Goal: Task Accomplishment & Management: Manage account settings

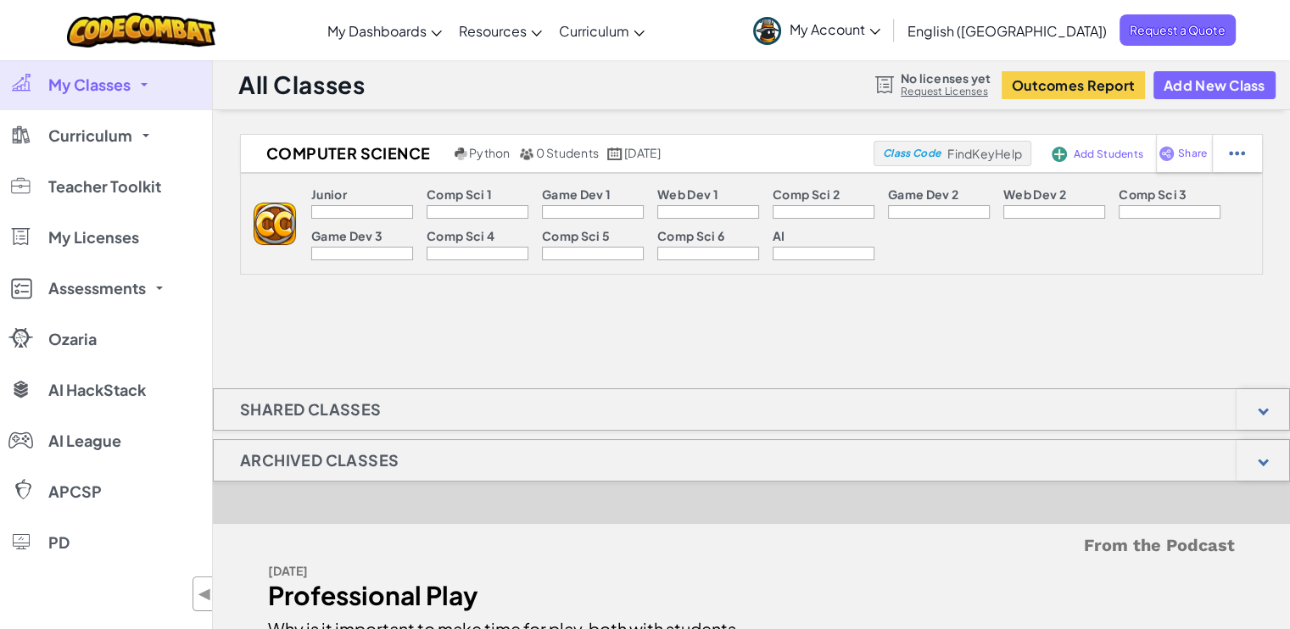
scroll to position [1029, 0]
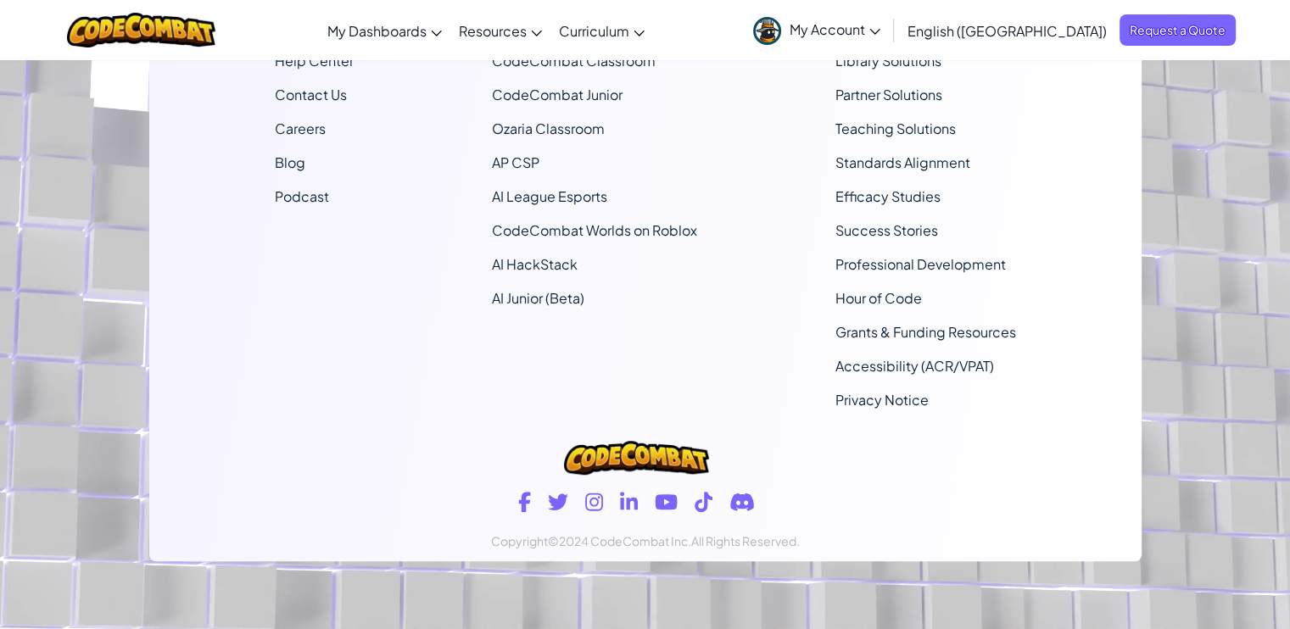
click at [1237, 94] on footer "Company About Help Center Contact Us Careers Blog Podcast Curriculum CodeCombat…" at bounding box center [645, 170] width 1290 height 918
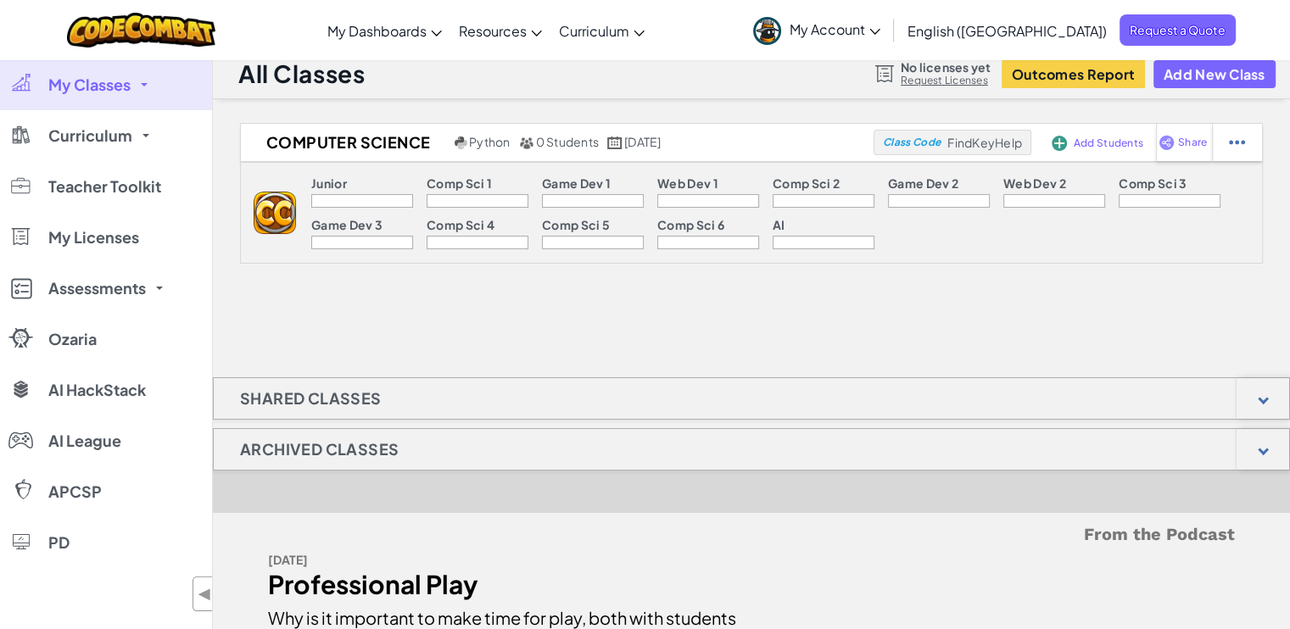
scroll to position [0, 0]
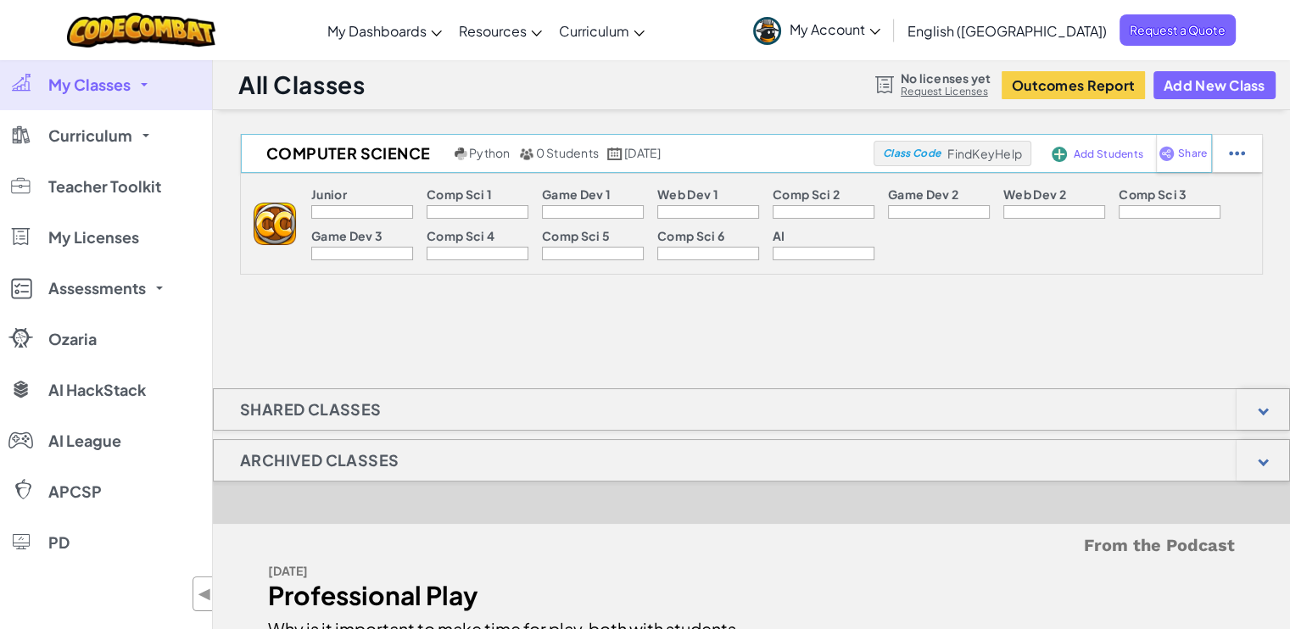
click at [931, 157] on span "Class Code" at bounding box center [912, 153] width 58 height 10
click at [905, 155] on span "Class Code" at bounding box center [912, 153] width 58 height 10
click at [980, 150] on span "FindKeyHelp" at bounding box center [984, 153] width 75 height 15
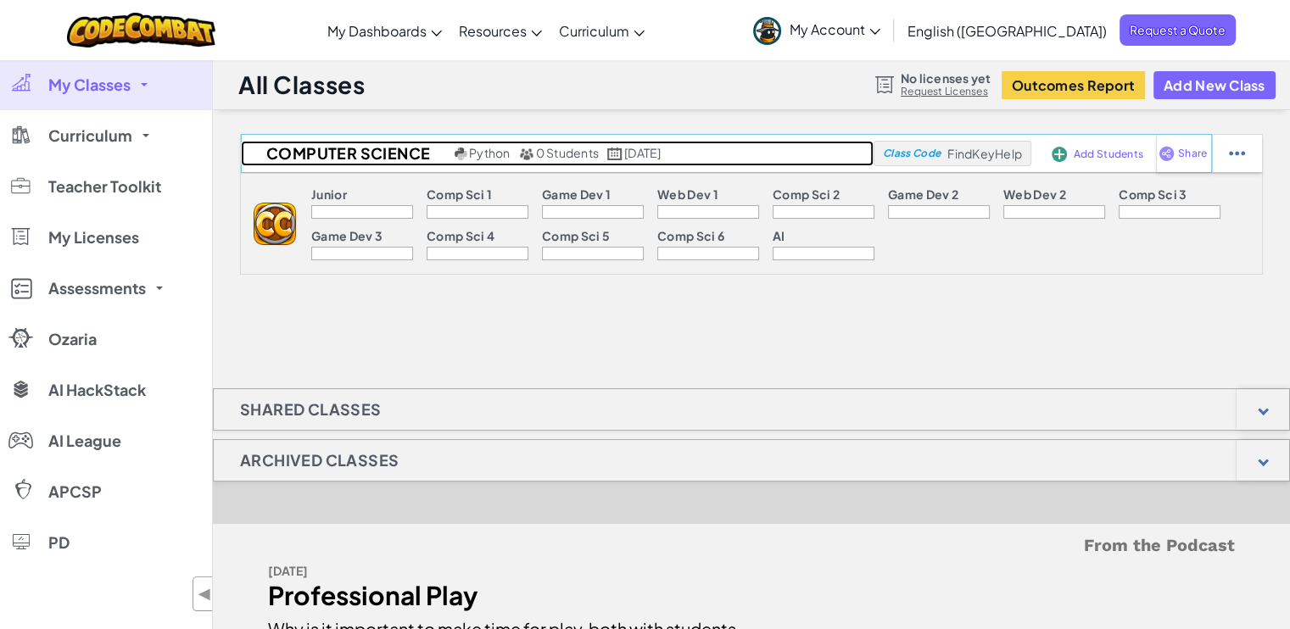
click at [365, 148] on h2 "Computer Science" at bounding box center [345, 153] width 209 height 25
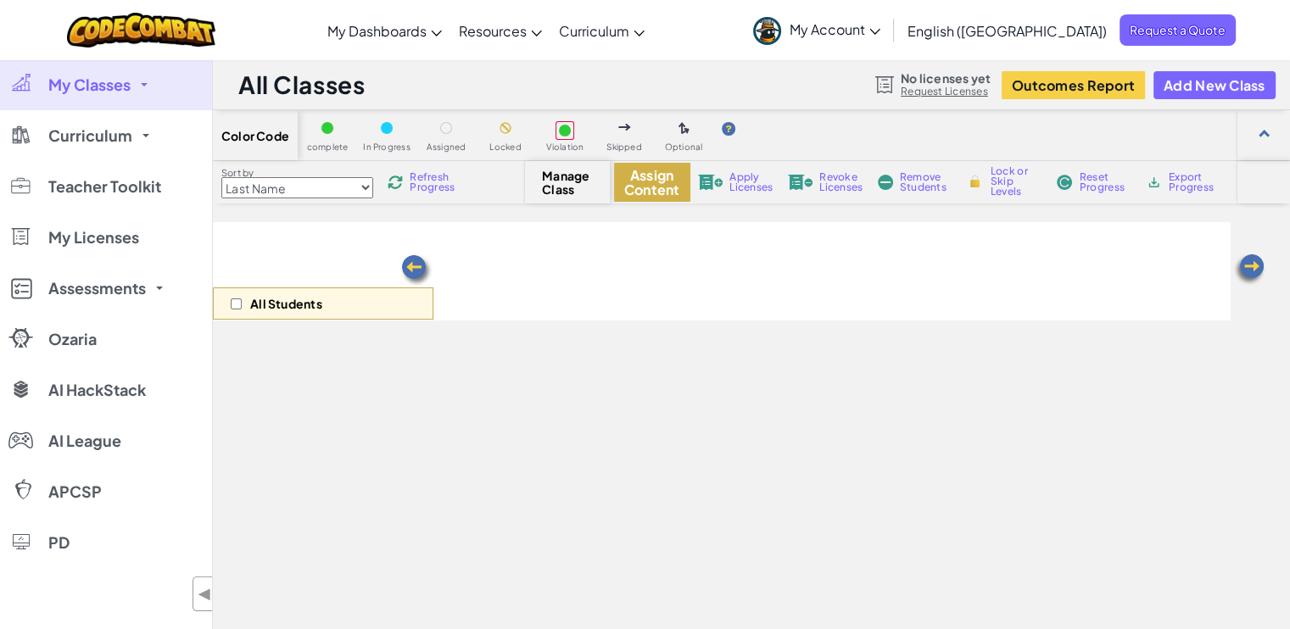
select select "560f1a9f22961295f9427742"
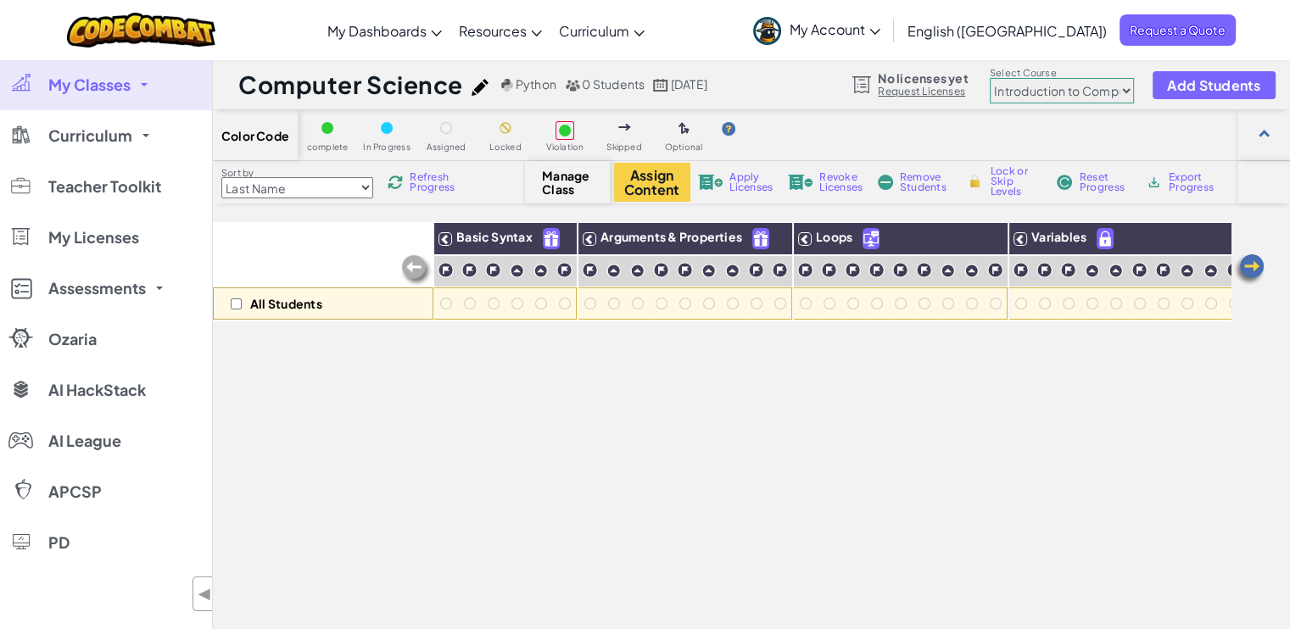
click at [1107, 89] on select "Junior Introduction to Computer Science Game Development 1 Web Development 1 Co…" at bounding box center [1062, 90] width 144 height 25
click at [935, 126] on div "Color Code complete In Progress Assigned Locked Violation Skipped Optional" at bounding box center [751, 135] width 1077 height 51
click at [343, 189] on select "Last Name first Name Progress (High to Low) Progress (Low to Hight)" at bounding box center [297, 187] width 152 height 21
click at [345, 189] on select "Last Name first Name Progress (High to Low) Progress (Low to Hight)" at bounding box center [297, 187] width 152 height 21
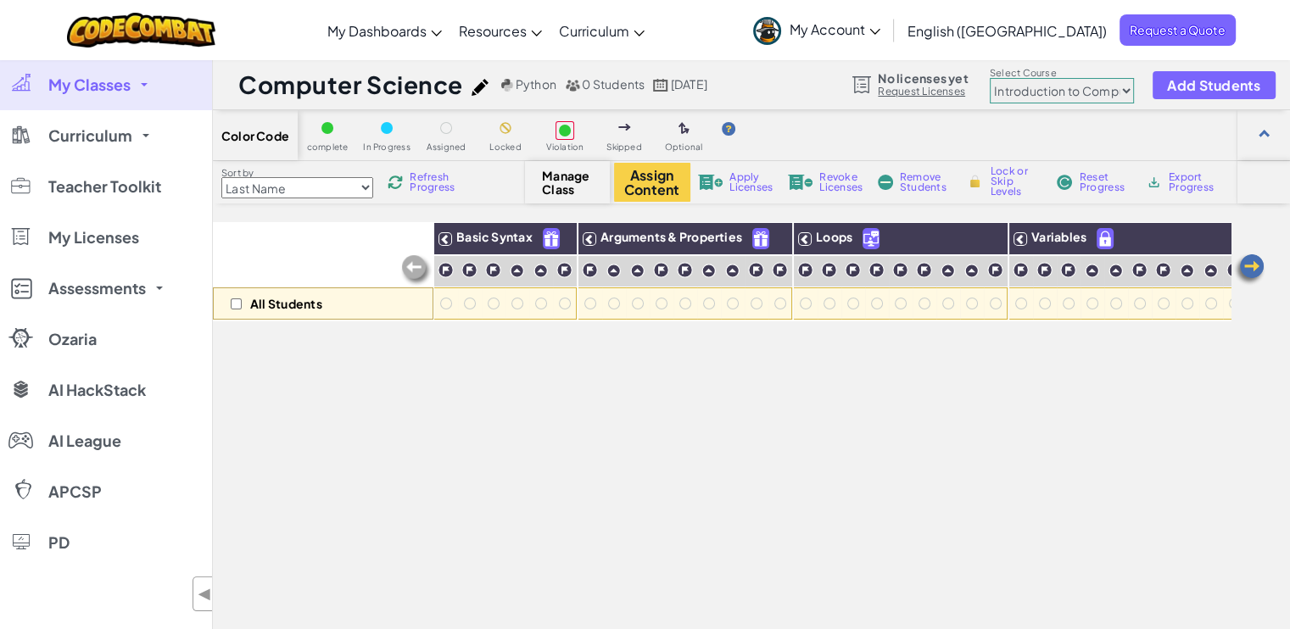
click at [607, 394] on div "All Students Basic Syntax Arguments & Properties Loops Variables" at bounding box center [722, 494] width 1018 height 544
click at [1194, 84] on span "Add Students" at bounding box center [1213, 85] width 93 height 14
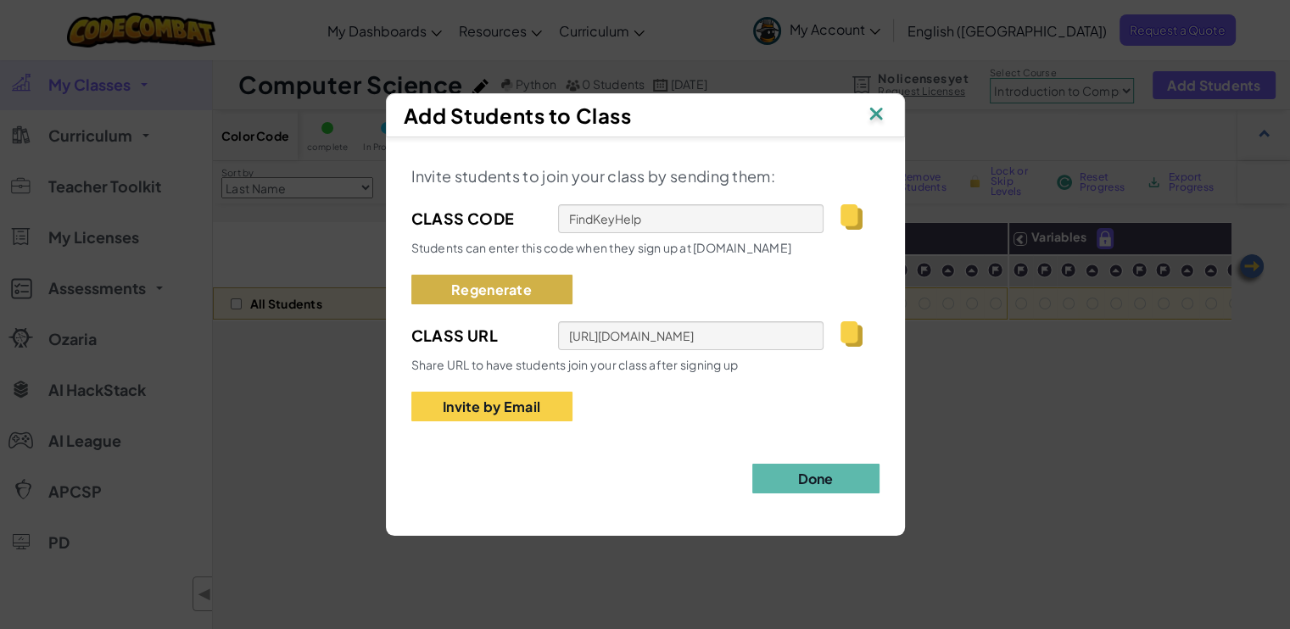
click at [492, 286] on button "Regenerate" at bounding box center [491, 290] width 161 height 30
type input "WordDustHome"
type input "https://codecombat.com/students?_cc=WordDustHome"
click at [637, 270] on div "Invite students to join your class by sending them: Class Code WordDustHome Stu…" at bounding box center [645, 292] width 468 height 259
click at [522, 287] on button "Regenerate" at bounding box center [491, 290] width 161 height 30
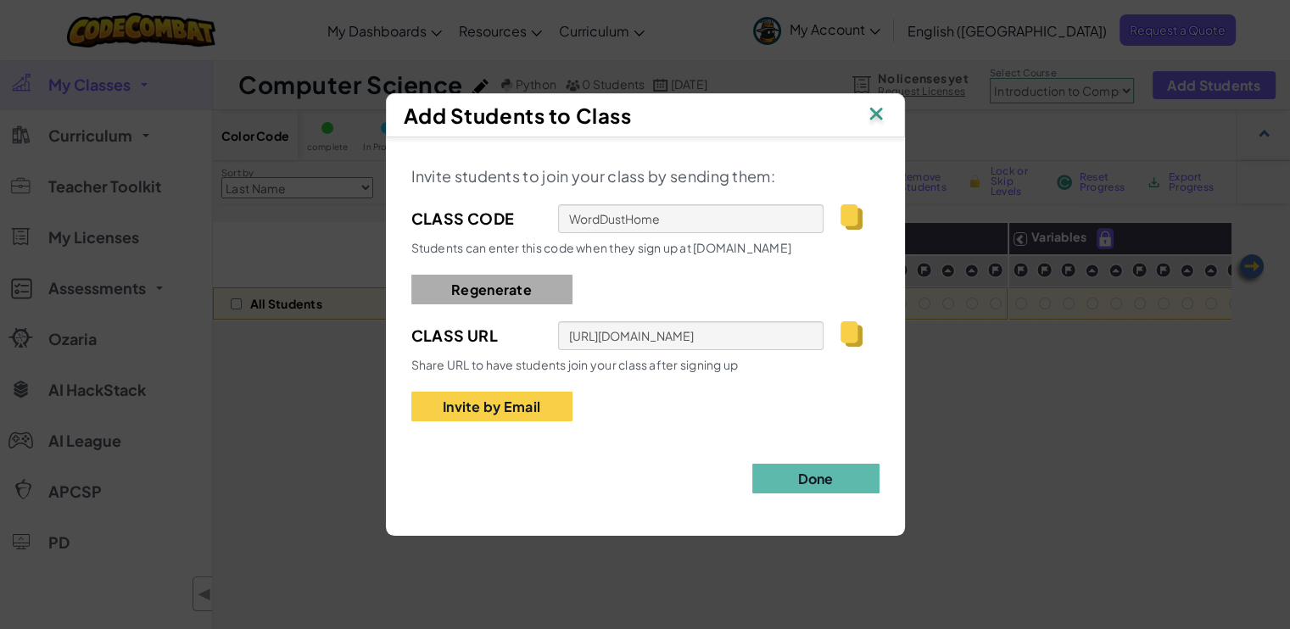
type input "GiftFoodSheep"
type input "https://codecombat.com/students?_cc=GiftFoodSheep"
click at [529, 288] on button "Regenerate" at bounding box center [491, 290] width 161 height 30
type input "CornHillStop"
type input "https://codecombat.com/students?_cc=CornHillStop"
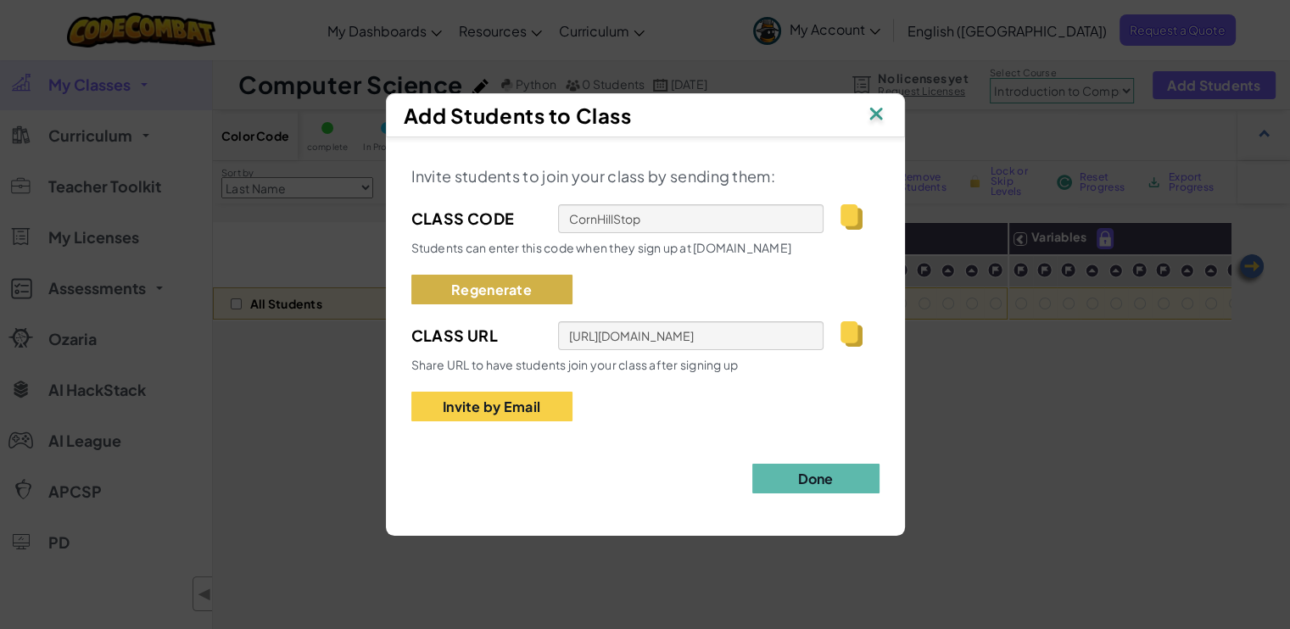
click at [526, 277] on button "Regenerate" at bounding box center [491, 290] width 161 height 30
type input "HeavyLockBurn"
type input "https://codecombat.com/students?_cc=HeavyLockBurn"
click at [844, 218] on img at bounding box center [850, 216] width 21 height 25
click at [837, 494] on div "Invite students to join your class by sending them: Class Code HeavyLockBurn St…" at bounding box center [645, 328] width 519 height 382
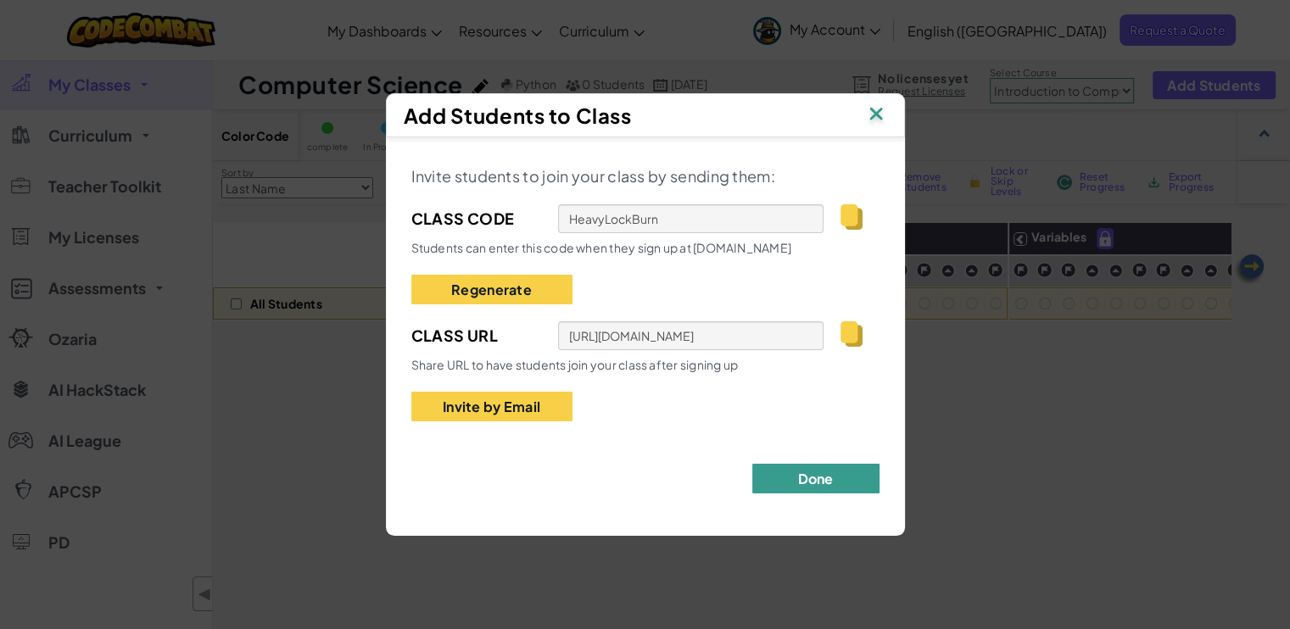
click at [837, 483] on button "Done" at bounding box center [815, 479] width 127 height 30
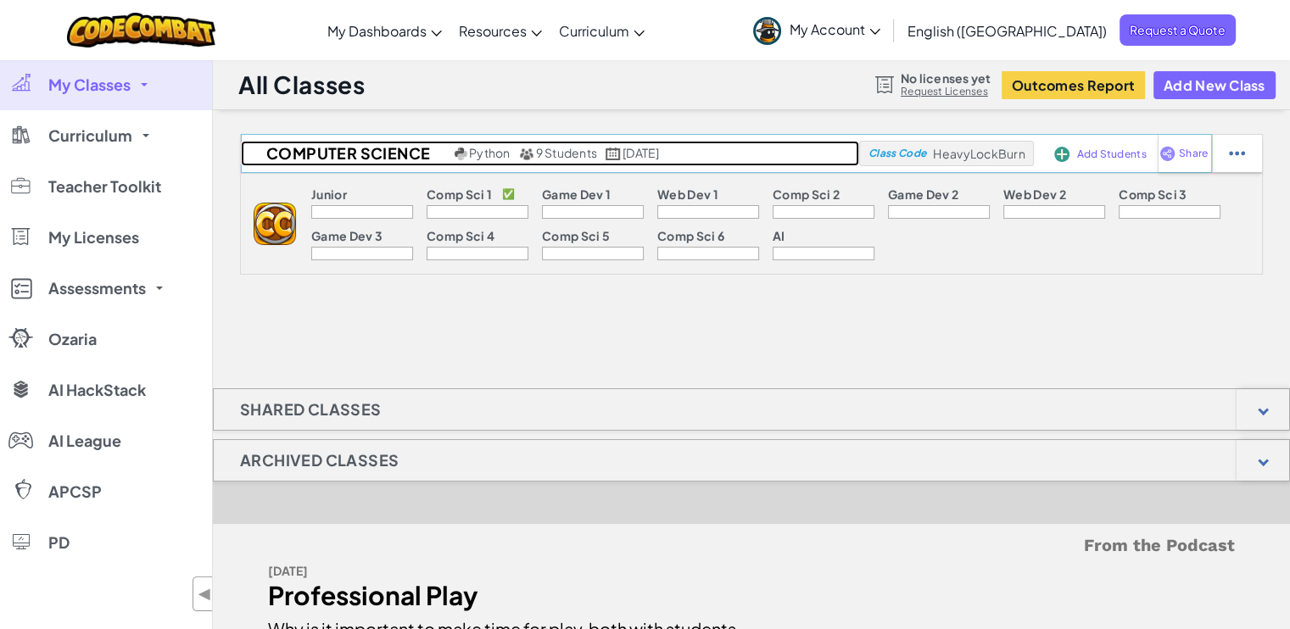
click at [385, 147] on h2 "Computer Science" at bounding box center [345, 153] width 209 height 25
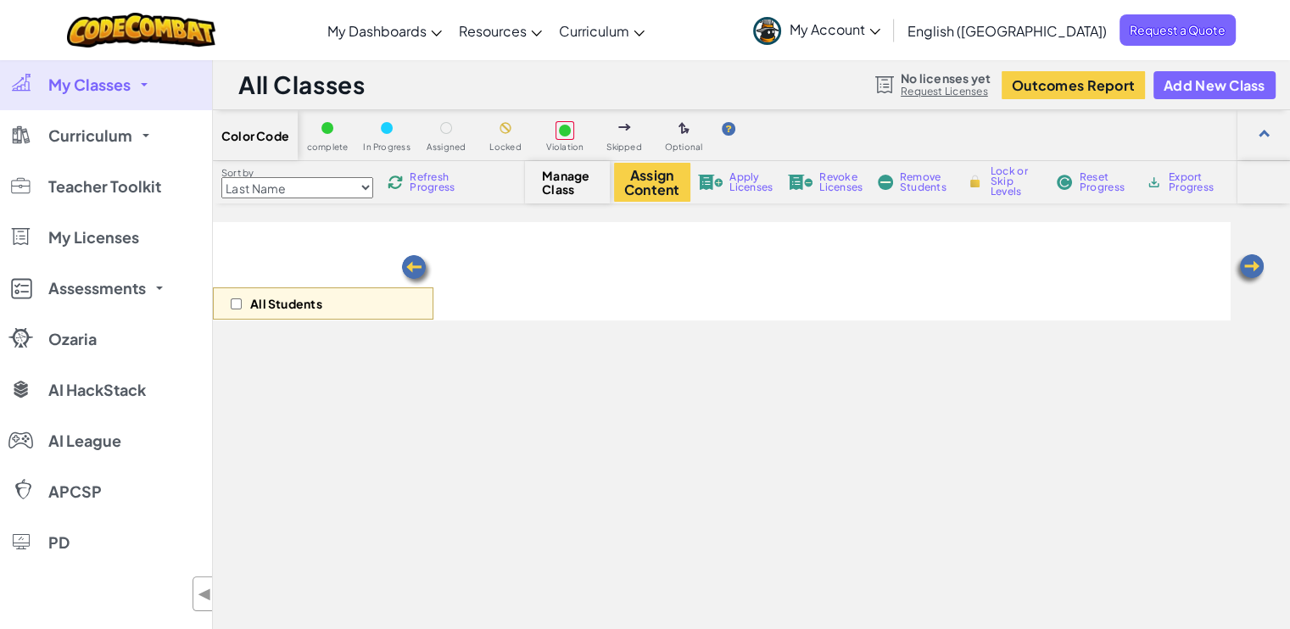
select select "560f1a9f22961295f9427742"
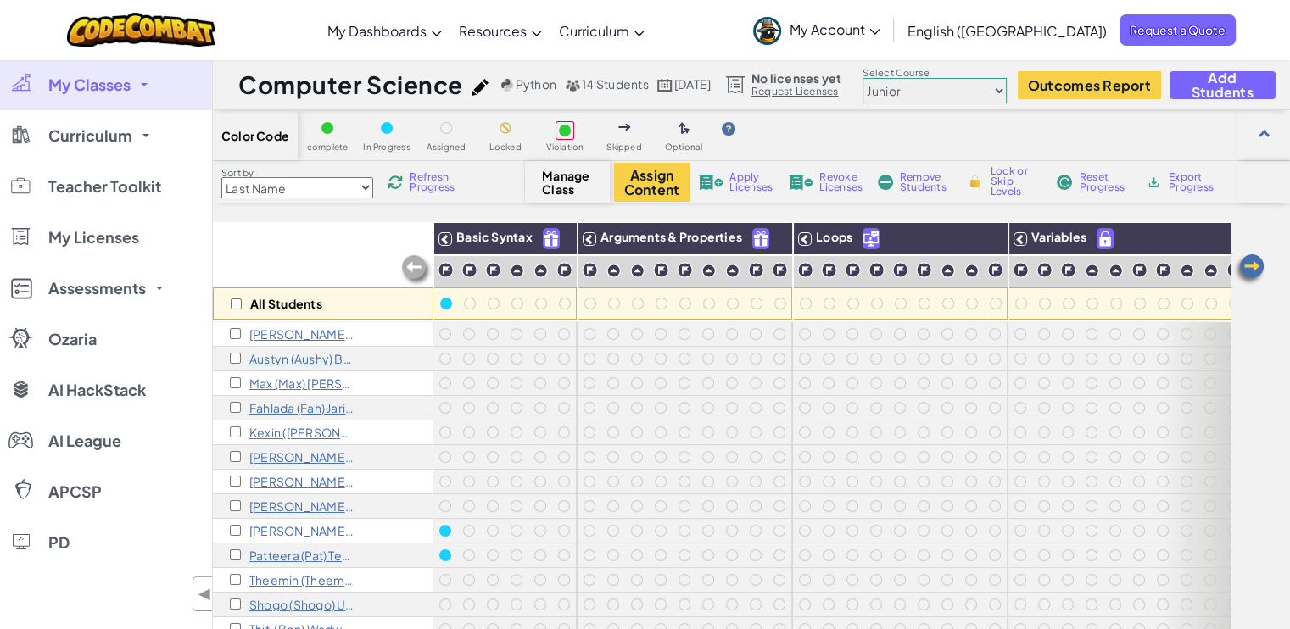
click at [431, 177] on span "Refresh Progress" at bounding box center [436, 182] width 53 height 20
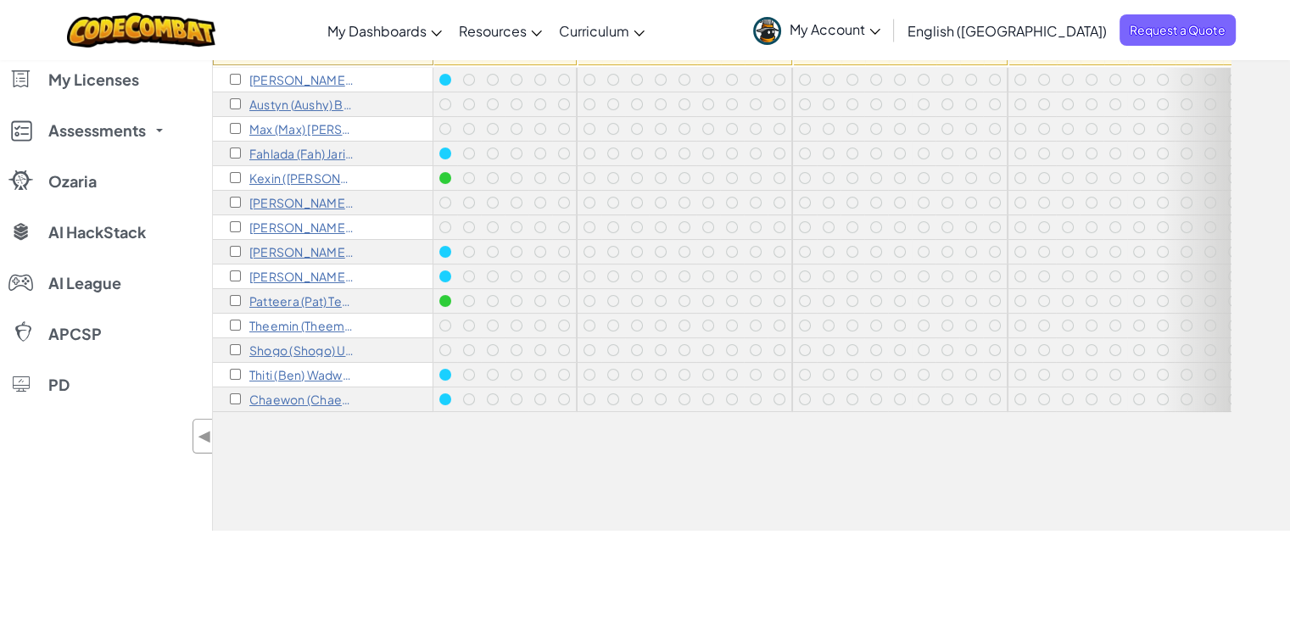
scroll to position [85, 0]
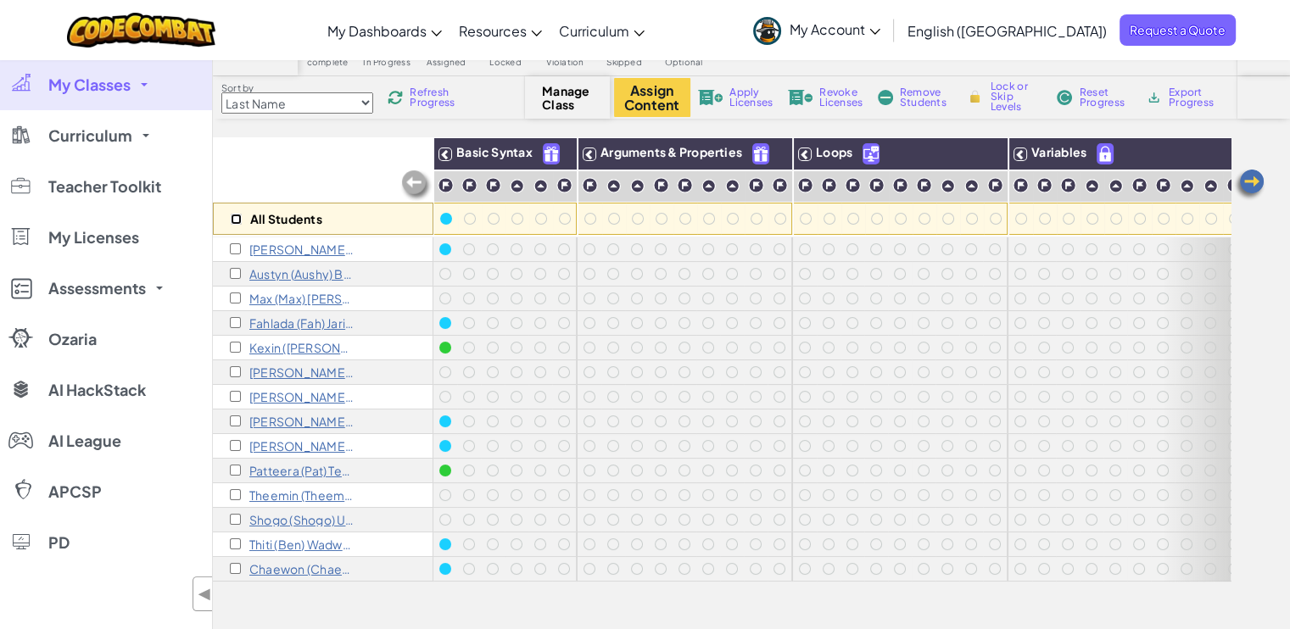
click at [232, 220] on input "checkbox" at bounding box center [236, 219] width 11 height 11
checkbox input "true"
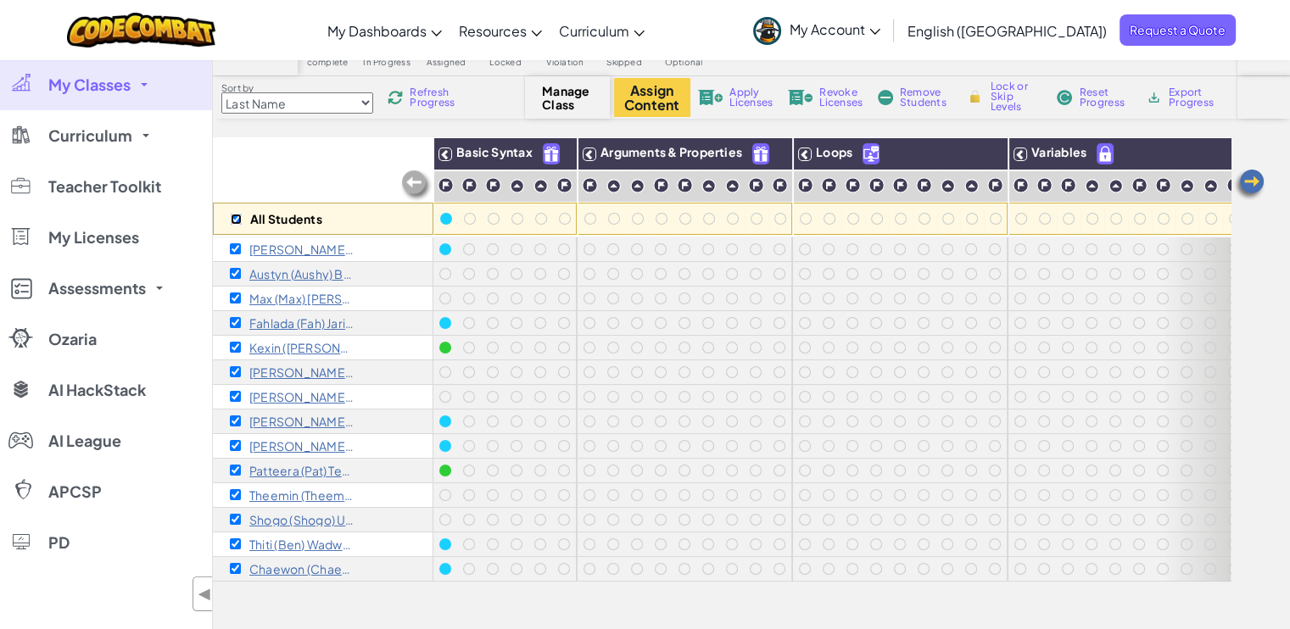
checkbox input "true"
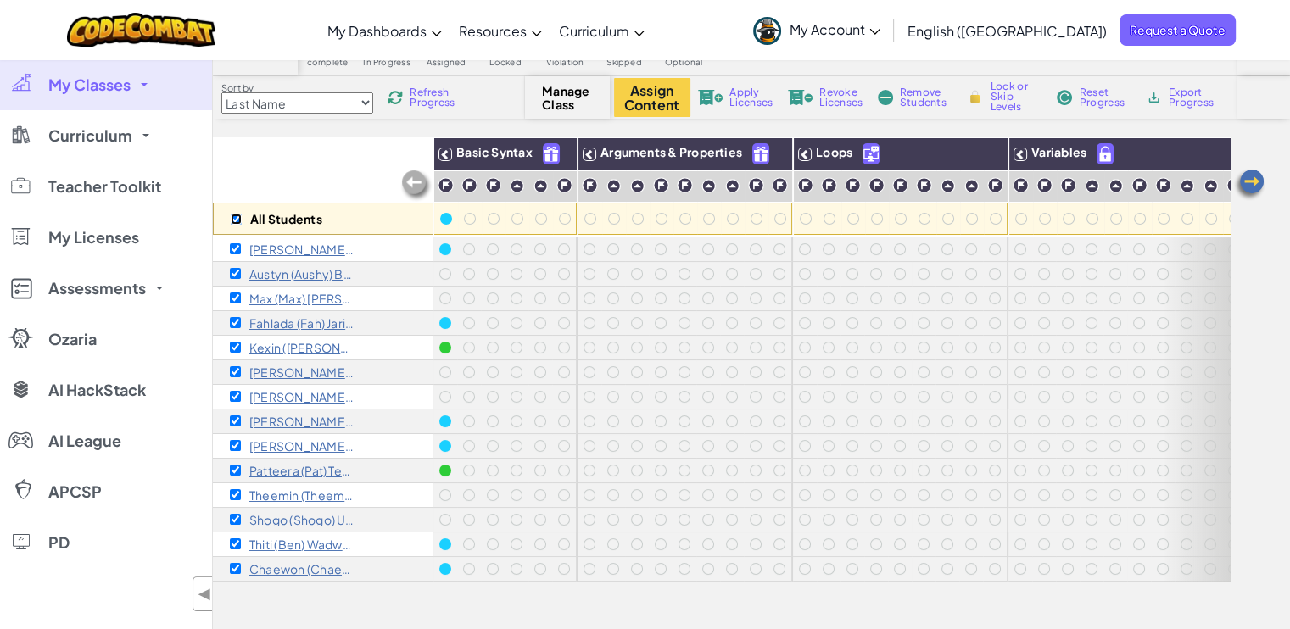
checkbox input "true"
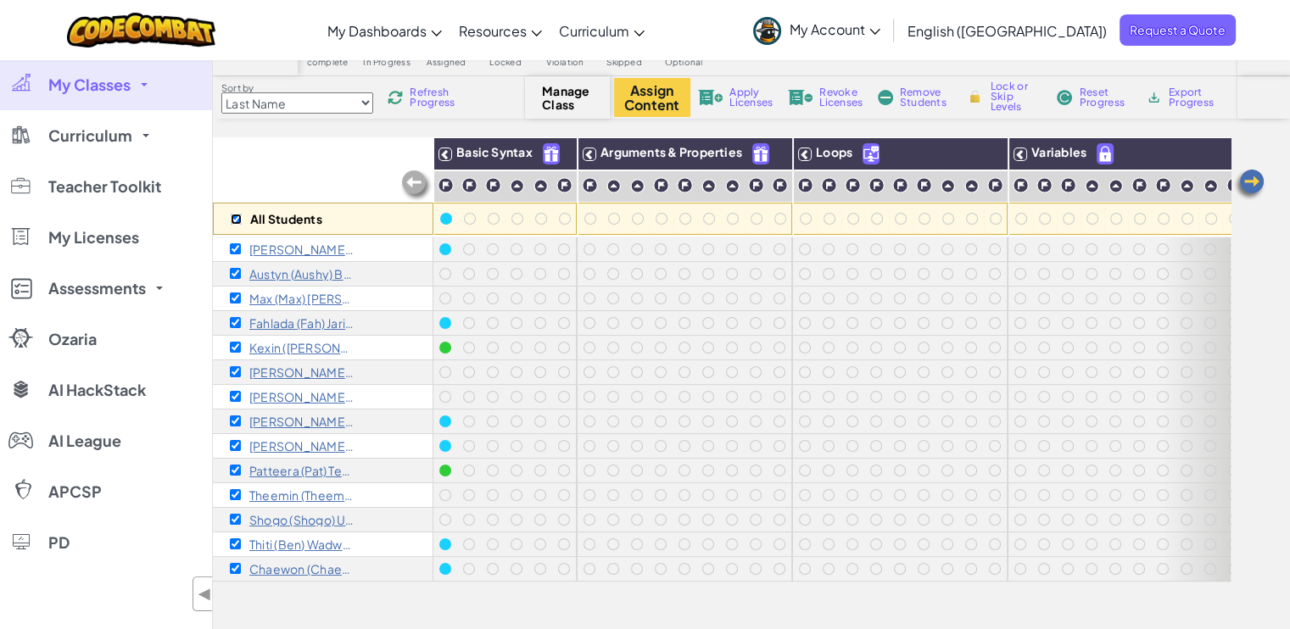
checkbox input "true"
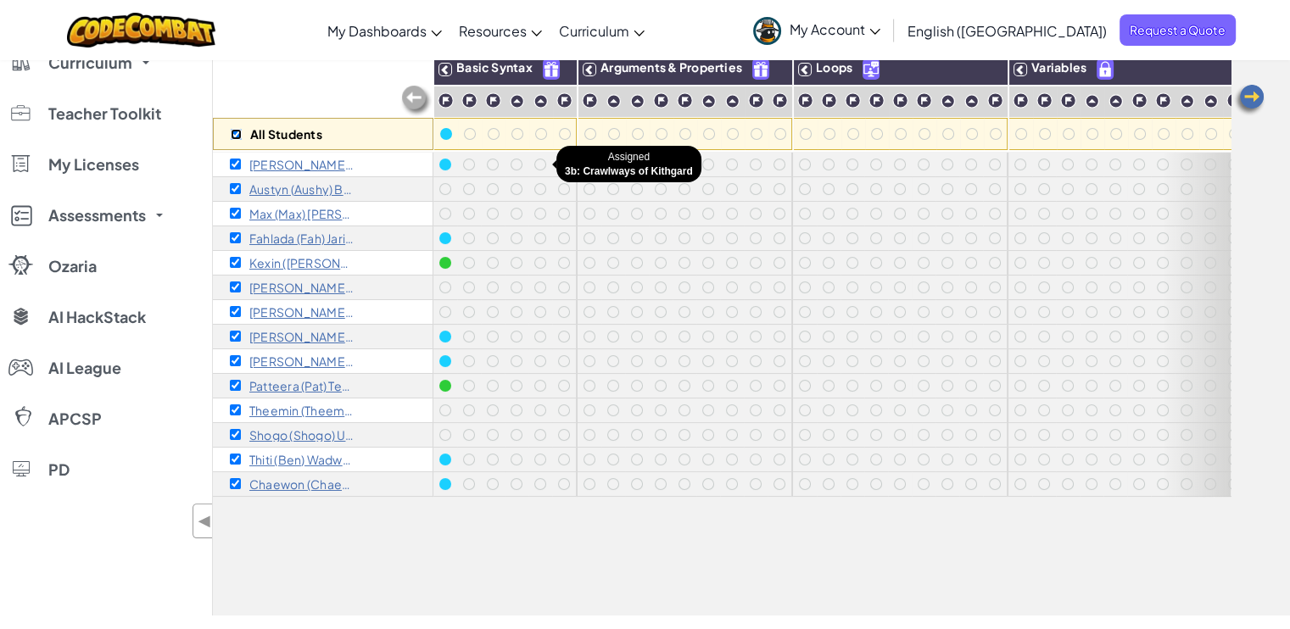
scroll to position [0, 0]
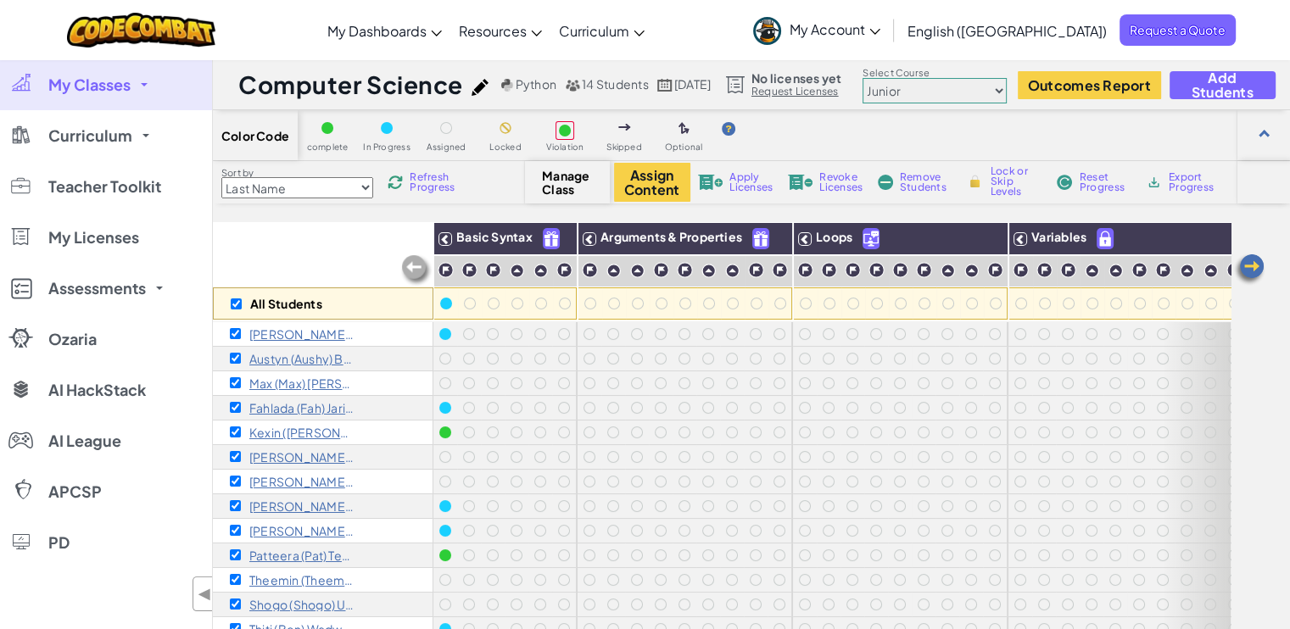
click at [452, 176] on span "Refresh Progress" at bounding box center [436, 182] width 53 height 20
click at [422, 181] on span "Refresh Progress" at bounding box center [436, 182] width 53 height 20
click at [446, 176] on span "Refresh Progress" at bounding box center [436, 182] width 53 height 20
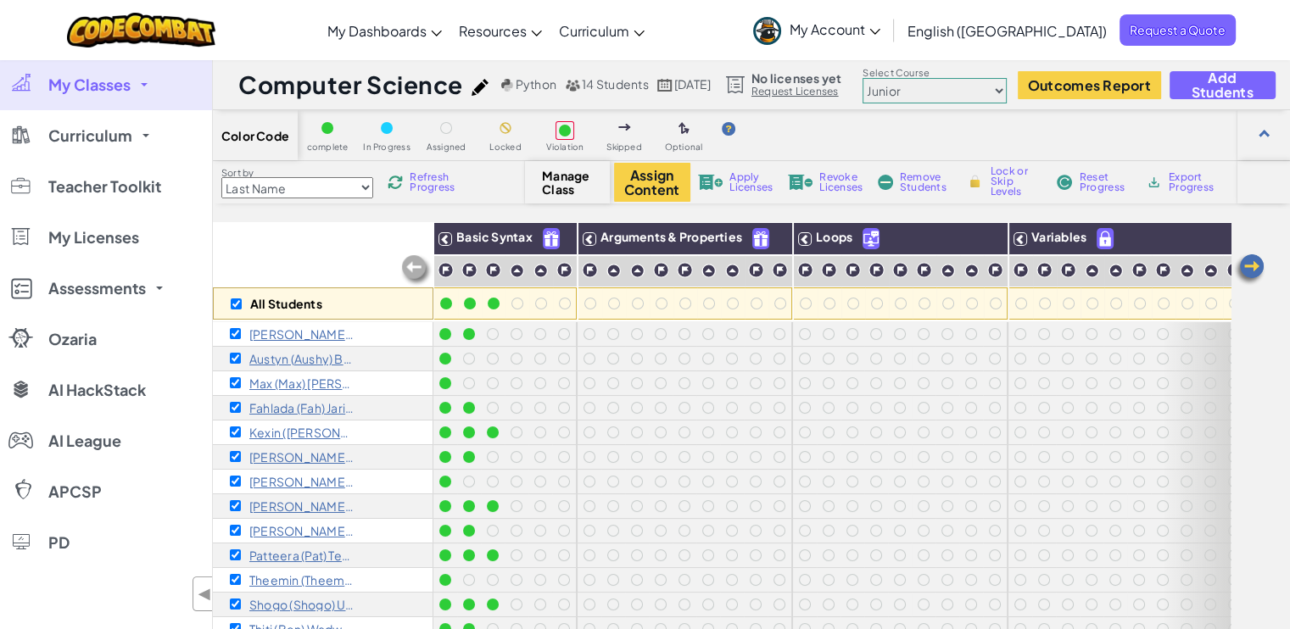
scroll to position [170, 0]
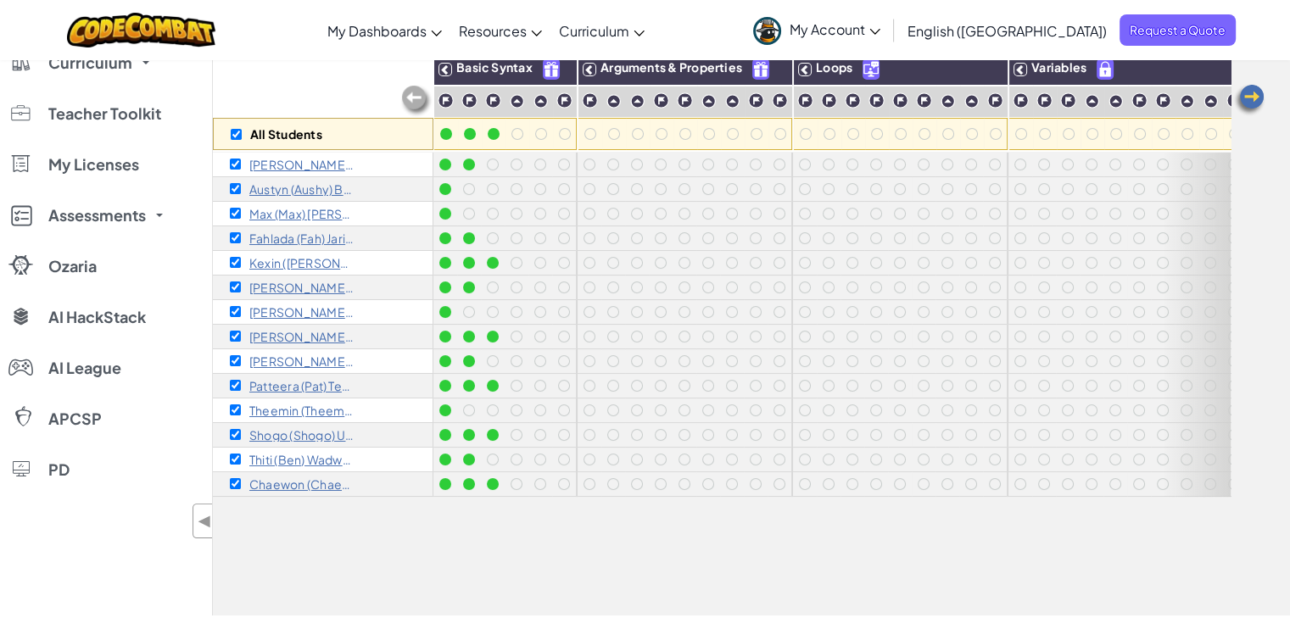
click at [319, 69] on div "All Students" at bounding box center [323, 102] width 220 height 98
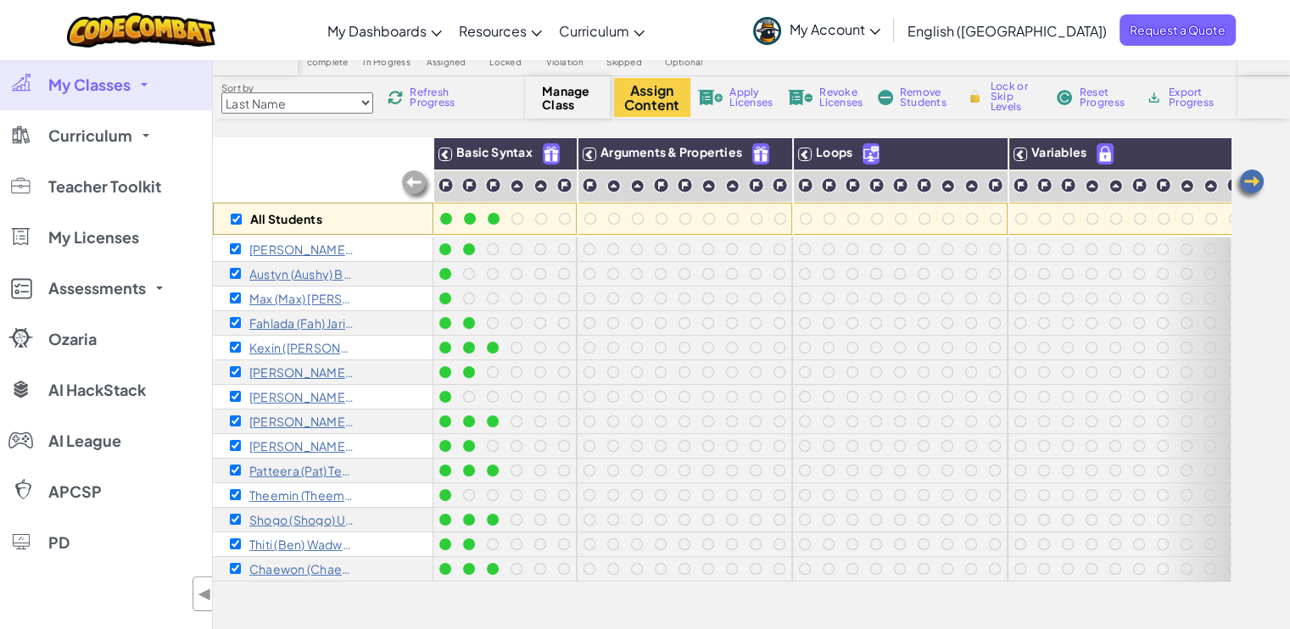
click at [442, 97] on span "Refresh Progress" at bounding box center [436, 97] width 53 height 20
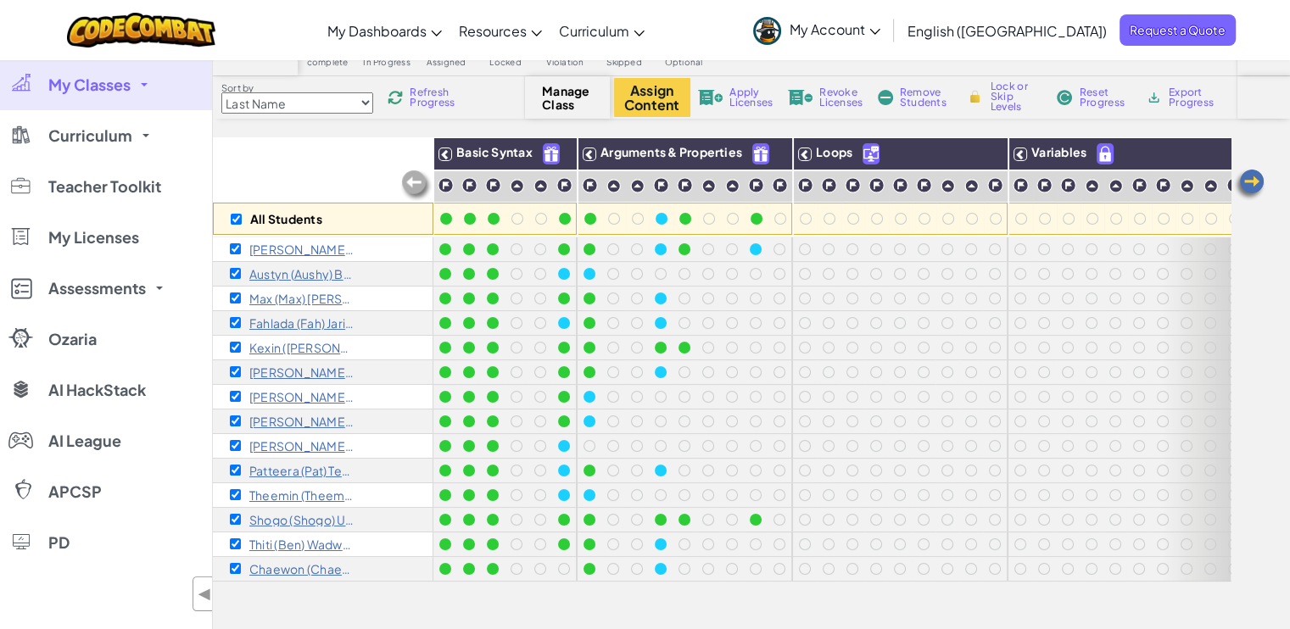
click at [441, 103] on span "Refresh Progress" at bounding box center [436, 97] width 53 height 20
click at [1254, 183] on img at bounding box center [1249, 185] width 34 height 34
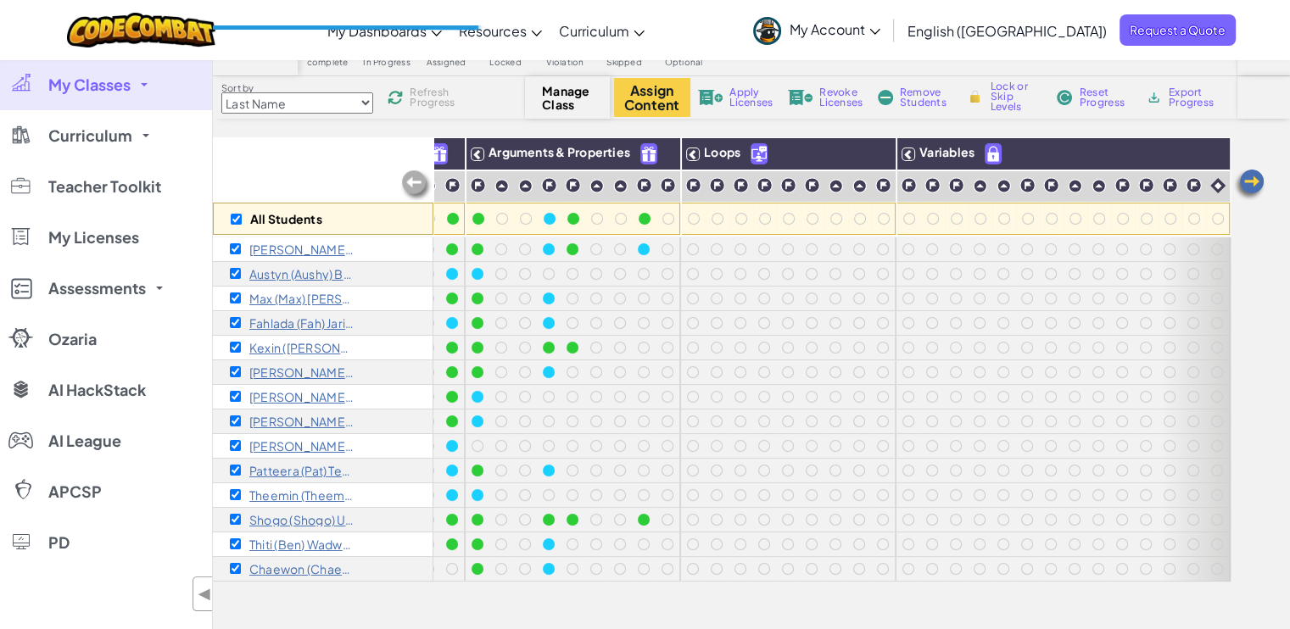
click at [1254, 183] on img at bounding box center [1249, 185] width 34 height 34
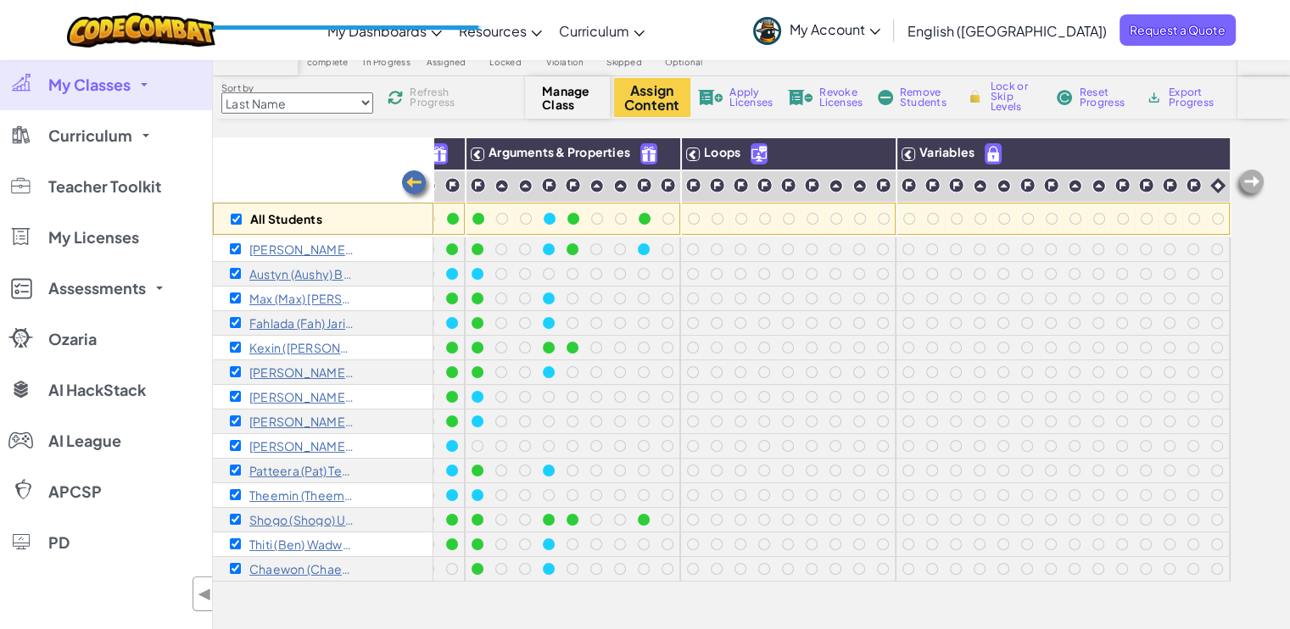
click at [1254, 183] on img at bounding box center [1249, 185] width 34 height 34
click at [415, 176] on img at bounding box center [416, 186] width 34 height 34
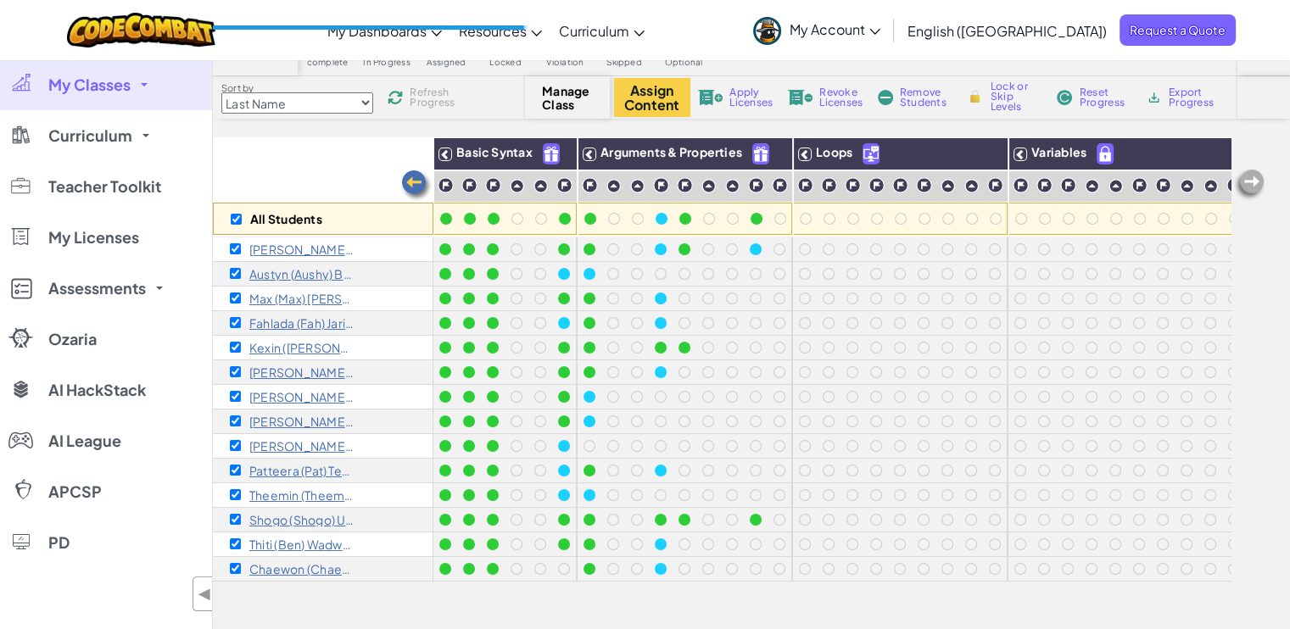
click at [415, 176] on img at bounding box center [416, 186] width 34 height 34
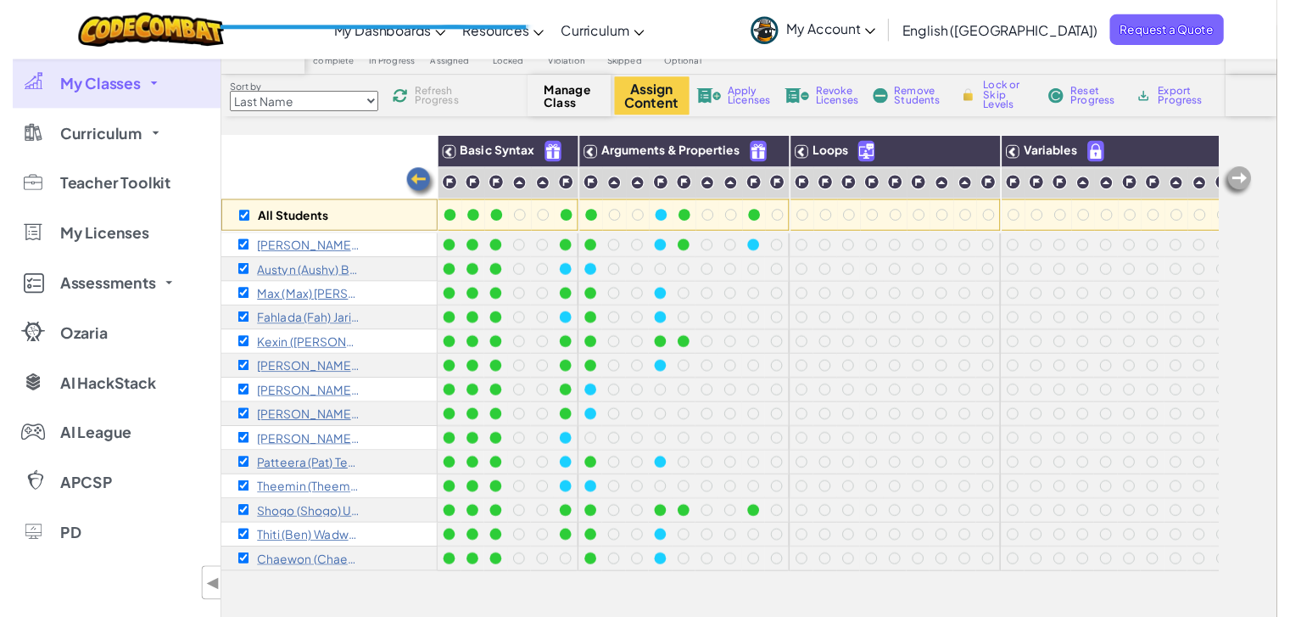
scroll to position [0, 0]
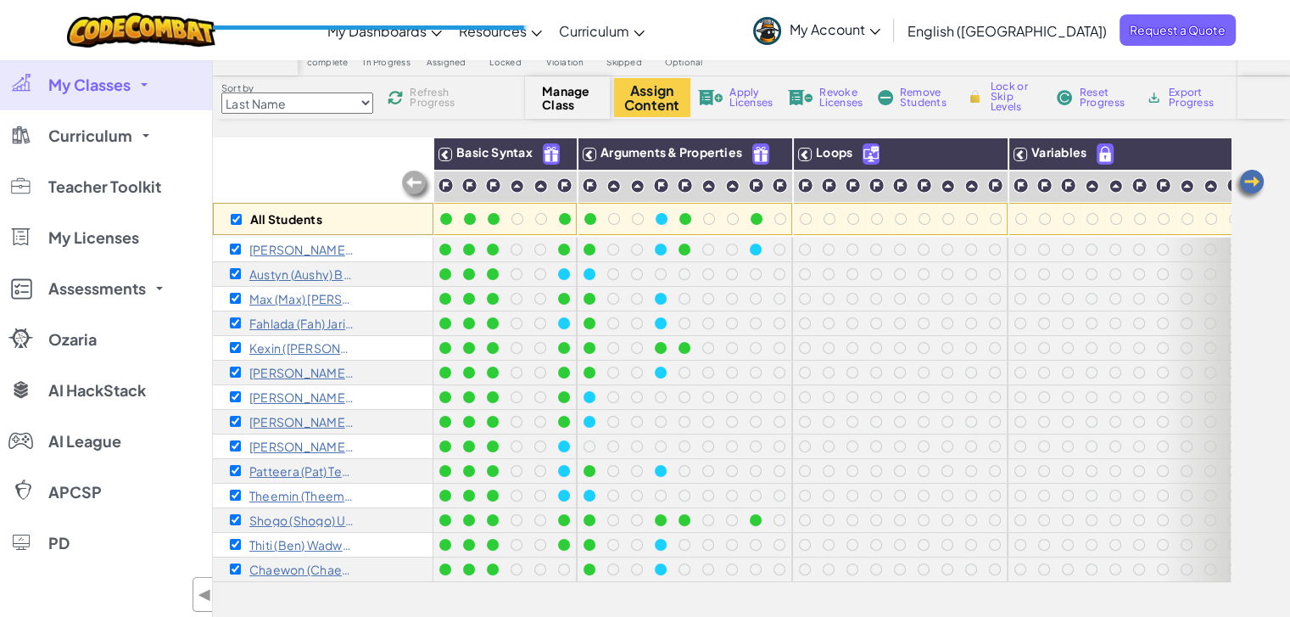
click at [415, 176] on img at bounding box center [416, 186] width 34 height 34
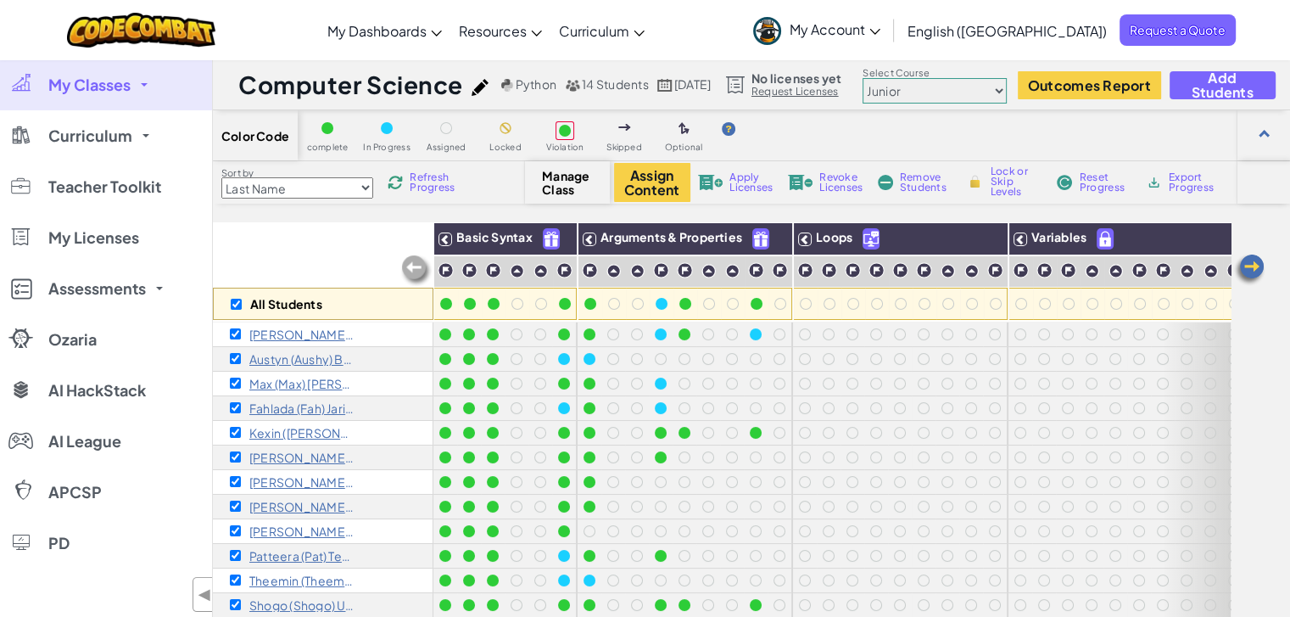
click at [424, 185] on span "Refresh Progress" at bounding box center [436, 182] width 53 height 20
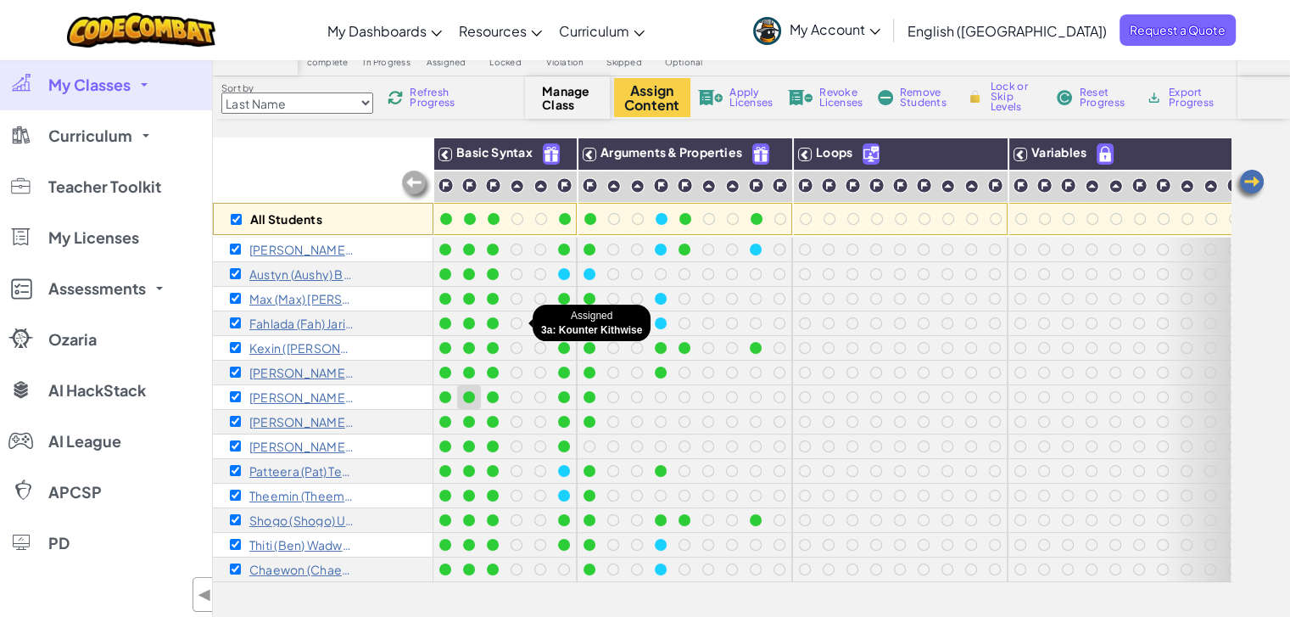
scroll to position [170, 0]
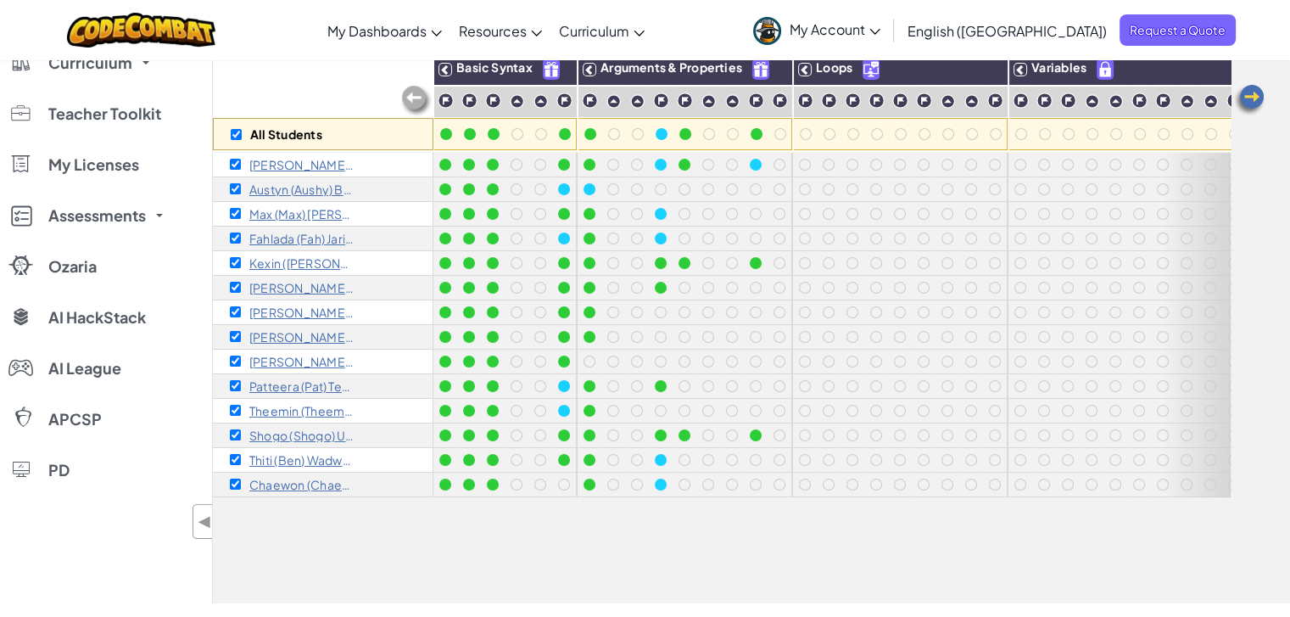
click at [362, 545] on div "All Students Basic Syntax Arguments & Properties Loops Variables [PERSON_NAME] …" at bounding box center [722, 319] width 1018 height 532
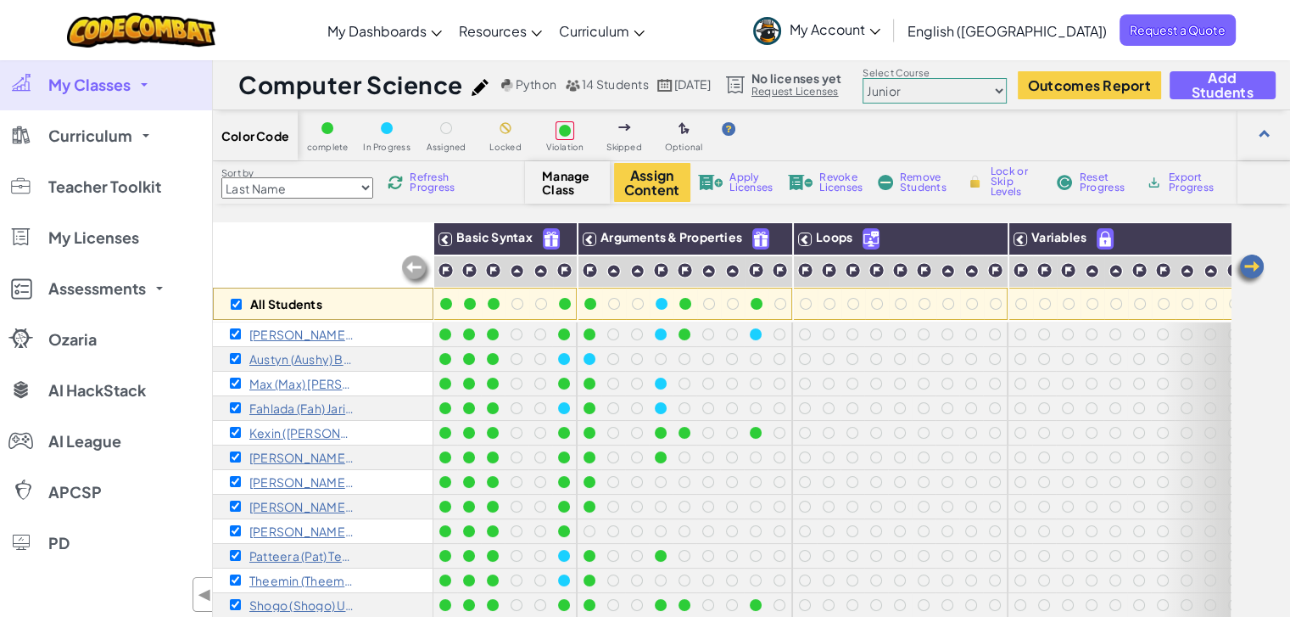
click at [429, 182] on span "Refresh Progress" at bounding box center [436, 182] width 53 height 20
click at [404, 182] on img at bounding box center [395, 182] width 18 height 19
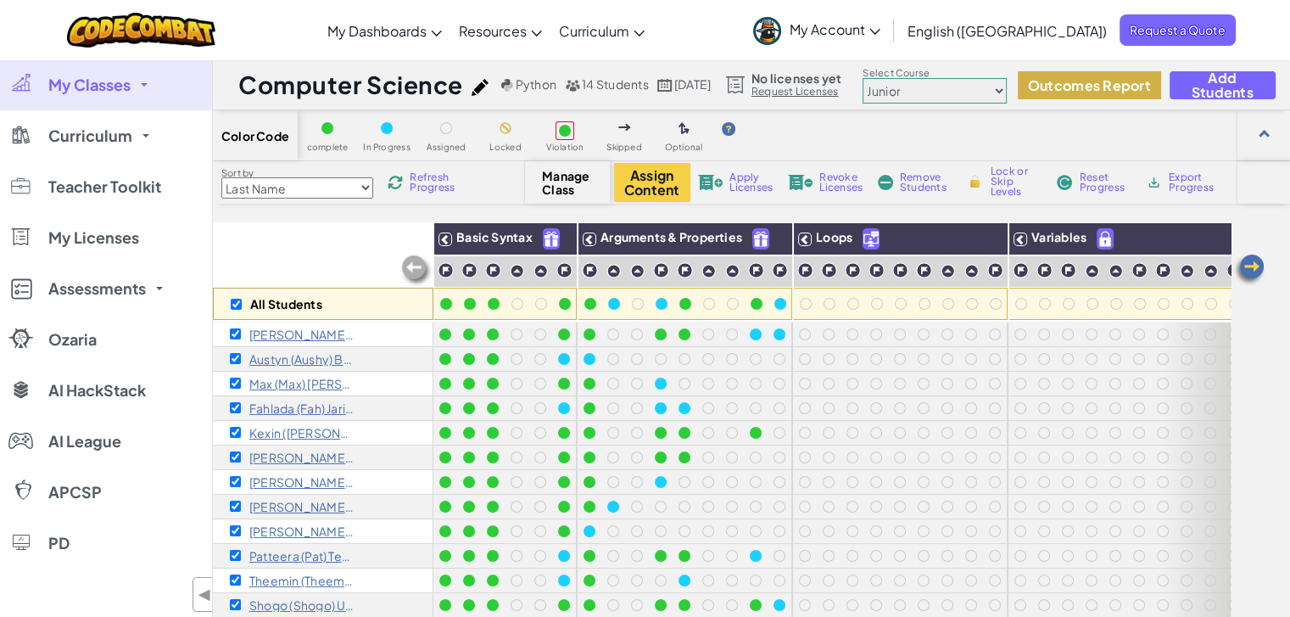
click at [1141, 91] on button "Outcomes Report" at bounding box center [1089, 85] width 143 height 28
checkbox input "false"
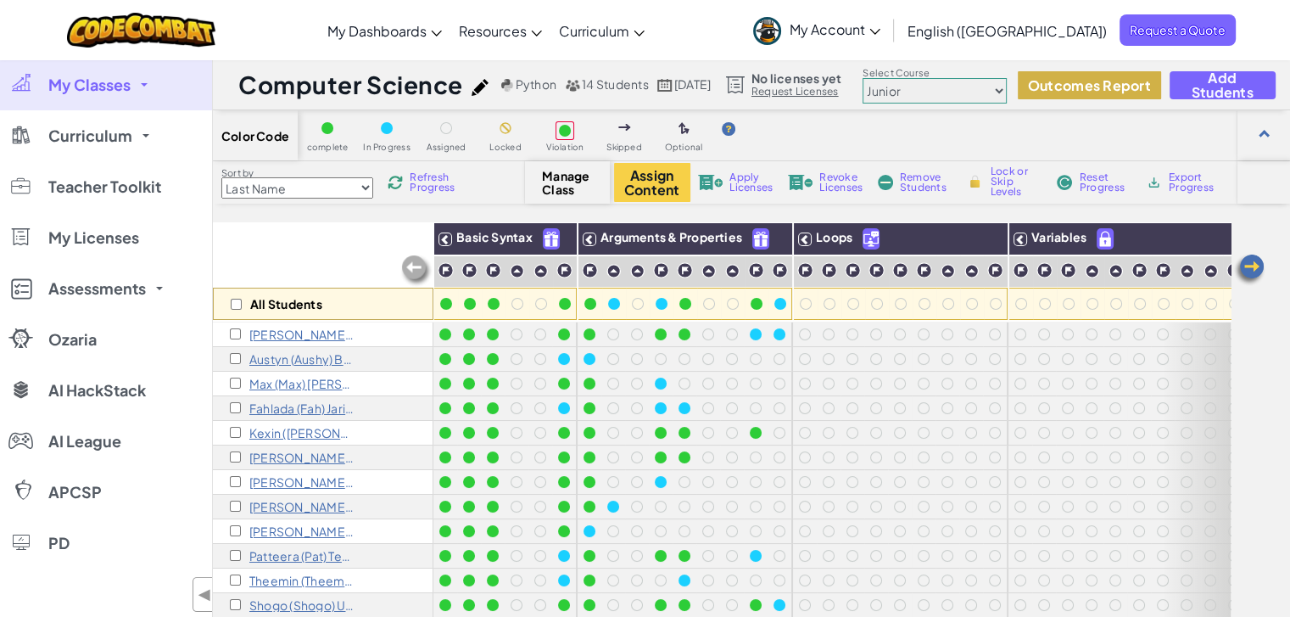
checkbox input "false"
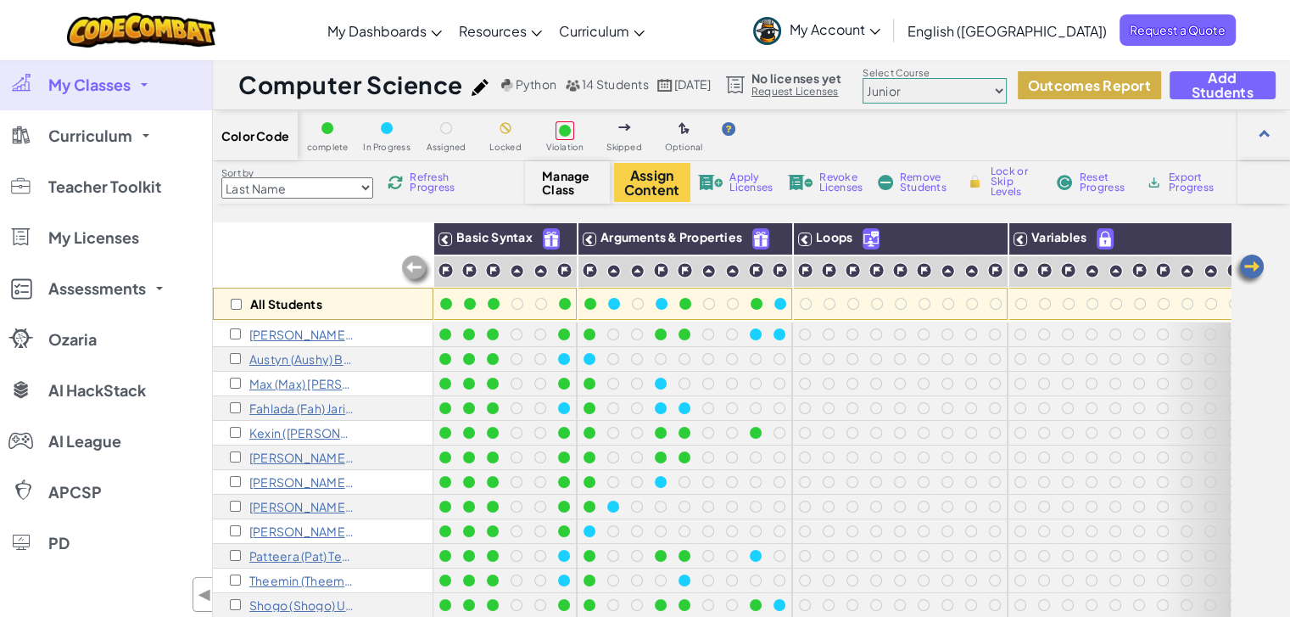
checkbox input "false"
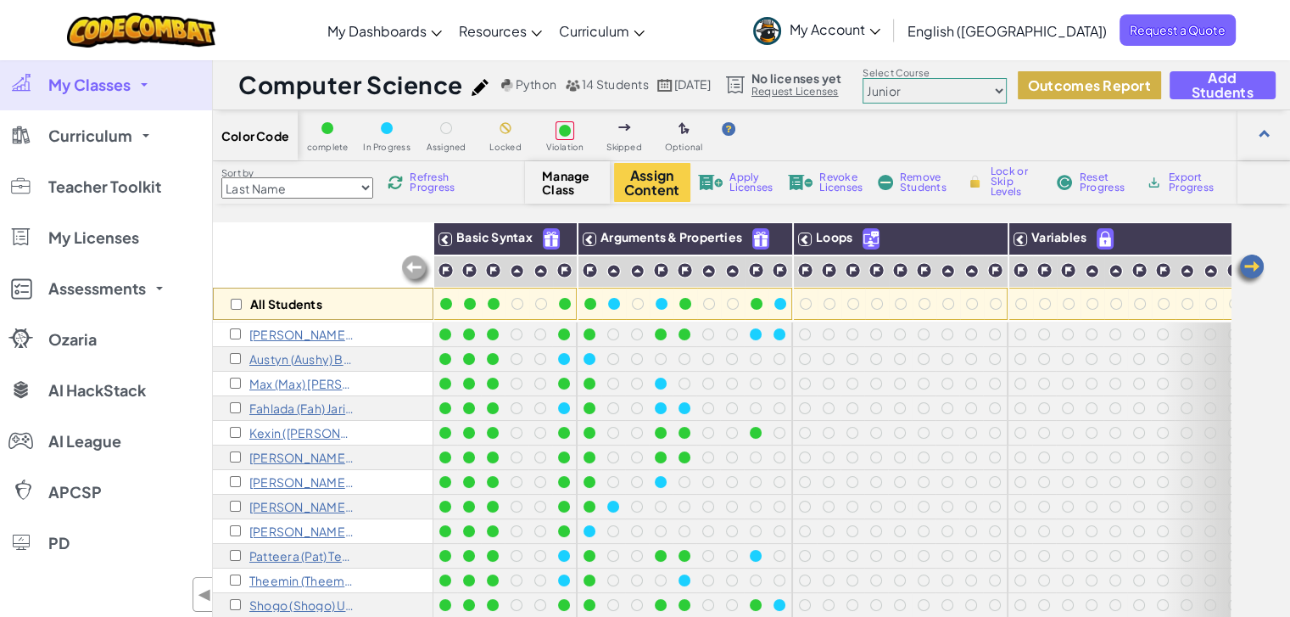
checkbox input "false"
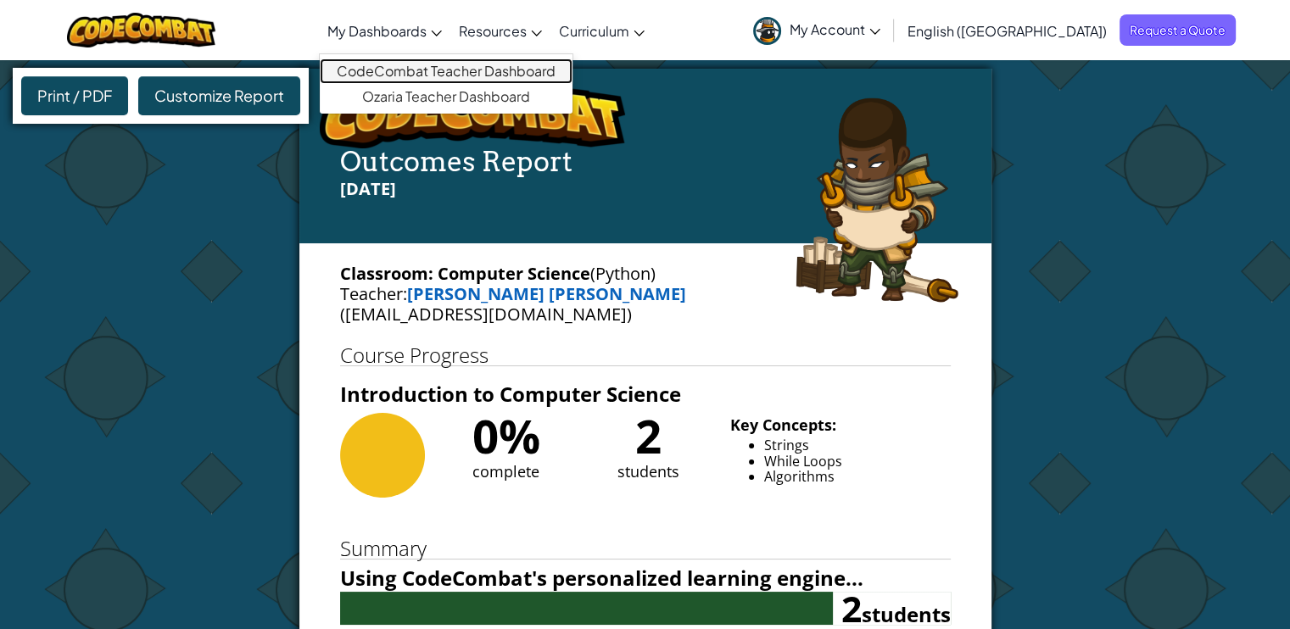
click at [494, 71] on link "CodeCombat Teacher Dashboard" at bounding box center [446, 71] width 253 height 25
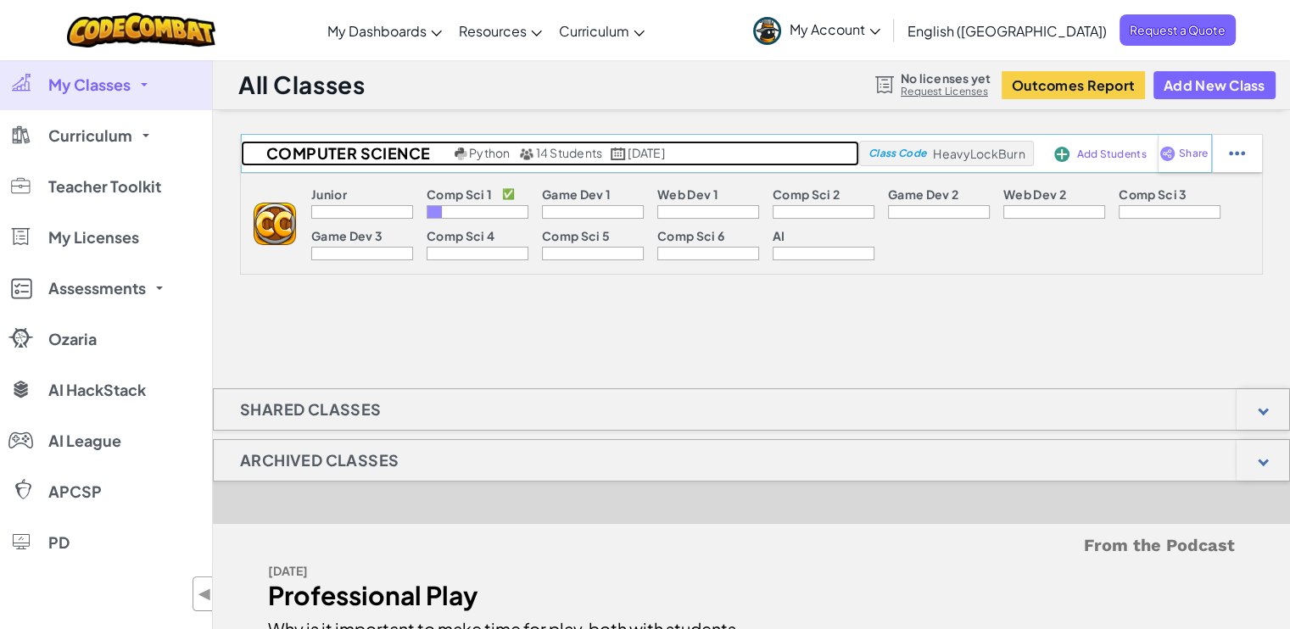
click at [338, 153] on h2 "Computer Science" at bounding box center [345, 153] width 209 height 25
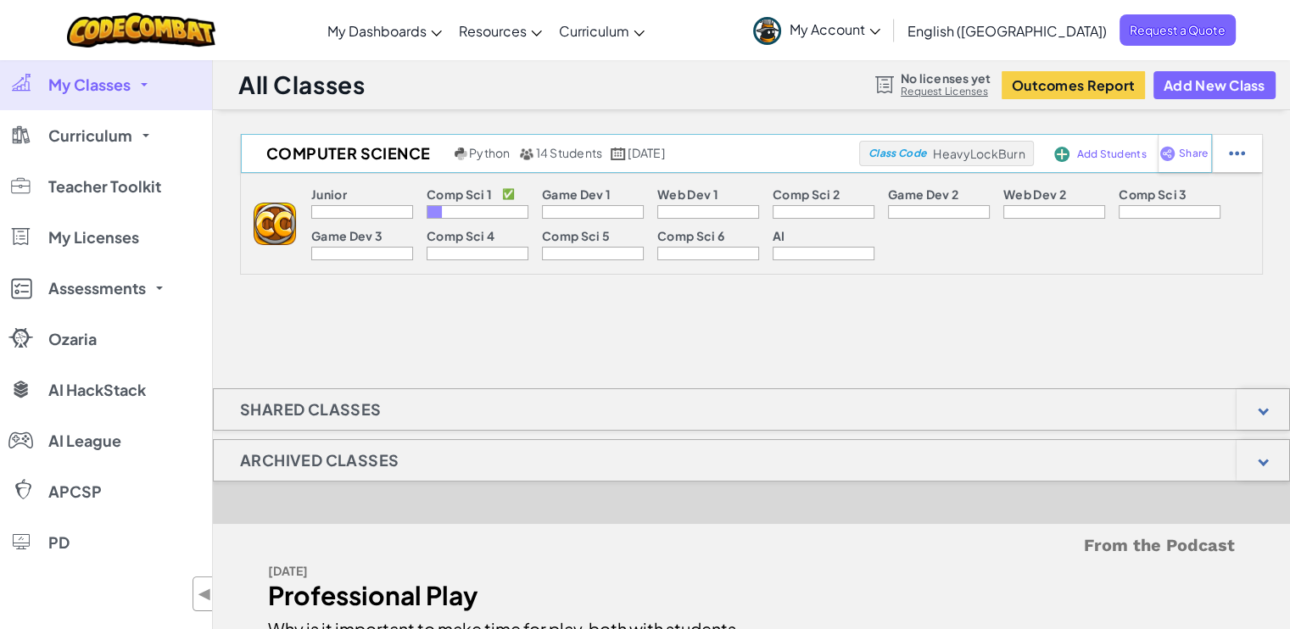
select select "560f1a9f22961295f9427742"
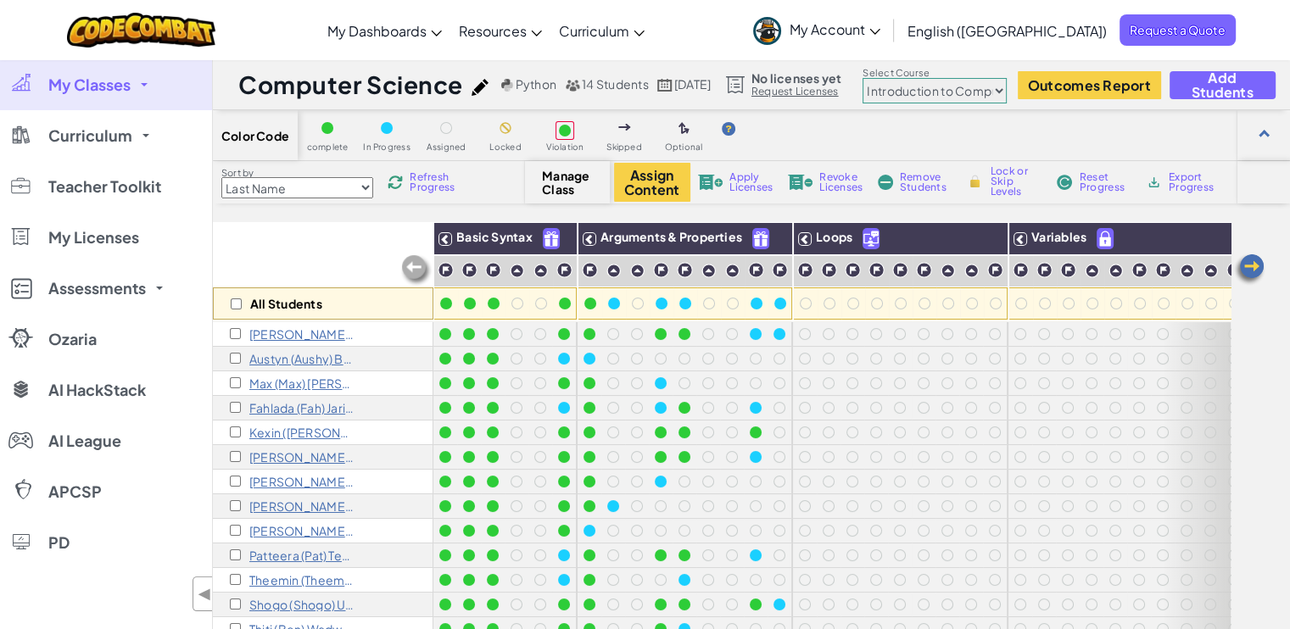
click at [432, 188] on span "Refresh Progress" at bounding box center [436, 182] width 53 height 20
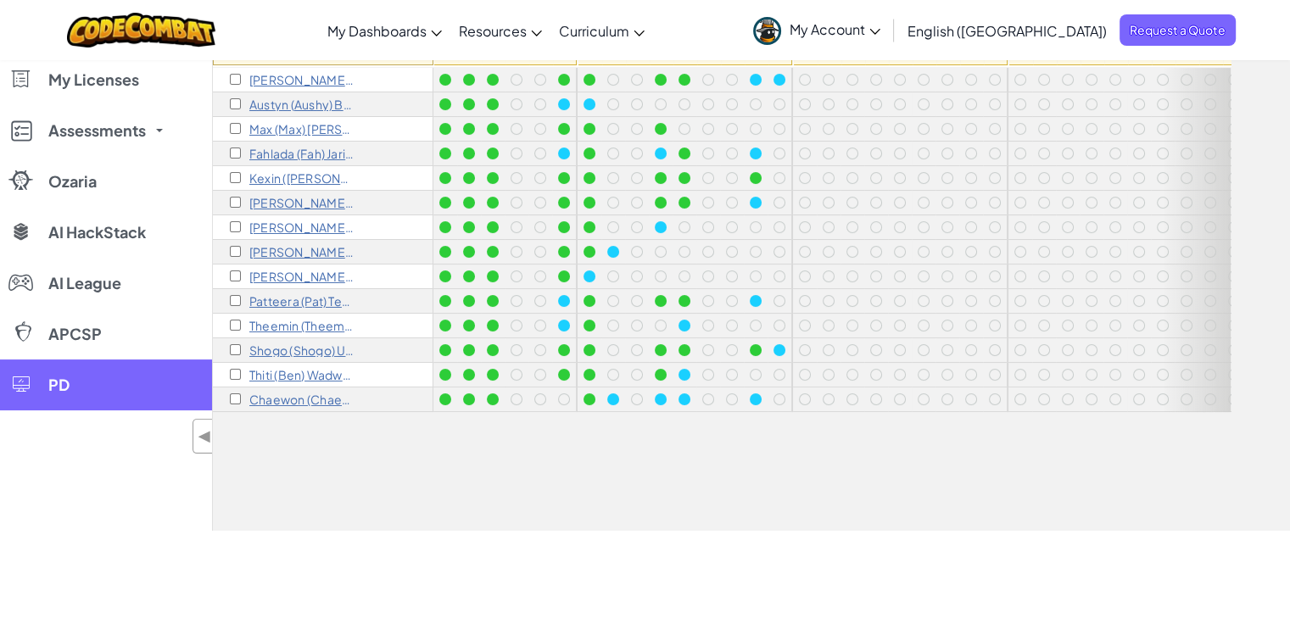
scroll to position [85, 0]
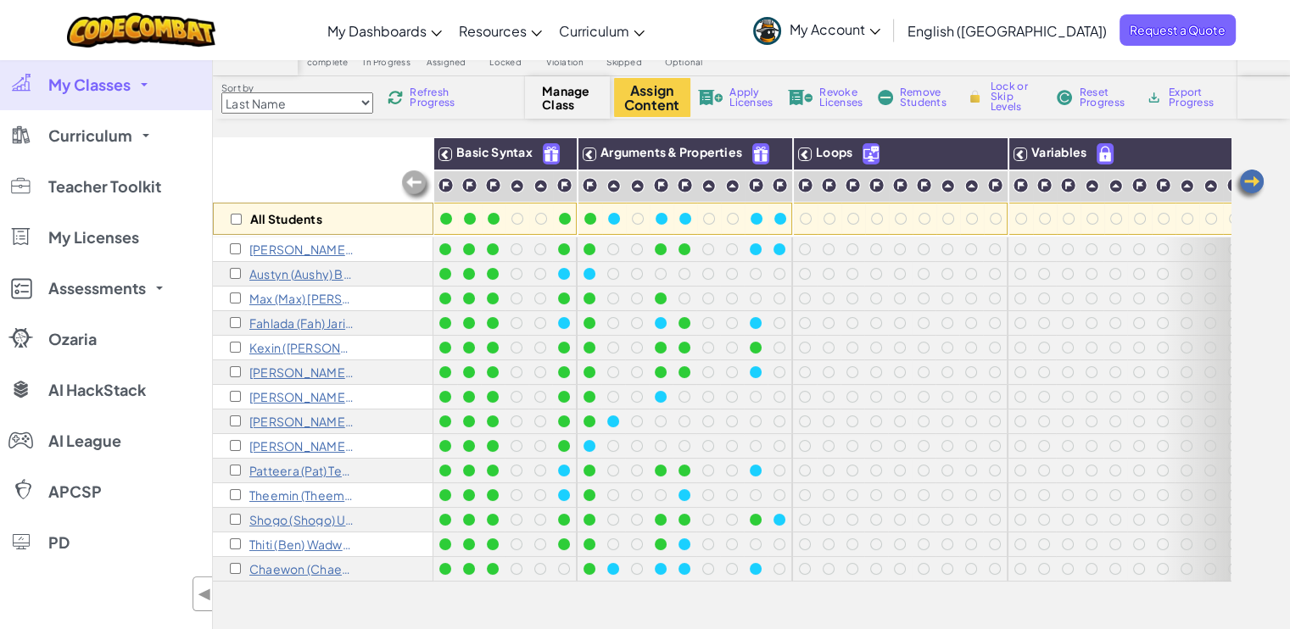
click at [880, 26] on span "My Account" at bounding box center [835, 29] width 91 height 18
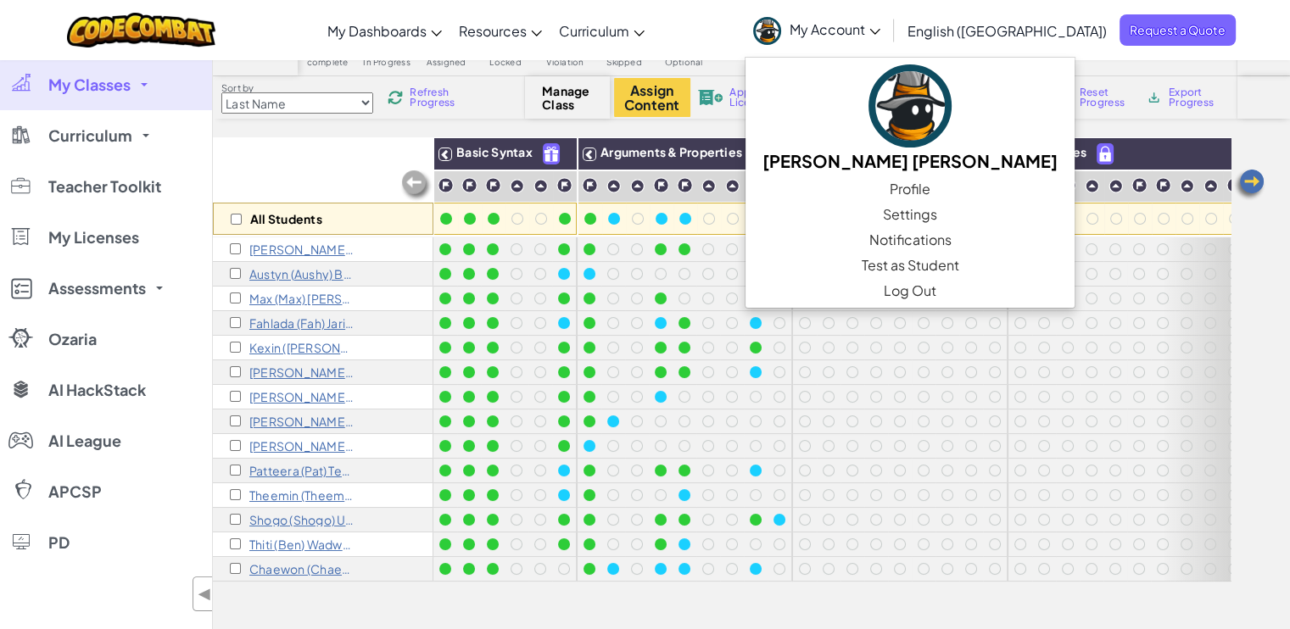
click at [880, 27] on span "My Account" at bounding box center [835, 29] width 91 height 18
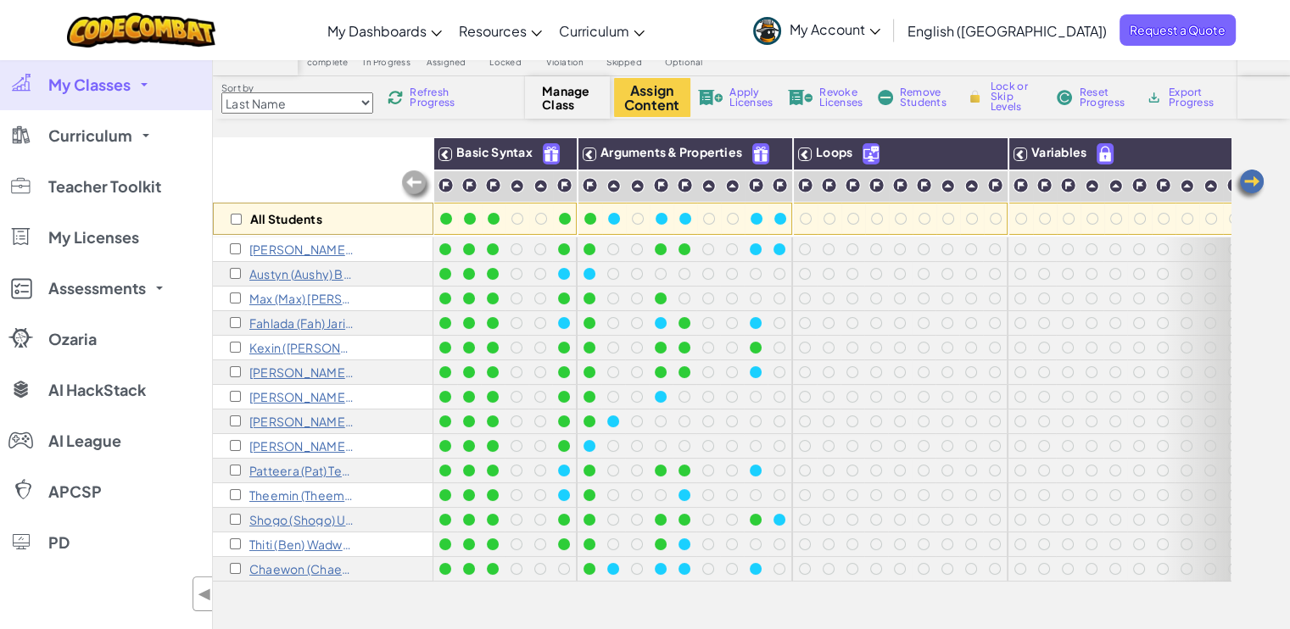
click at [807, 30] on div "Toggle navigation My Dashboards CodeCombat Teacher Dashboard Ozaria Teacher Das…" at bounding box center [645, 30] width 1298 height 60
click at [441, 97] on span "Refresh Progress" at bounding box center [436, 97] width 53 height 20
click at [427, 89] on span "Refresh Progress" at bounding box center [436, 97] width 53 height 20
click at [1249, 178] on img at bounding box center [1249, 185] width 34 height 34
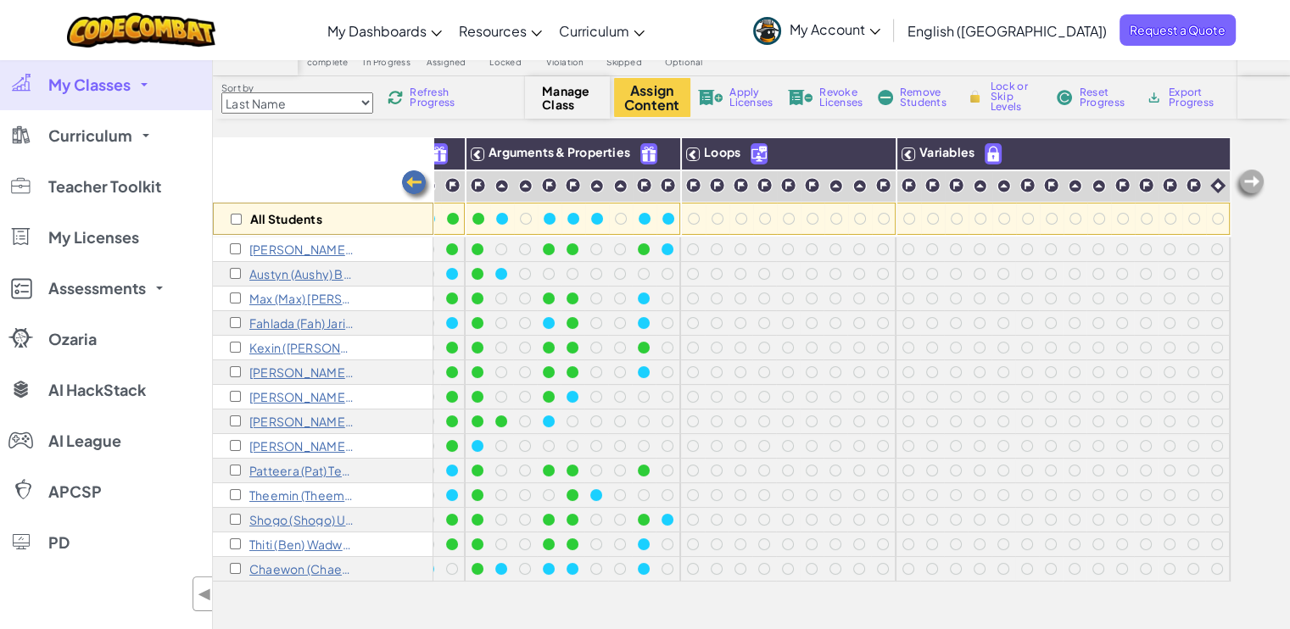
click at [420, 178] on img at bounding box center [416, 186] width 34 height 34
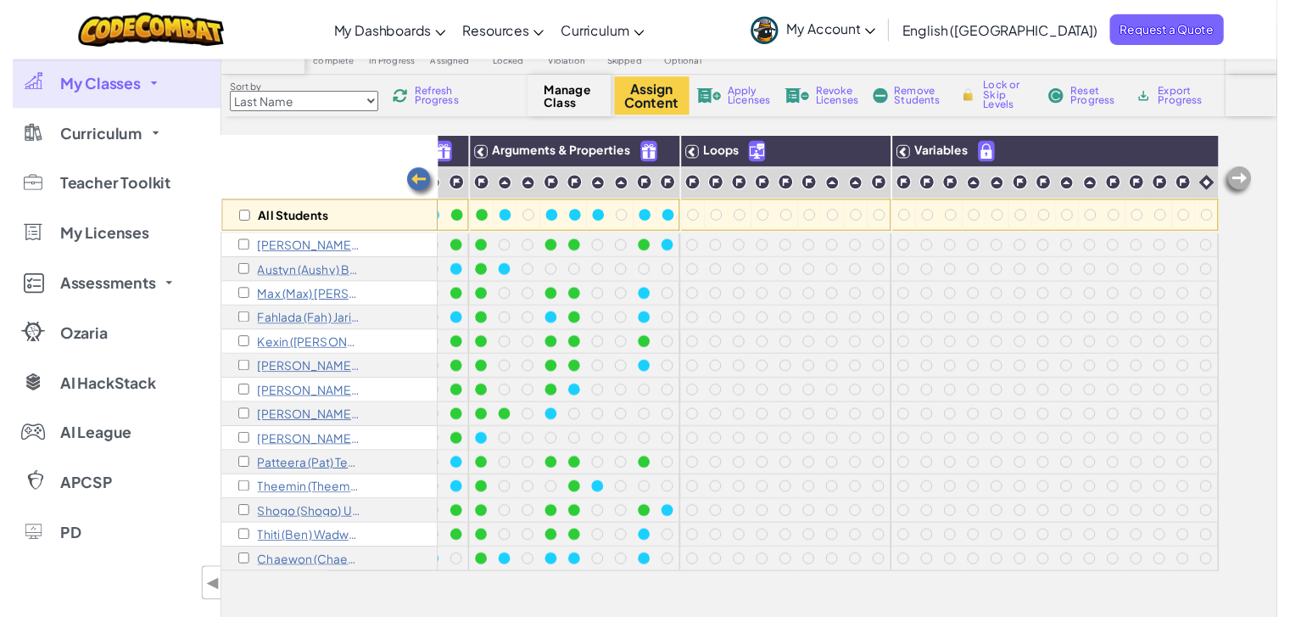
scroll to position [0, 0]
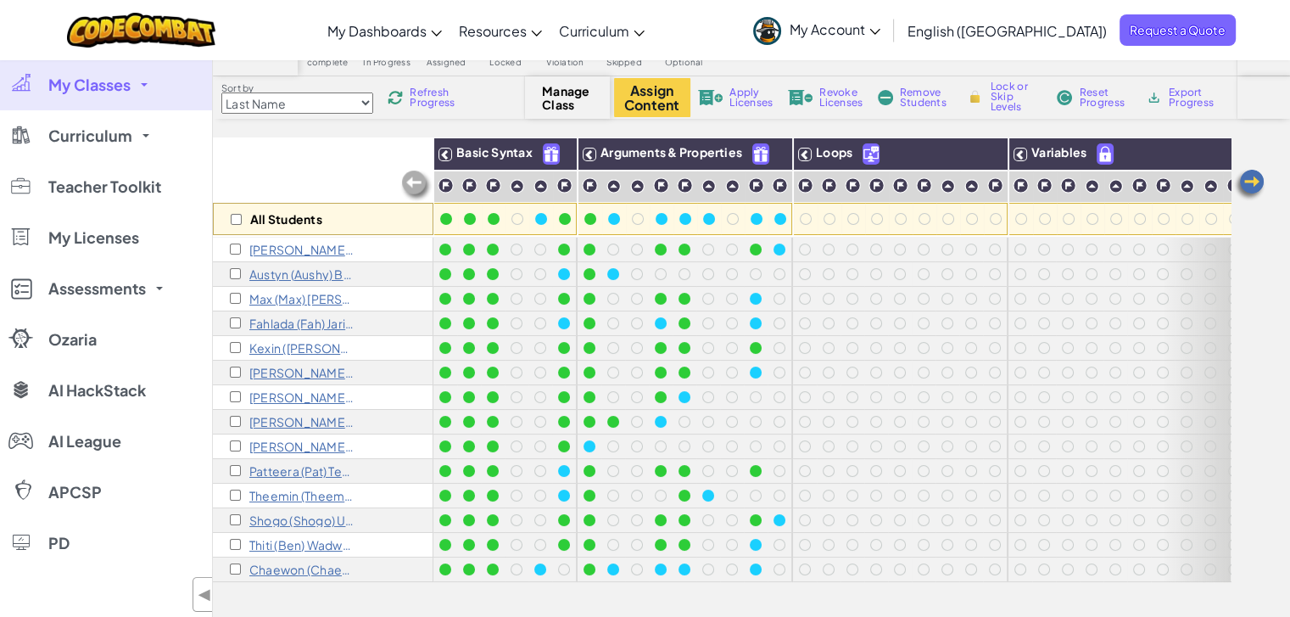
click at [432, 95] on span "Refresh Progress" at bounding box center [436, 97] width 53 height 20
click at [418, 103] on span "Refresh Progress" at bounding box center [436, 97] width 53 height 20
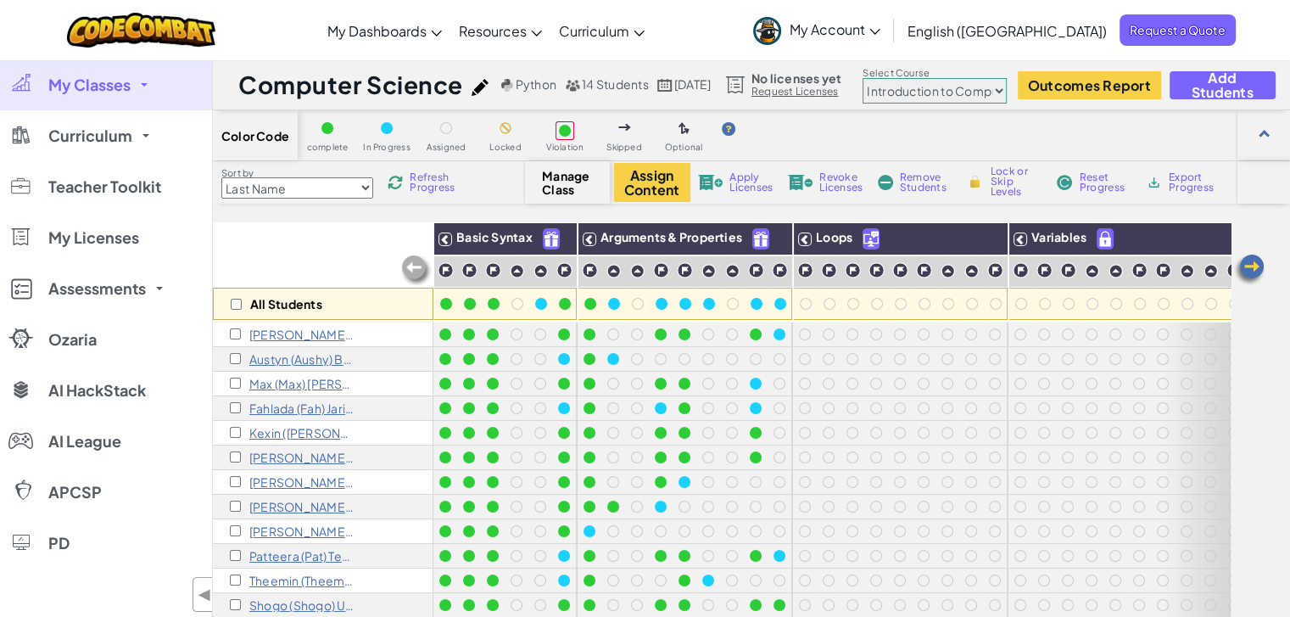
click at [432, 180] on span "Refresh Progress" at bounding box center [436, 182] width 53 height 20
click at [435, 189] on span "Refresh Progress" at bounding box center [436, 182] width 53 height 20
click at [428, 184] on span "Refresh Progress" at bounding box center [436, 182] width 53 height 20
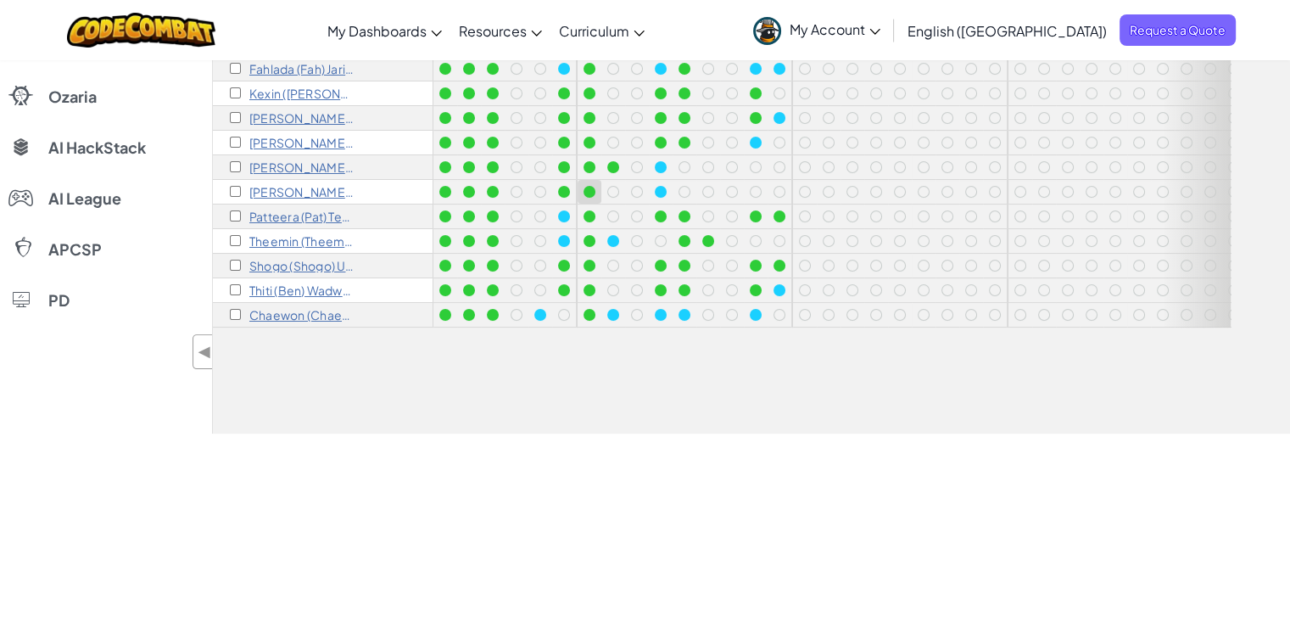
scroll to position [85, 0]
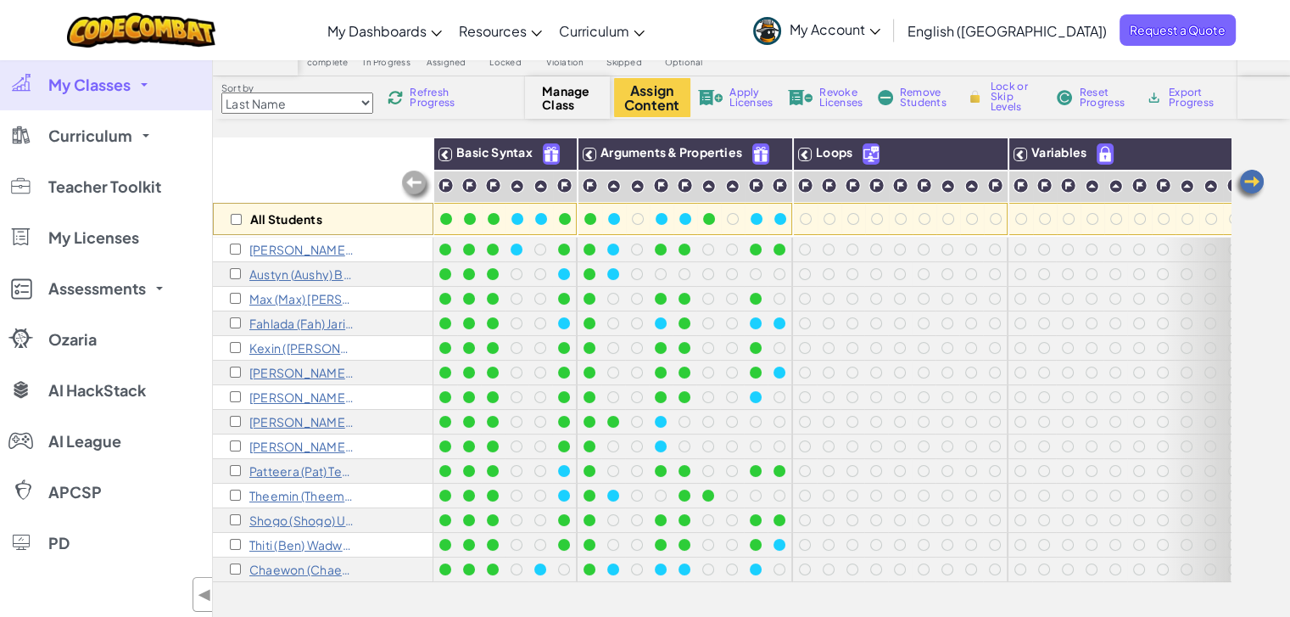
click at [438, 92] on span "Refresh Progress" at bounding box center [436, 97] width 53 height 20
click at [651, 101] on button "Assign Content" at bounding box center [652, 97] width 76 height 39
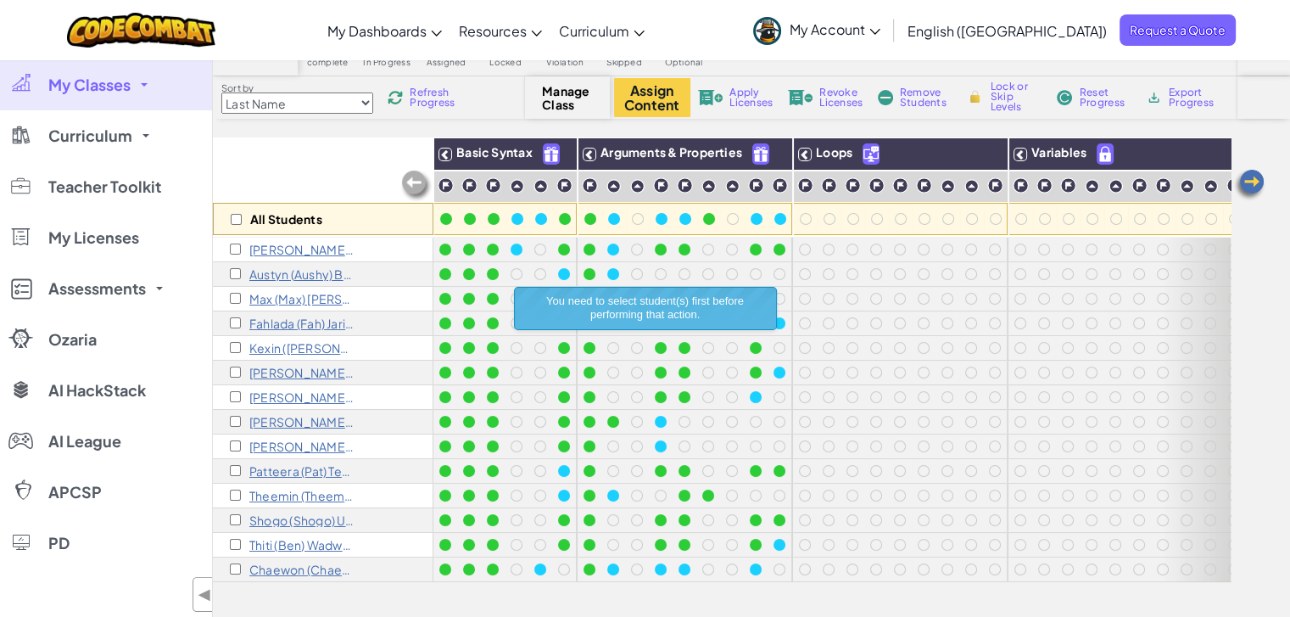
click at [346, 169] on div "All Students" at bounding box center [323, 186] width 220 height 98
click at [233, 220] on input "checkbox" at bounding box center [236, 219] width 11 height 11
checkbox input "true"
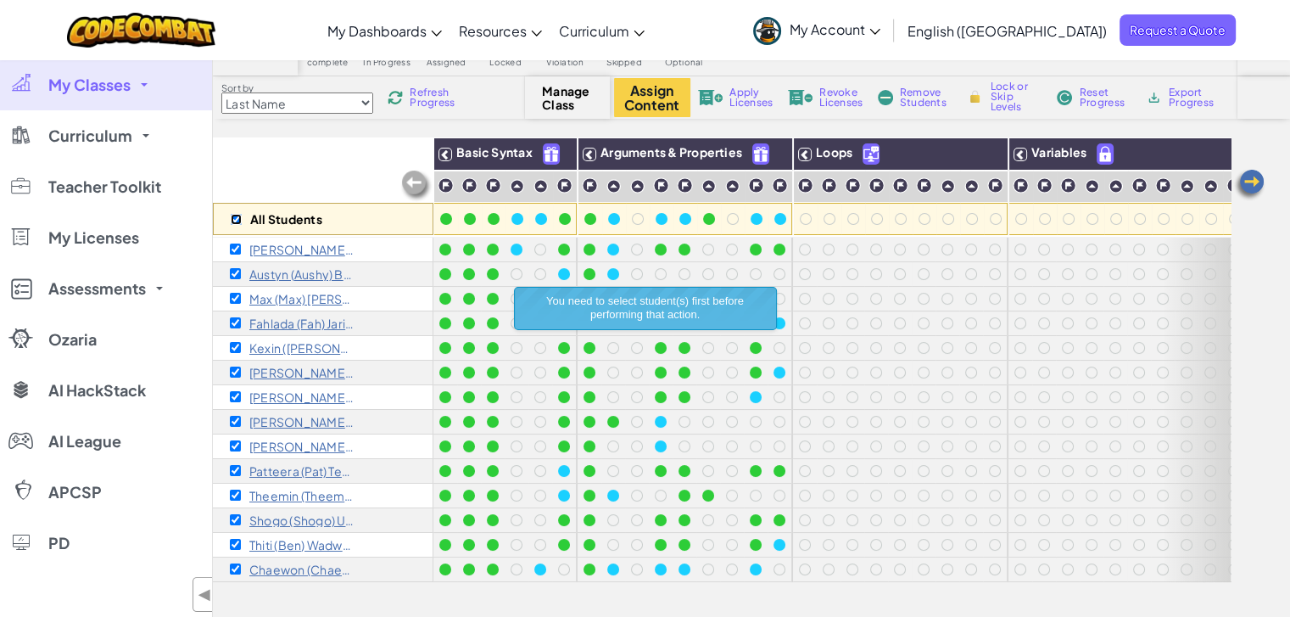
checkbox input "true"
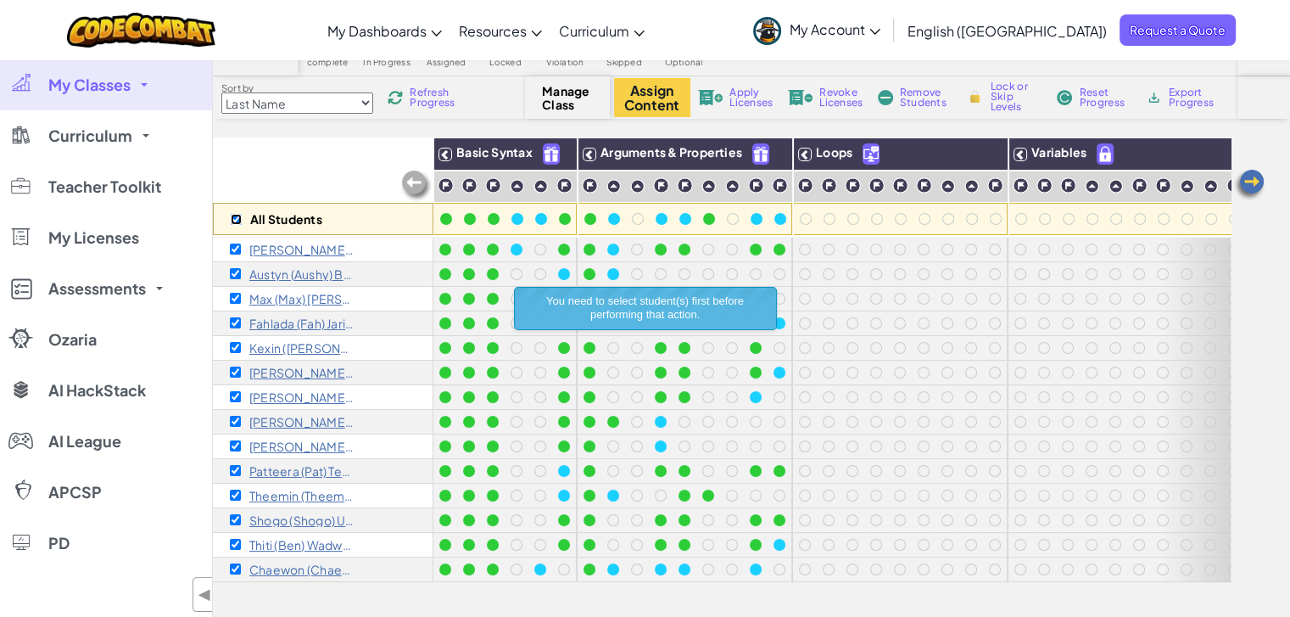
checkbox input "true"
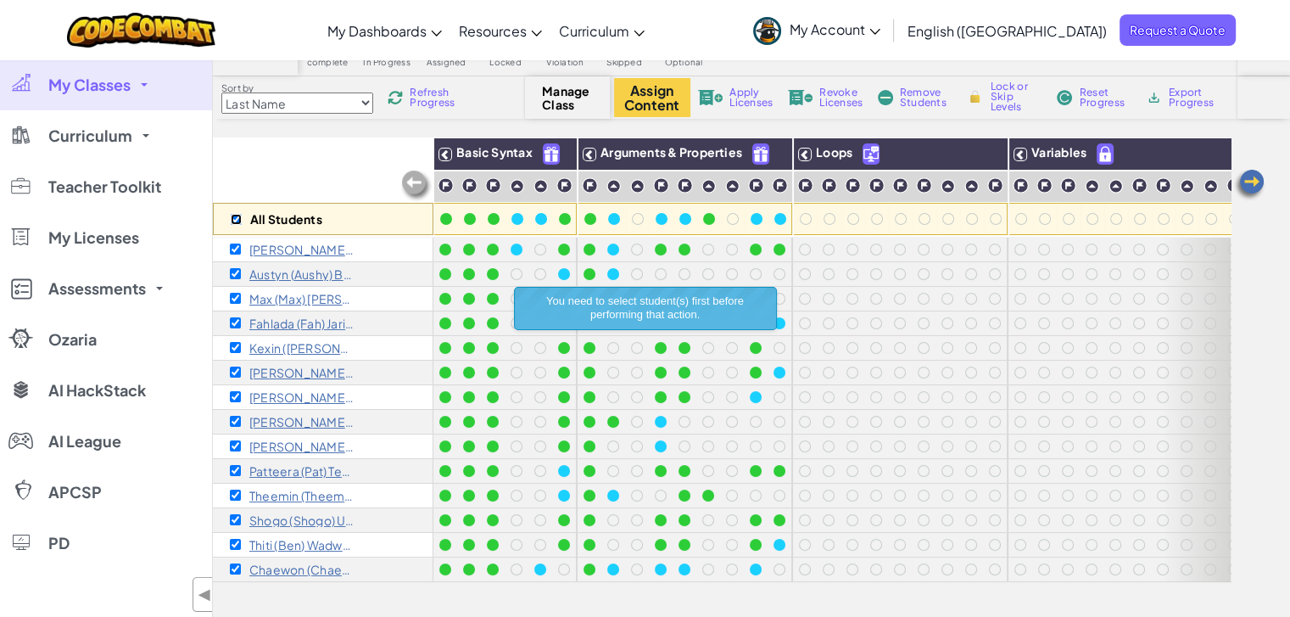
checkbox input "true"
click at [234, 219] on input "checkbox" at bounding box center [236, 219] width 11 height 11
checkbox input "false"
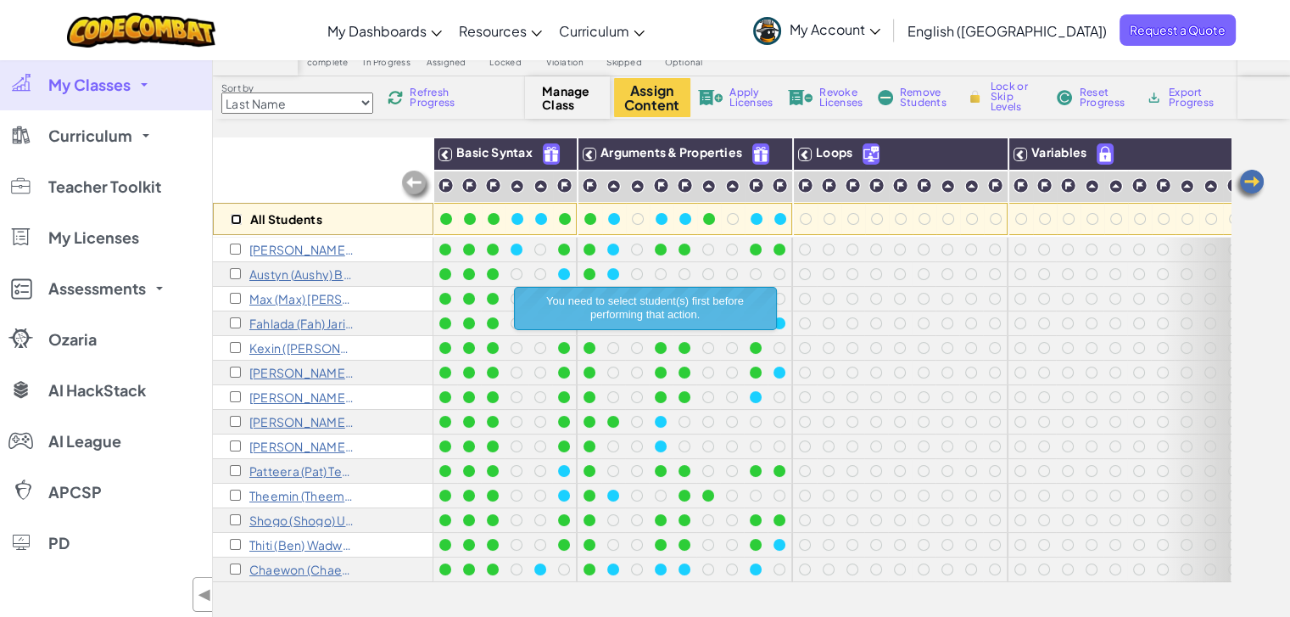
checkbox input "false"
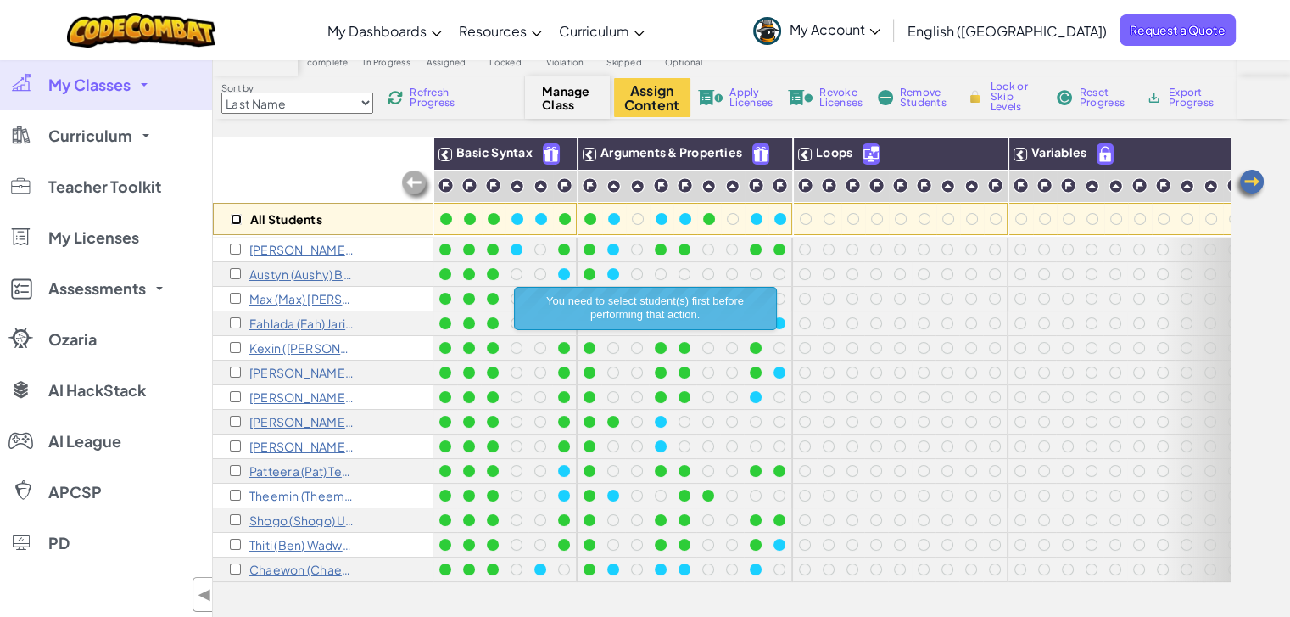
checkbox input "false"
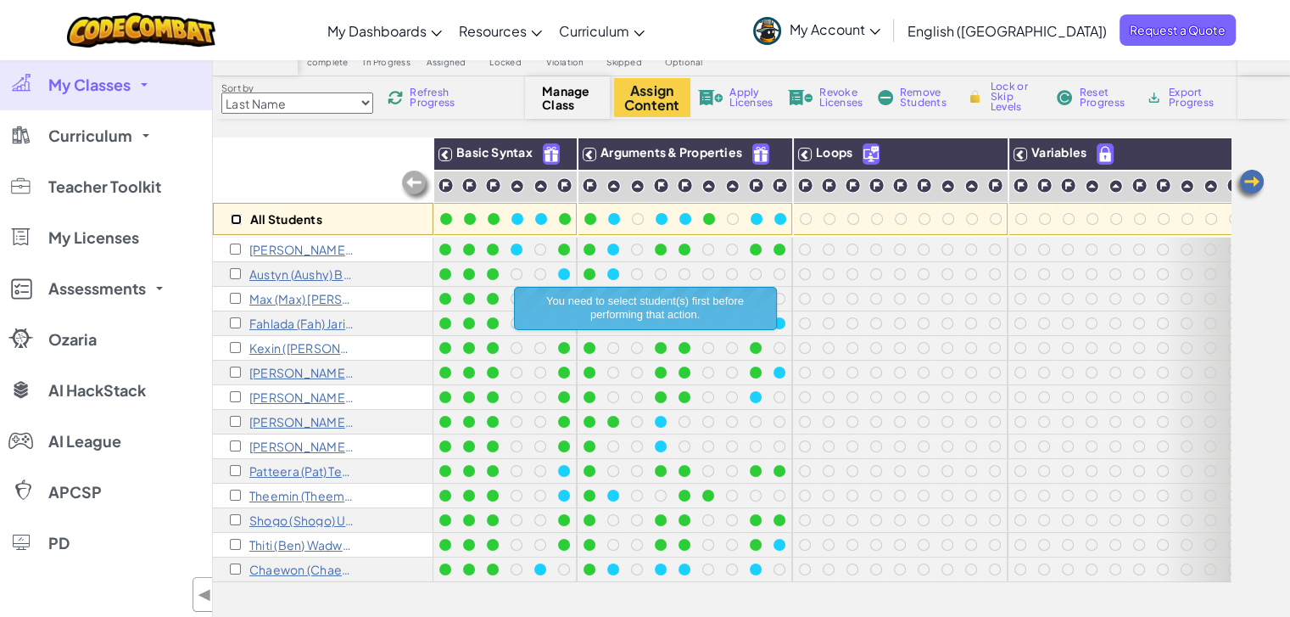
checkbox input "false"
click at [240, 219] on input "checkbox" at bounding box center [236, 219] width 11 height 11
checkbox input "true"
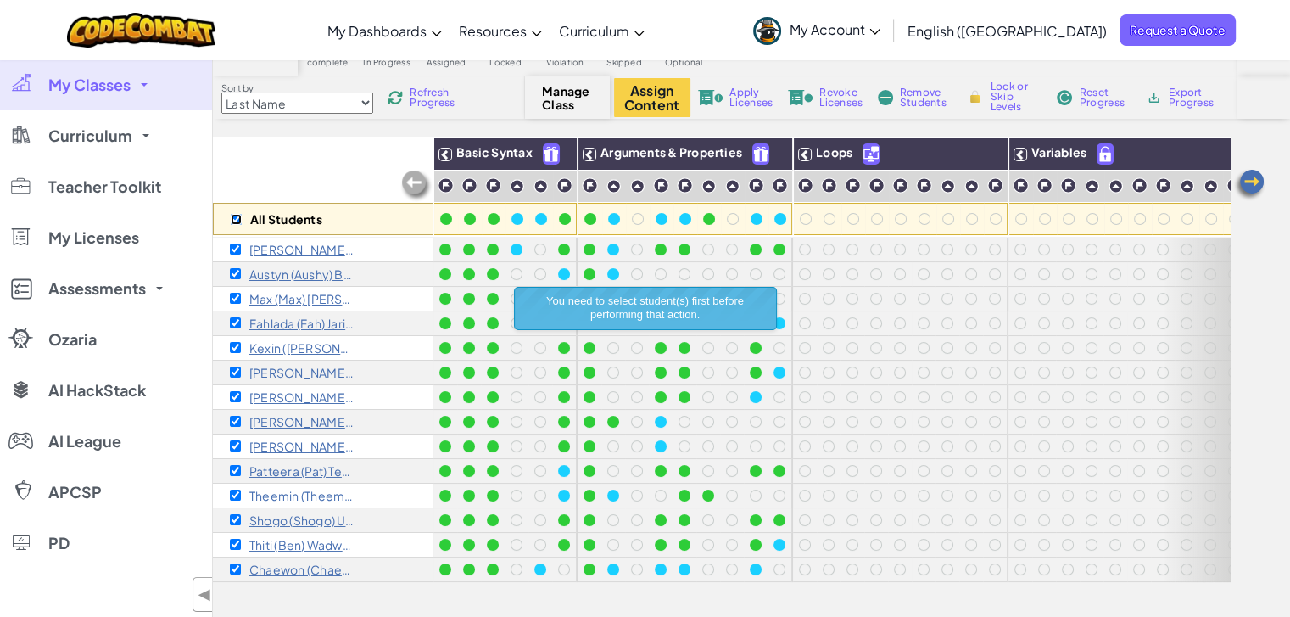
checkbox input "true"
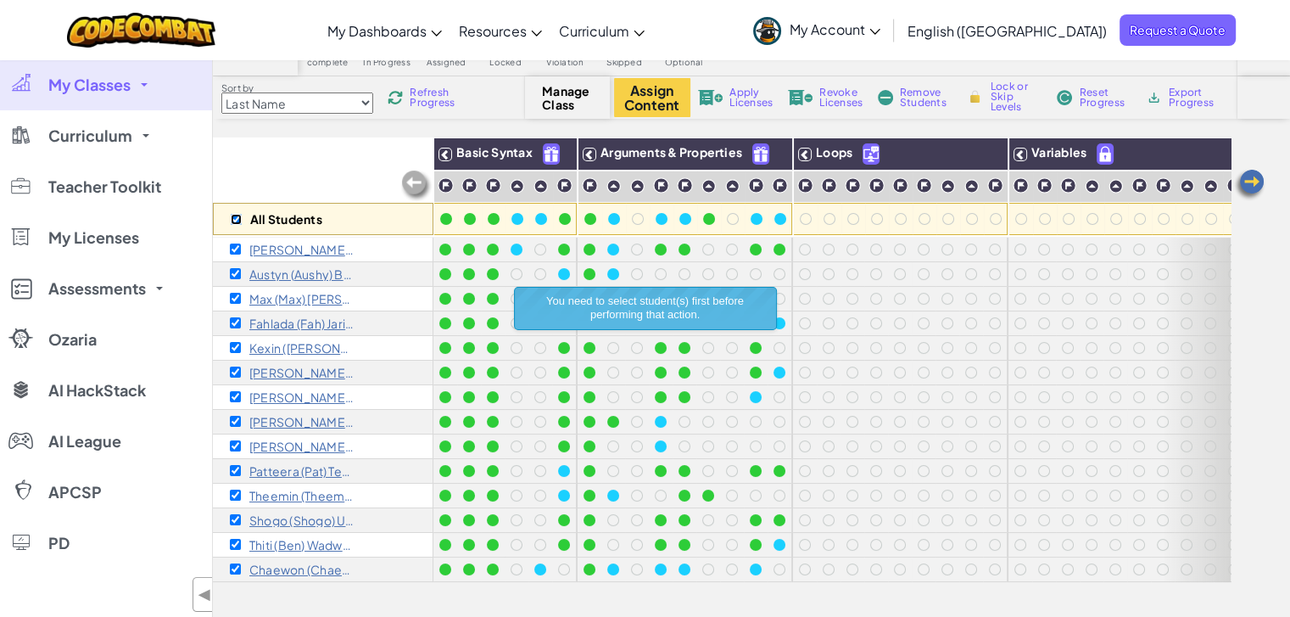
checkbox input "true"
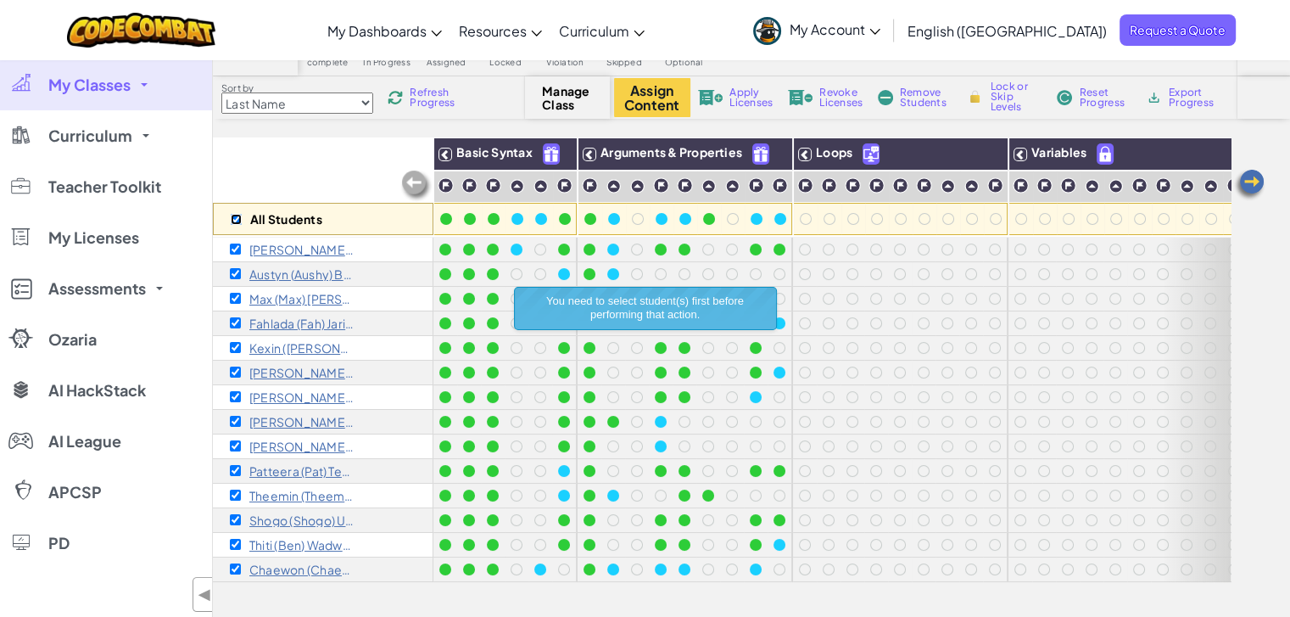
checkbox input "true"
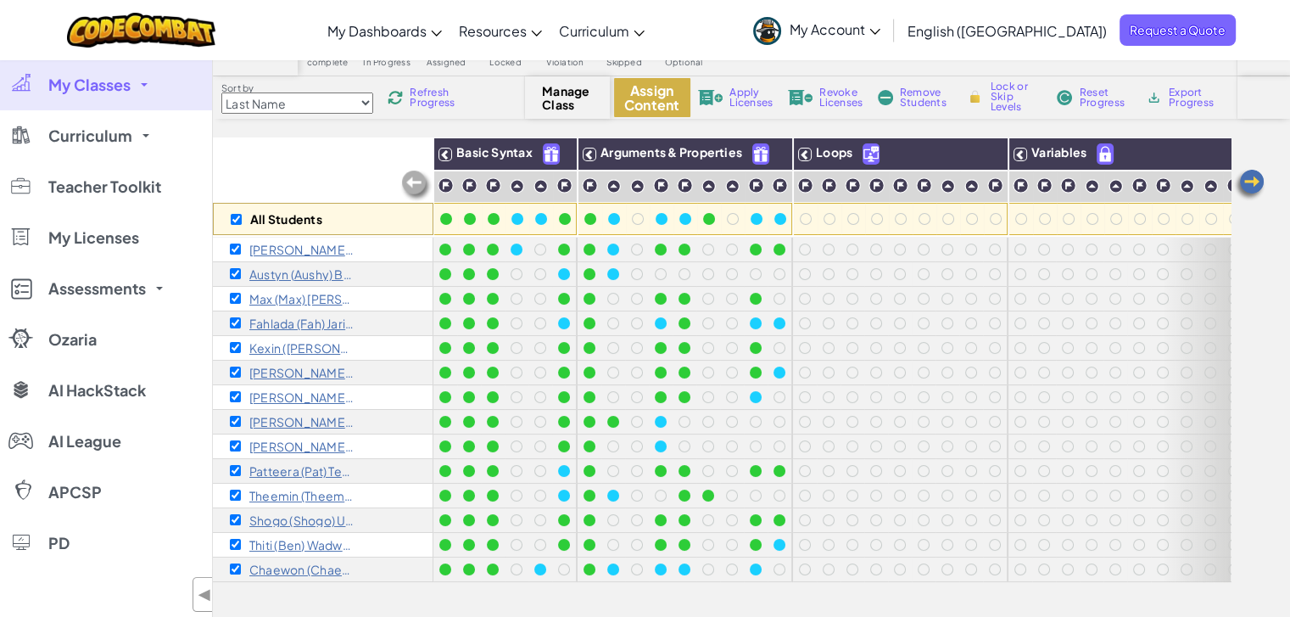
click at [665, 103] on button "Assign Content" at bounding box center [652, 97] width 76 height 39
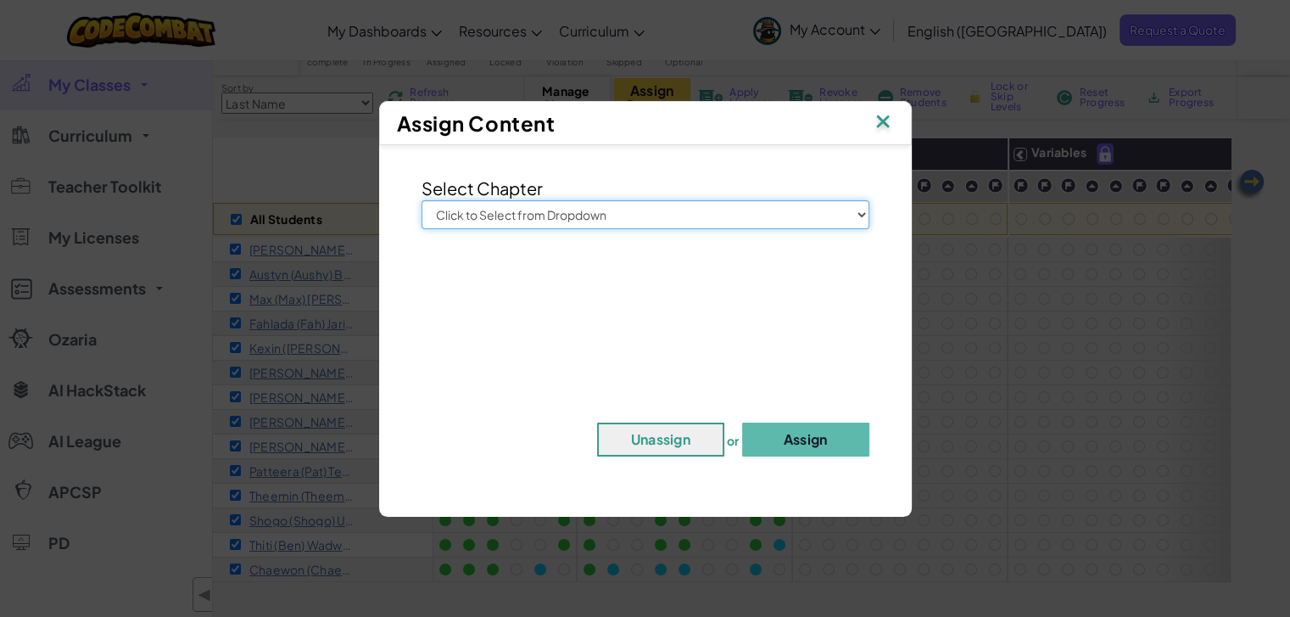
click at [711, 212] on select "Click to Select from Dropdown Junior Introduction to Computer Science Game Deve…" at bounding box center [645, 214] width 448 height 29
select select "Computer Science 2"
click at [421, 200] on select "Click to Select from Dropdown Junior Introduction to Computer Science Game Deve…" at bounding box center [645, 214] width 448 height 29
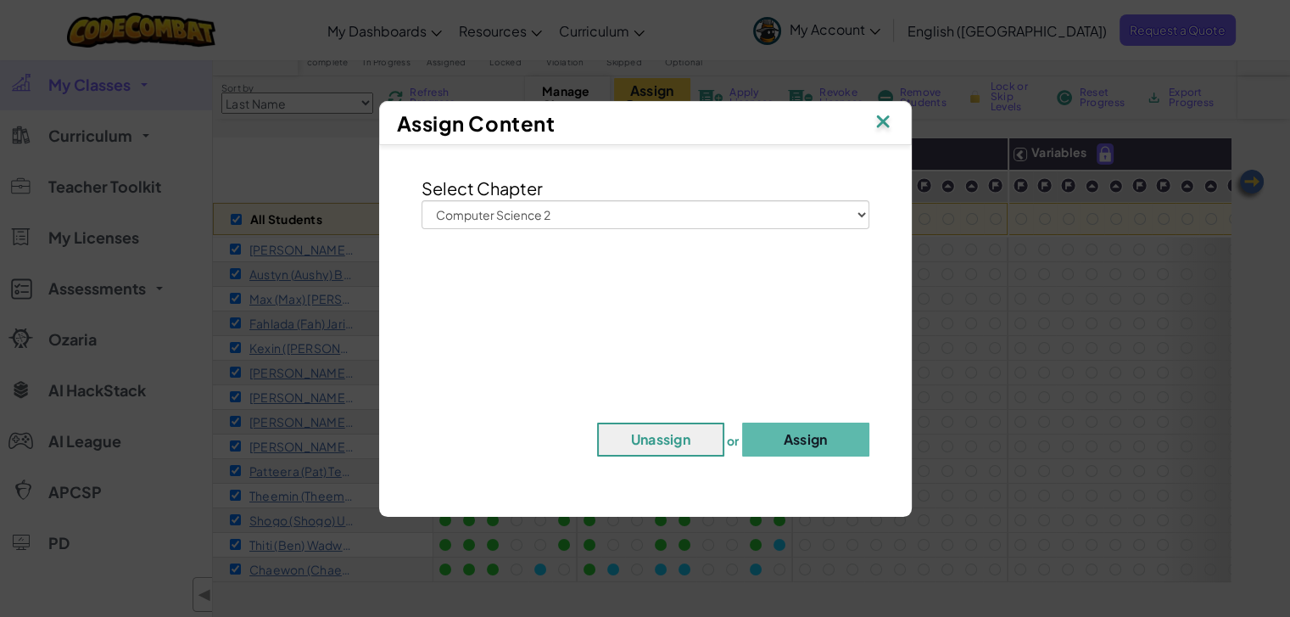
click at [888, 124] on img at bounding box center [883, 122] width 22 height 25
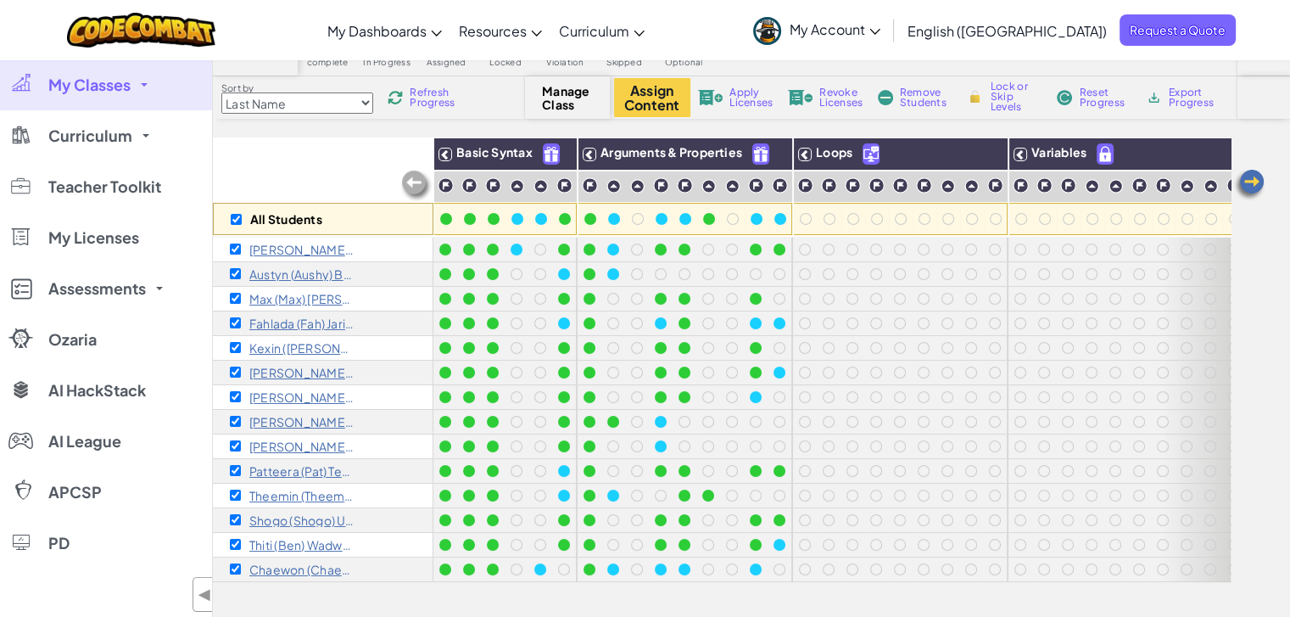
click at [305, 165] on div "All Students" at bounding box center [323, 186] width 220 height 98
click at [446, 87] on span "Refresh Progress" at bounding box center [436, 97] width 53 height 20
click at [307, 165] on div "All Students" at bounding box center [323, 186] width 220 height 98
click at [450, 94] on span "Refresh Progress" at bounding box center [436, 97] width 53 height 20
click at [426, 98] on span "Refresh Progress" at bounding box center [436, 97] width 53 height 20
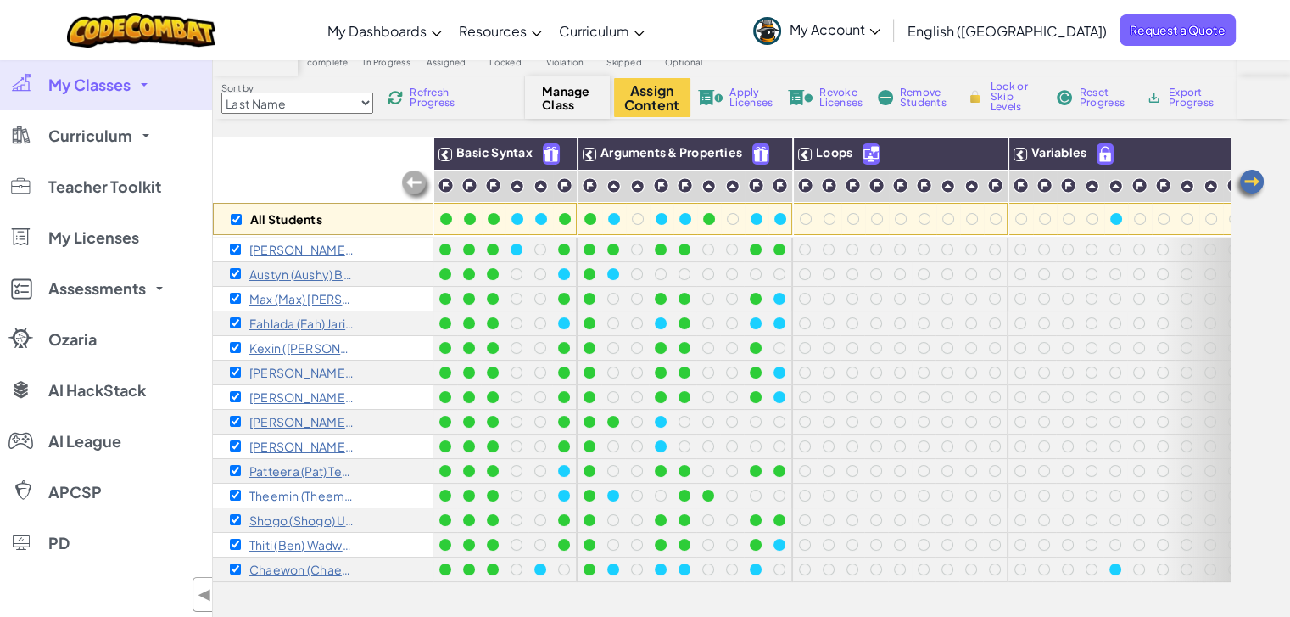
click at [448, 98] on span "Refresh Progress" at bounding box center [436, 97] width 53 height 20
click at [427, 98] on span "Refresh Progress" at bounding box center [436, 97] width 53 height 20
click at [439, 108] on span "Refresh Progress" at bounding box center [436, 97] width 53 height 20
click at [432, 105] on span "Refresh Progress" at bounding box center [436, 97] width 53 height 20
click at [805, 221] on div at bounding box center [806, 219] width 12 height 12
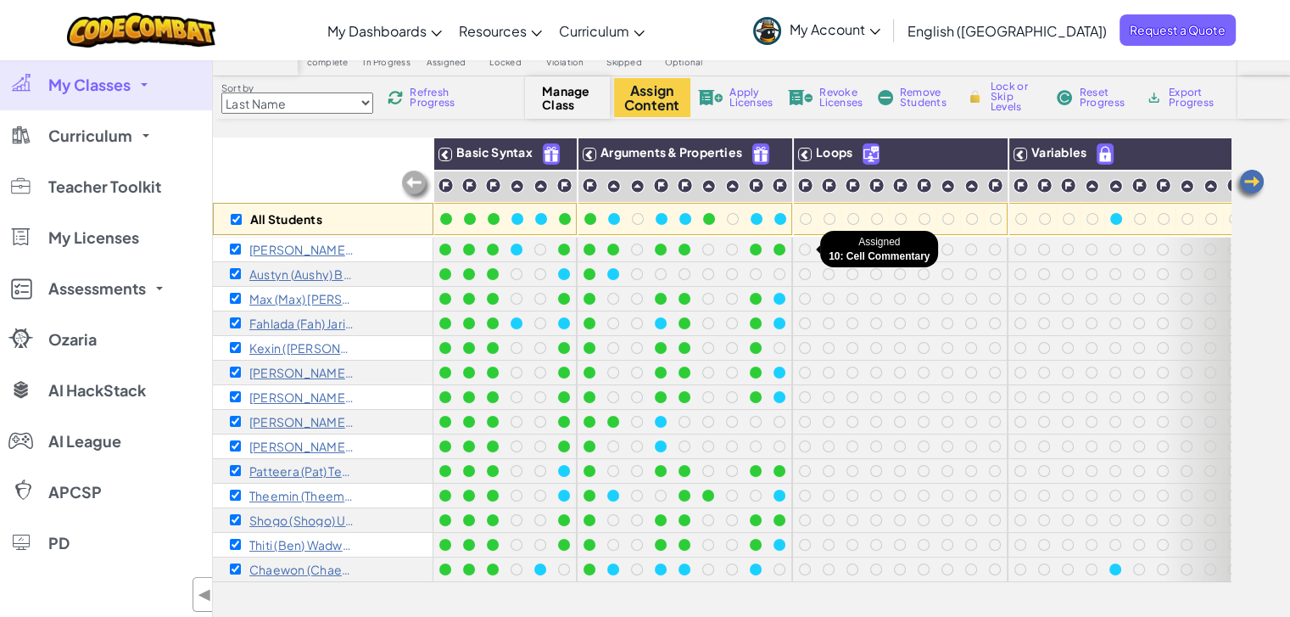
click at [805, 243] on div at bounding box center [805, 249] width 12 height 12
click at [445, 94] on span "Refresh Progress" at bounding box center [436, 97] width 53 height 20
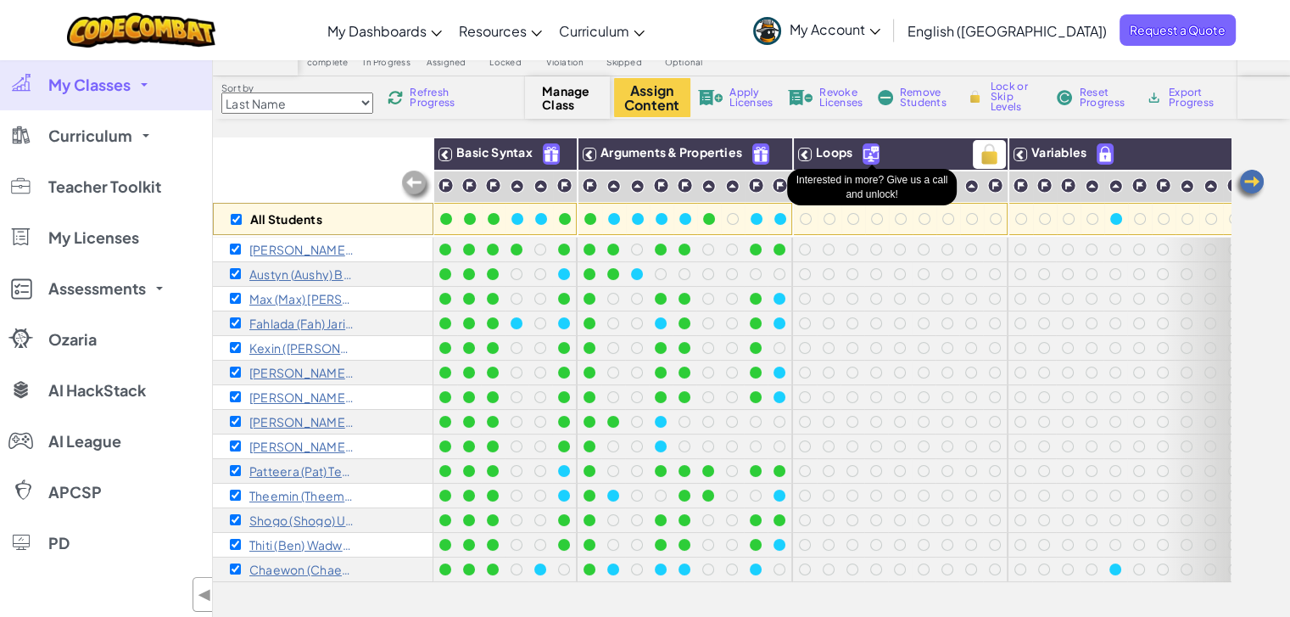
click at [872, 153] on img at bounding box center [870, 154] width 15 height 20
click at [429, 93] on span "Refresh Progress" at bounding box center [436, 97] width 53 height 20
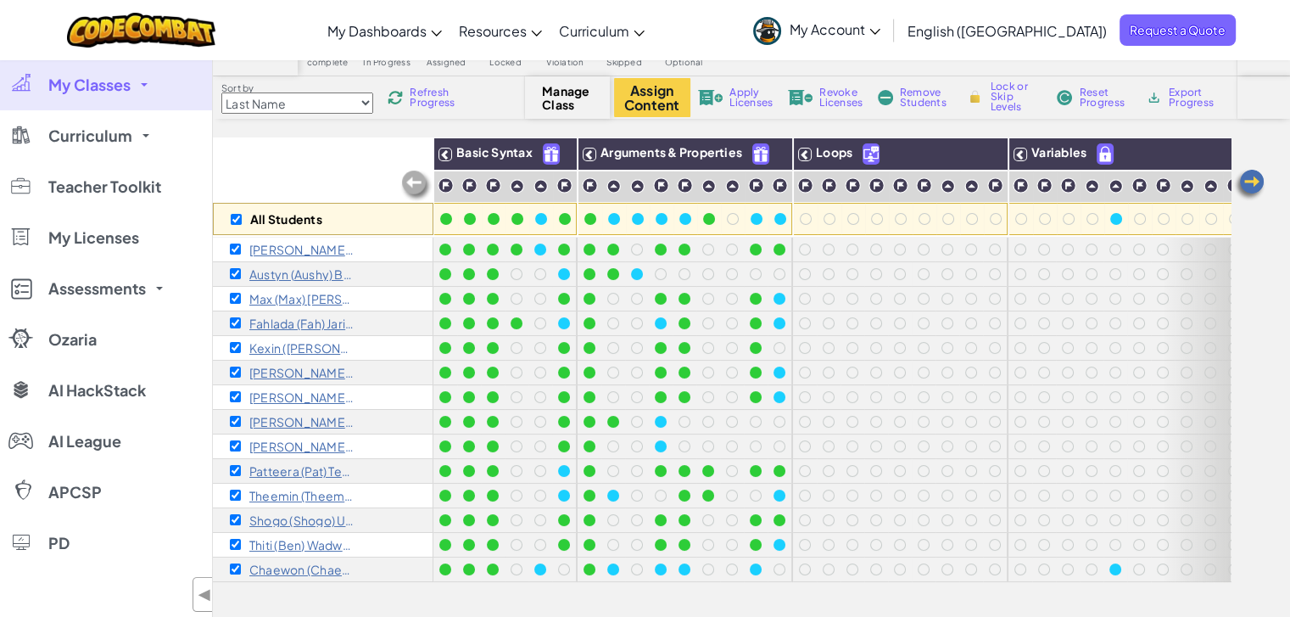
click at [425, 98] on span "Refresh Progress" at bounding box center [436, 97] width 53 height 20
click at [438, 100] on span "Refresh Progress" at bounding box center [436, 97] width 53 height 20
click at [298, 159] on div "All Students" at bounding box center [323, 186] width 220 height 98
click at [438, 100] on span "Refresh Progress" at bounding box center [436, 97] width 53 height 20
click at [749, 98] on span "Apply Licenses" at bounding box center [750, 97] width 43 height 20
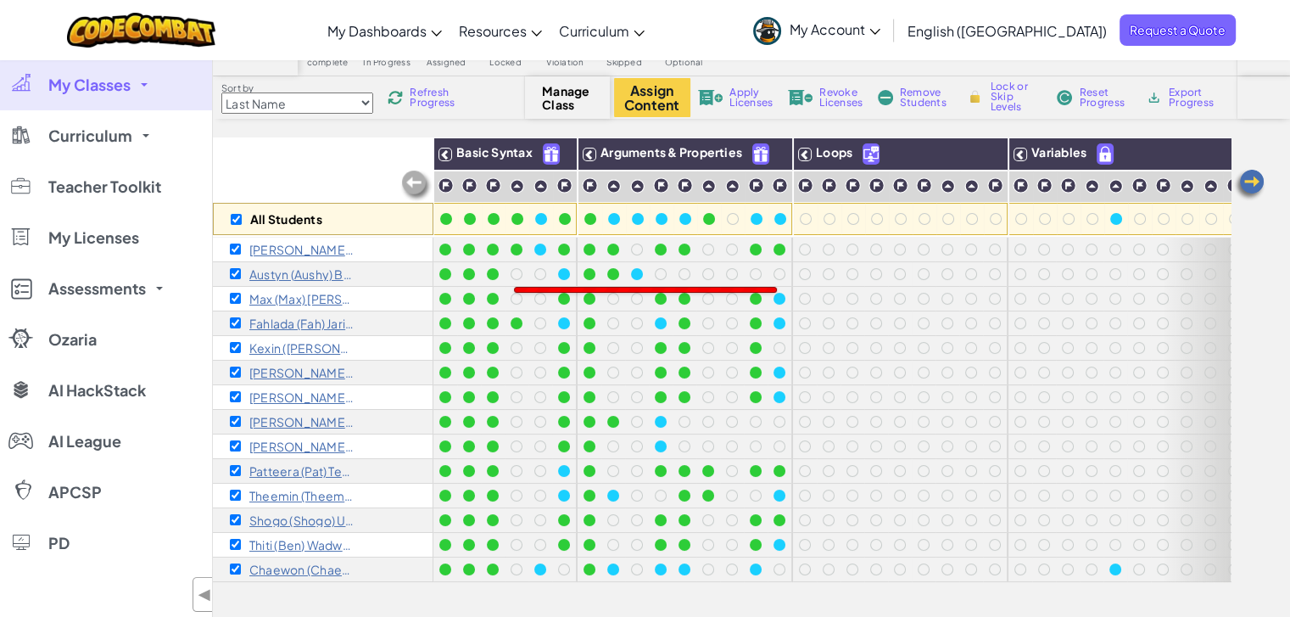
scroll to position [0, 0]
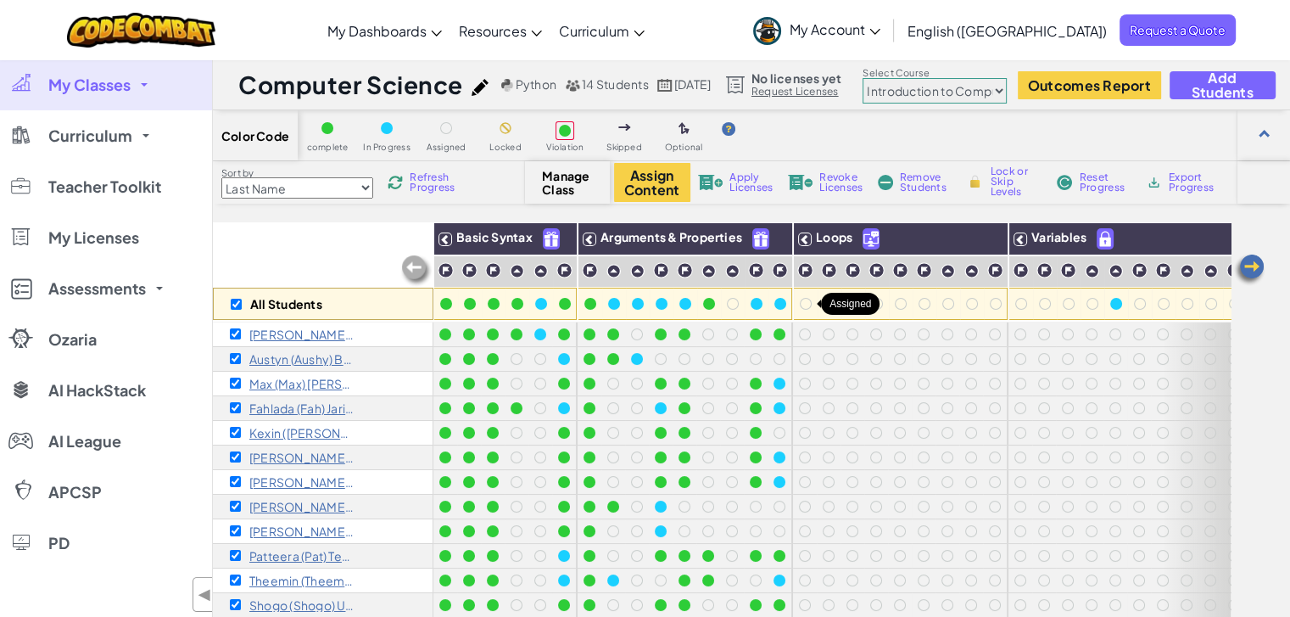
click at [804, 304] on div at bounding box center [806, 304] width 12 height 12
click at [808, 328] on div at bounding box center [804, 334] width 19 height 19
click at [447, 185] on span "Refresh Progress" at bounding box center [436, 182] width 53 height 20
click at [841, 89] on link "Request Licenses" at bounding box center [796, 92] width 90 height 14
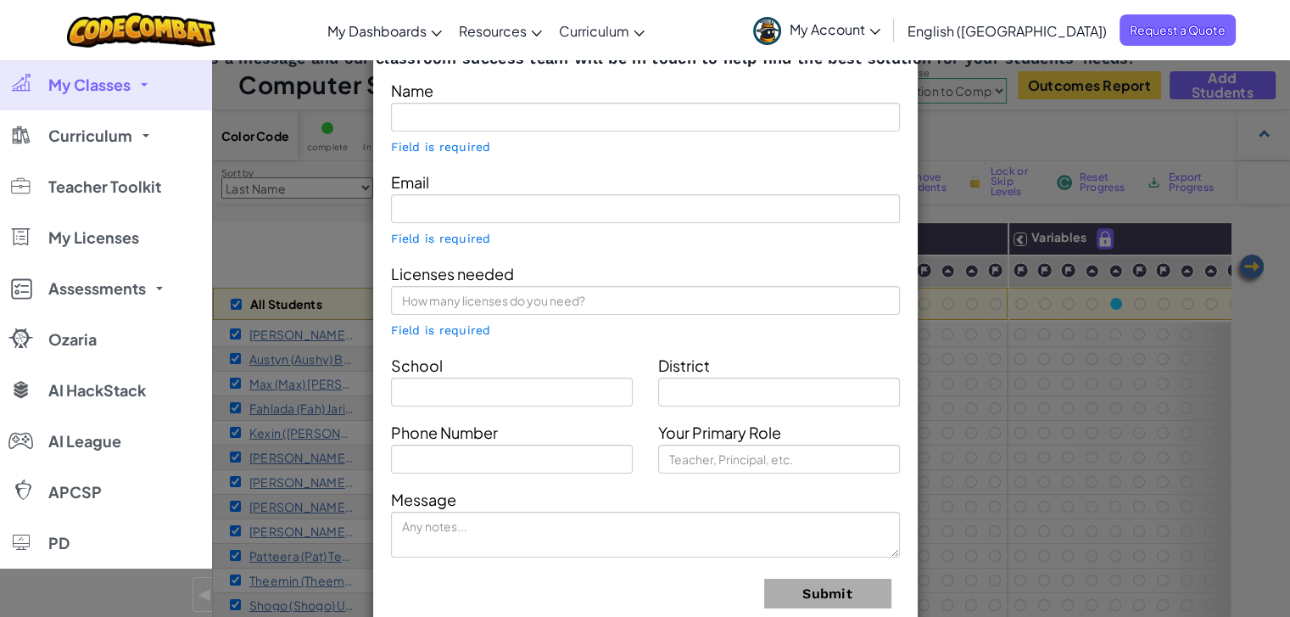
type input "[PERSON_NAME] [PERSON_NAME]"
type input "[EMAIL_ADDRESS][DOMAIN_NAME]"
type input "[GEOGRAPHIC_DATA][PERSON_NAME] Sukhumvit 107"
type input "Bangna"
type input "Teacher"
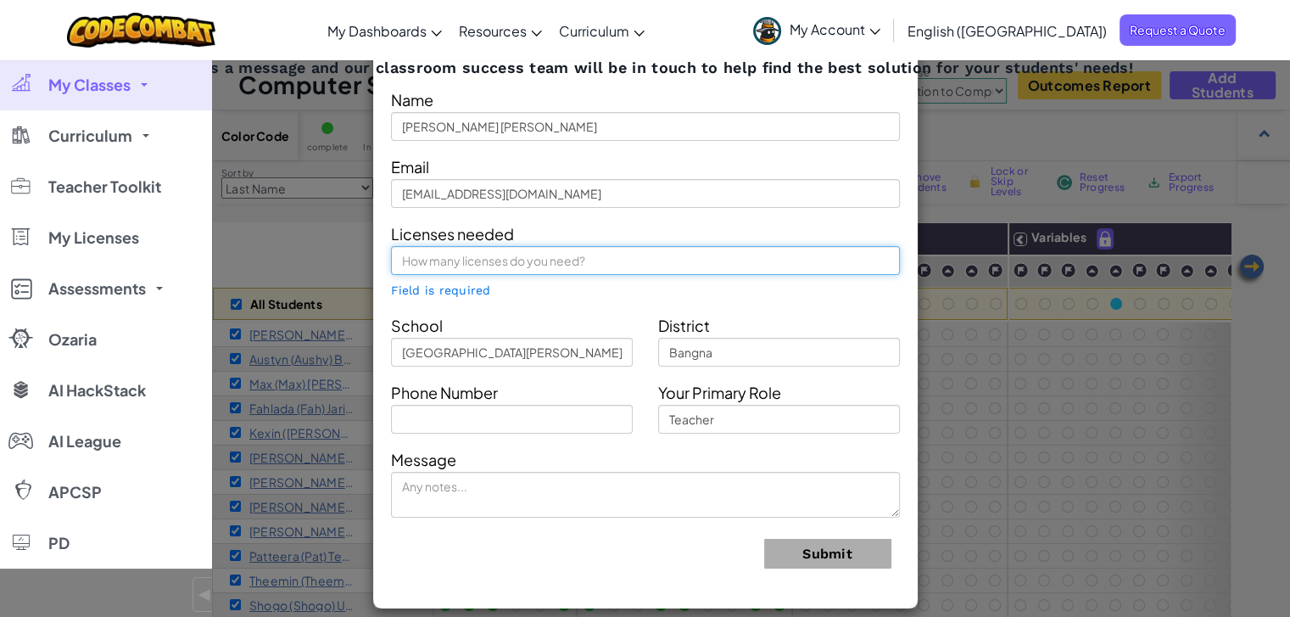
click at [513, 264] on input "text" at bounding box center [645, 260] width 509 height 29
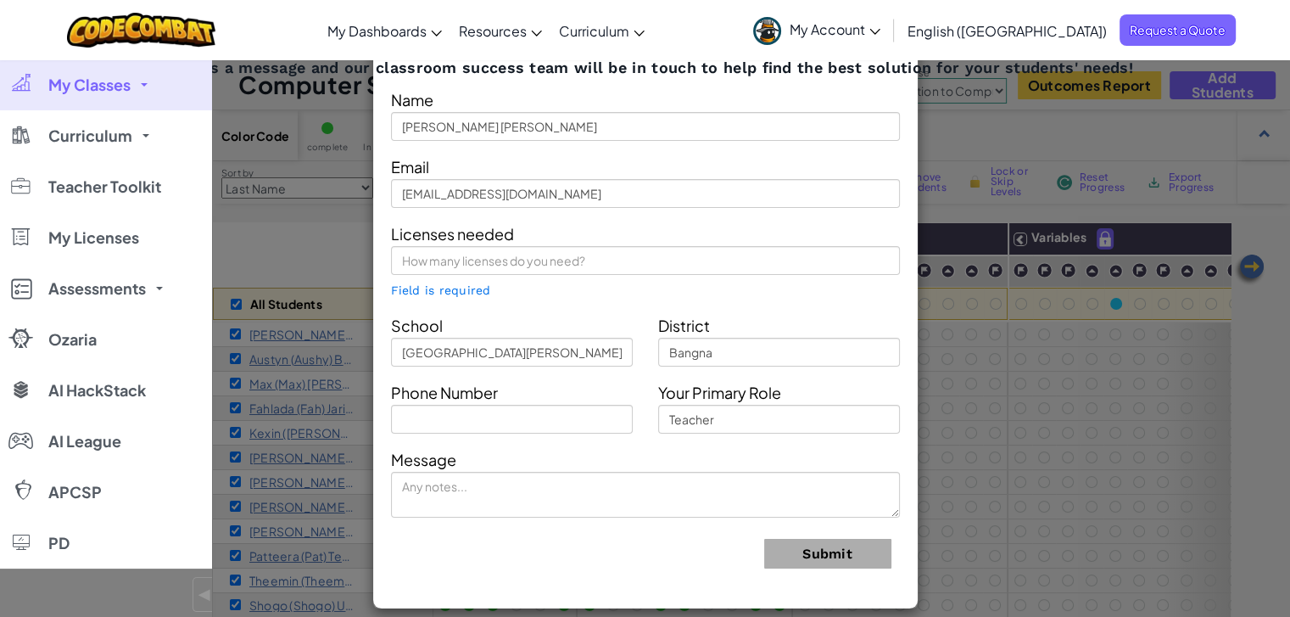
click at [512, 287] on div "Licenses needed Field is required" at bounding box center [645, 259] width 534 height 79
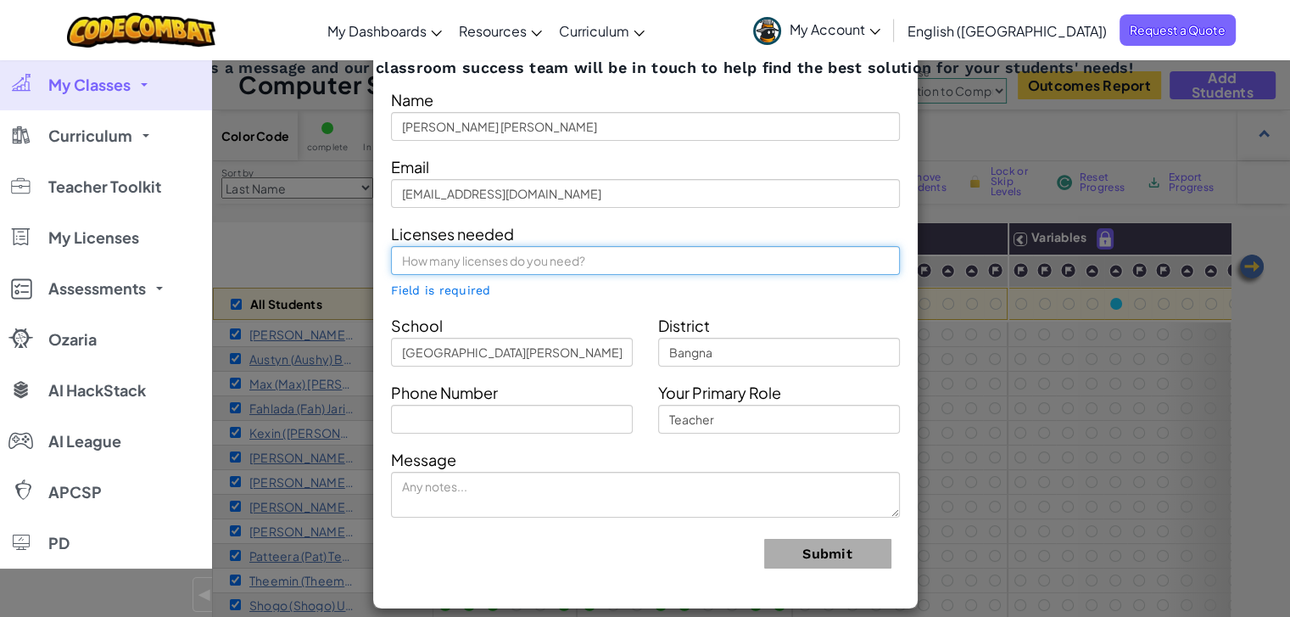
click at [559, 261] on input "text" at bounding box center [645, 260] width 509 height 29
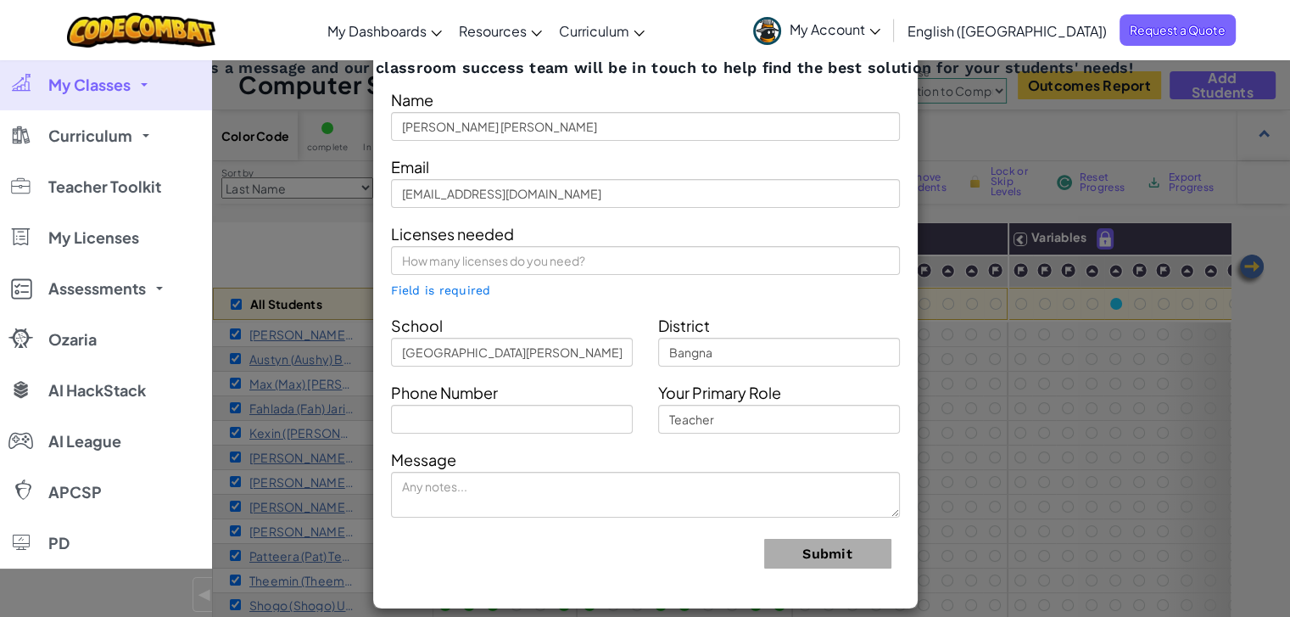
click at [1002, 96] on div "Contact Our Classroom Team Send us a message and our classroom success team wil…" at bounding box center [645, 308] width 1290 height 617
drag, startPoint x: 1122, startPoint y: 287, endPoint x: 1079, endPoint y: 307, distance: 47.4
click at [1123, 288] on div "Contact Our Classroom Team Send us a message and our classroom success team wil…" at bounding box center [645, 308] width 1290 height 617
click at [120, 73] on link "My Classes" at bounding box center [106, 84] width 212 height 51
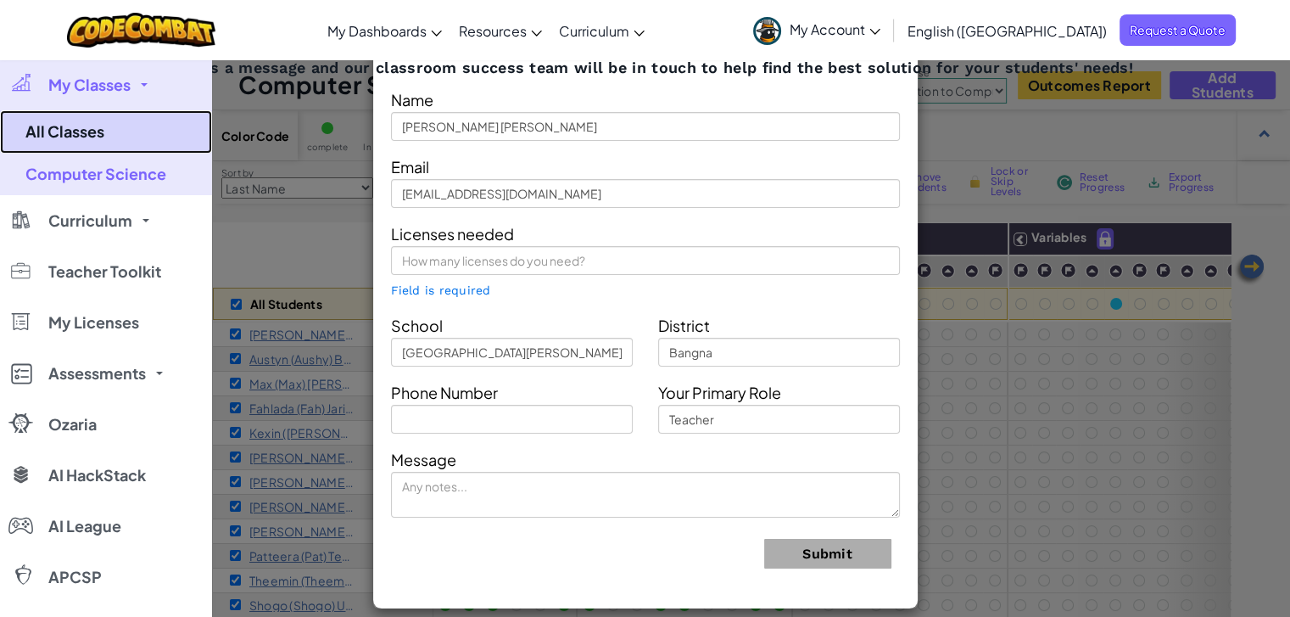
click at [112, 135] on link "All Classes" at bounding box center [106, 131] width 212 height 43
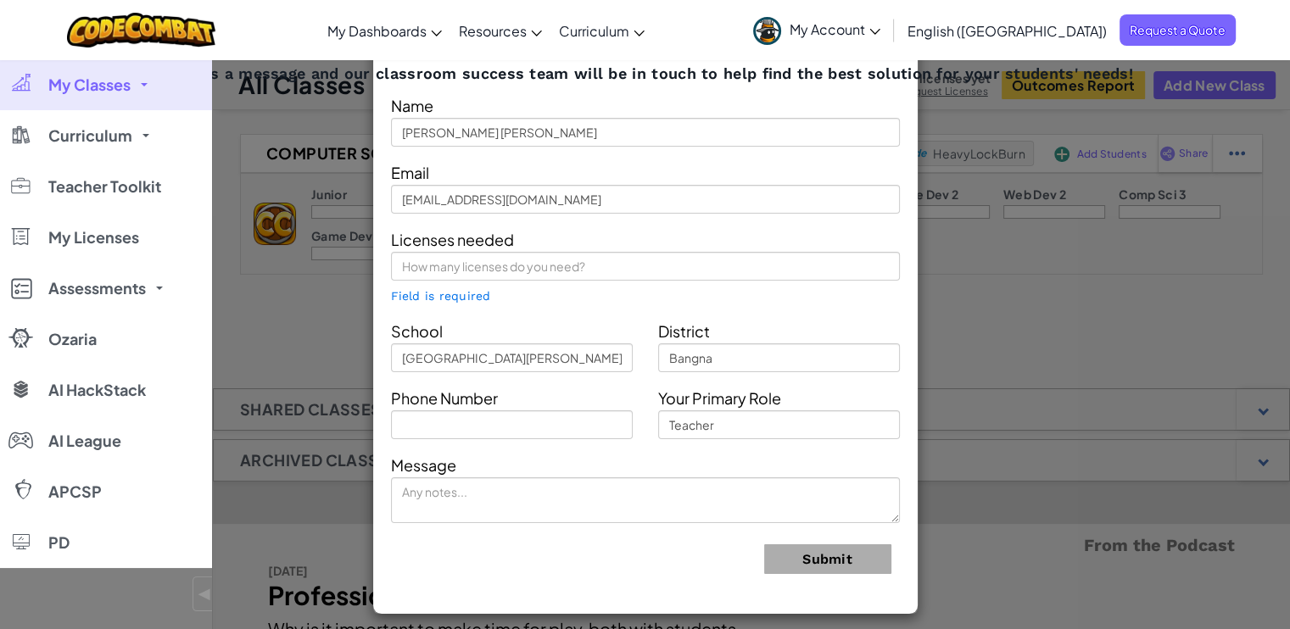
click at [1024, 366] on div "Contact Our Classroom Team Send us a message and our classroom success team wil…" at bounding box center [645, 314] width 1290 height 629
click at [152, 23] on img at bounding box center [141, 30] width 148 height 35
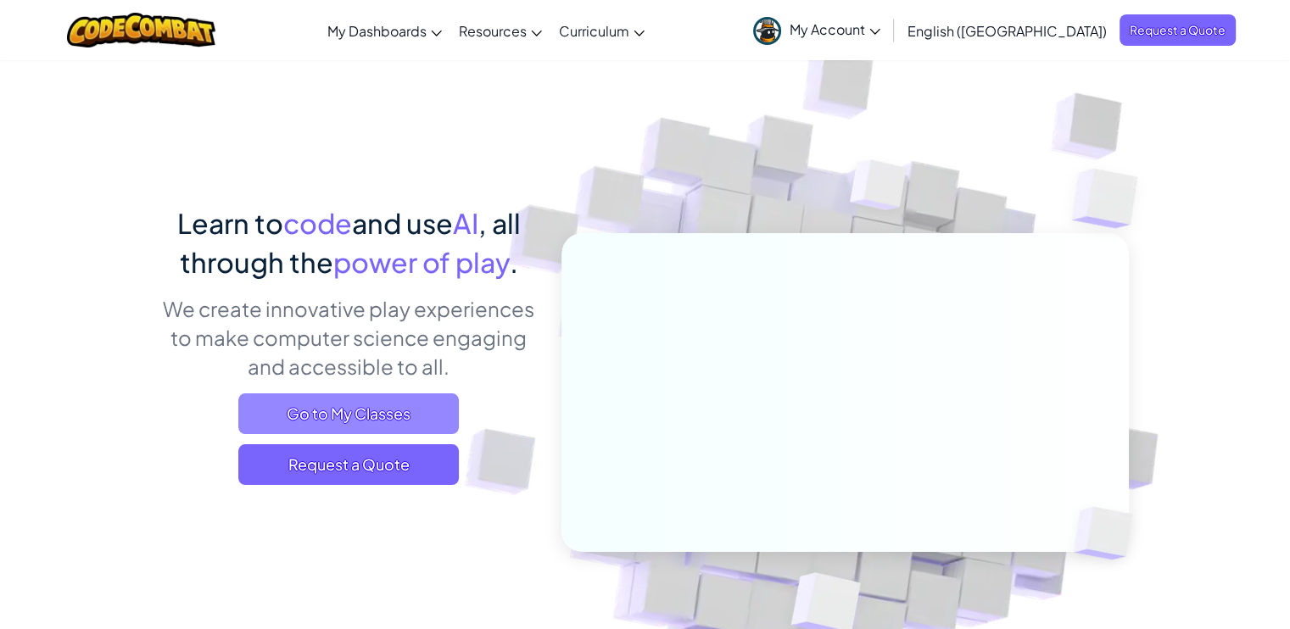
click at [385, 416] on span "Go to My Classes" at bounding box center [348, 413] width 220 height 41
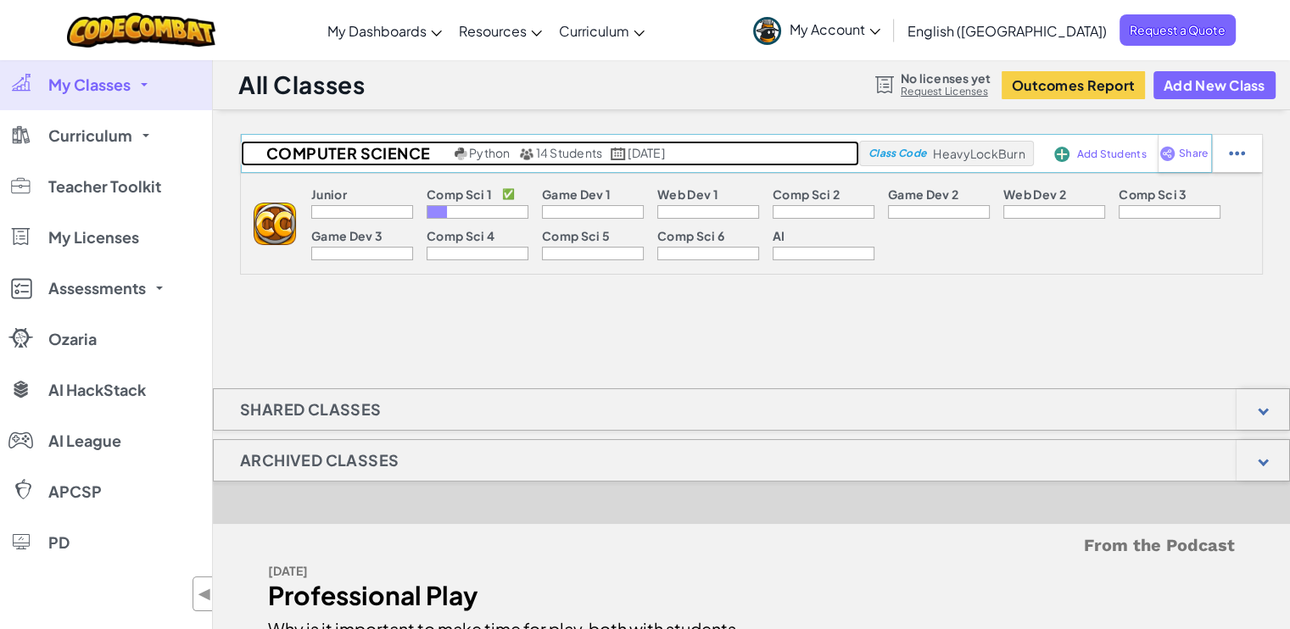
click at [328, 151] on h2 "Computer Science" at bounding box center [345, 153] width 209 height 25
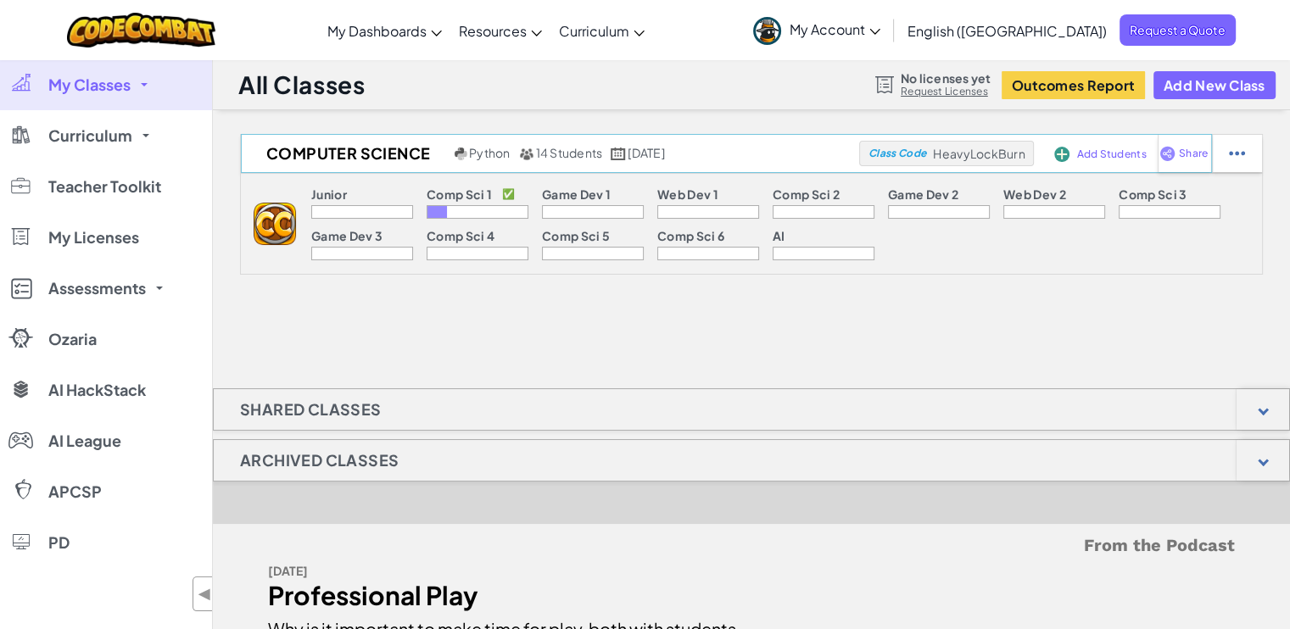
select select "560f1a9f22961295f9427742"
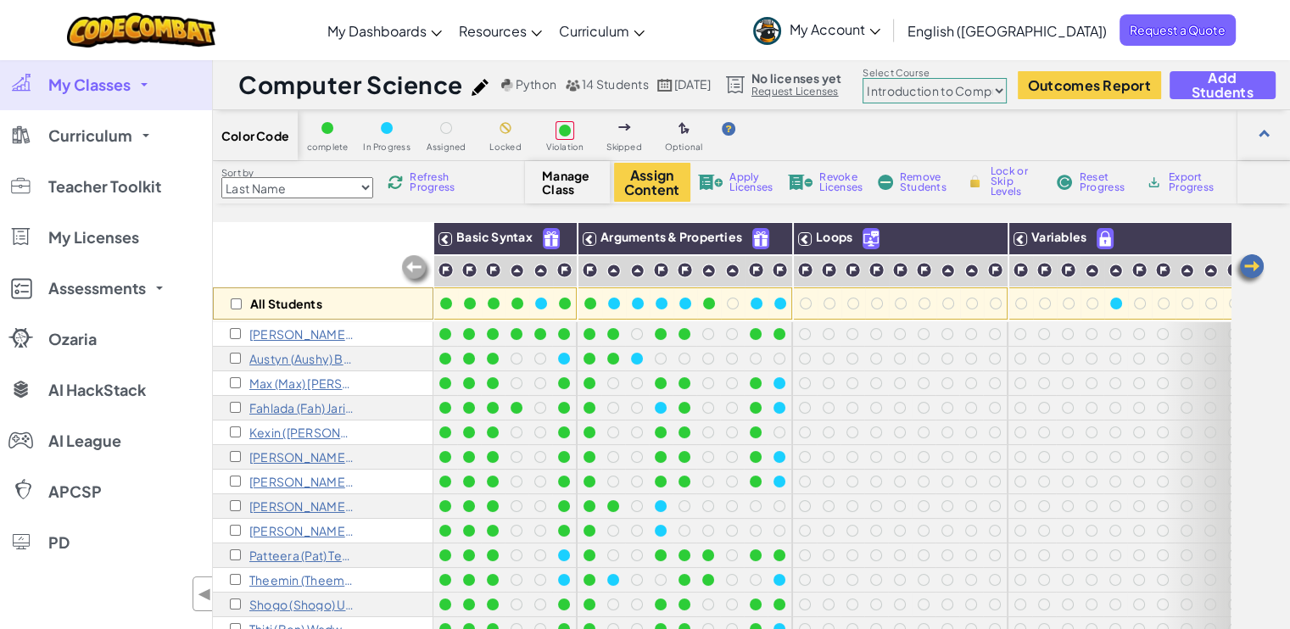
click at [424, 177] on span "Refresh Progress" at bounding box center [436, 182] width 53 height 20
click at [1264, 126] on div at bounding box center [1263, 135] width 53 height 50
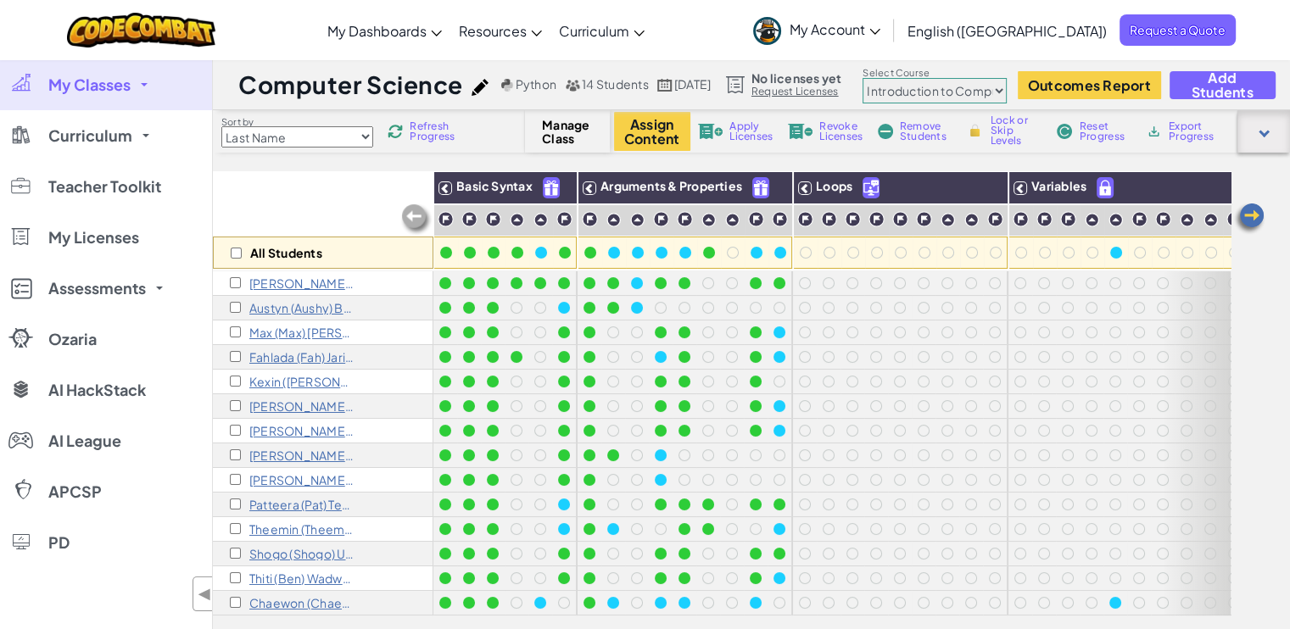
click at [1274, 132] on div at bounding box center [1263, 131] width 53 height 42
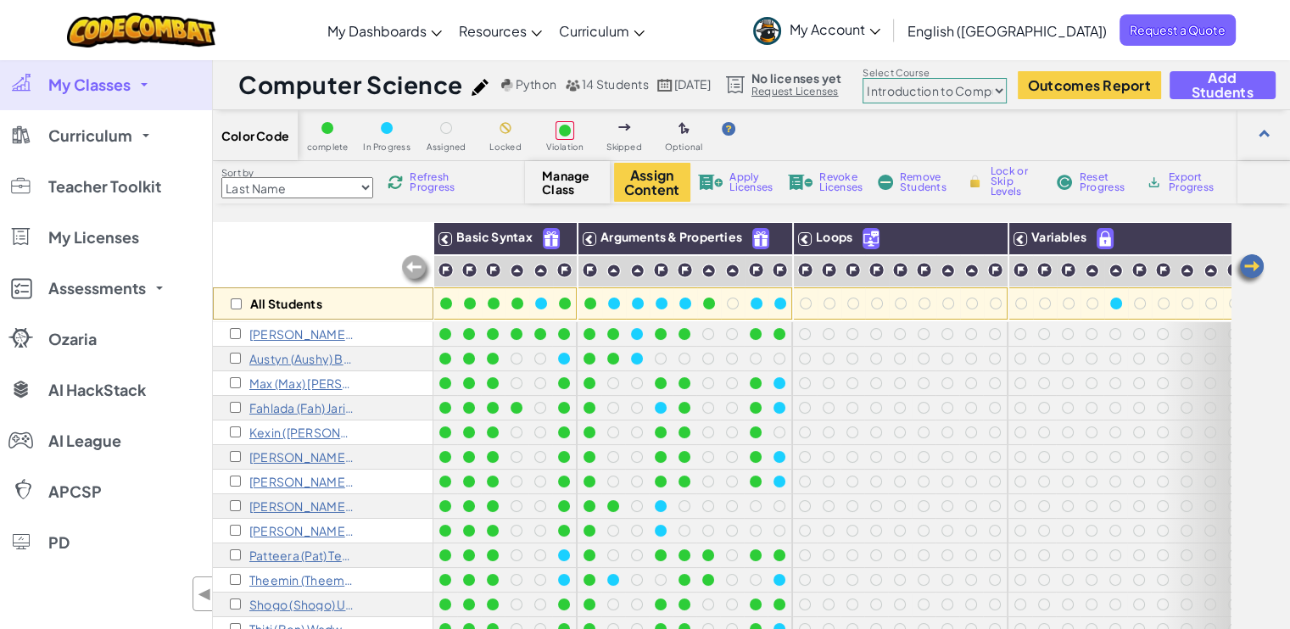
click at [1274, 132] on div at bounding box center [1263, 135] width 53 height 50
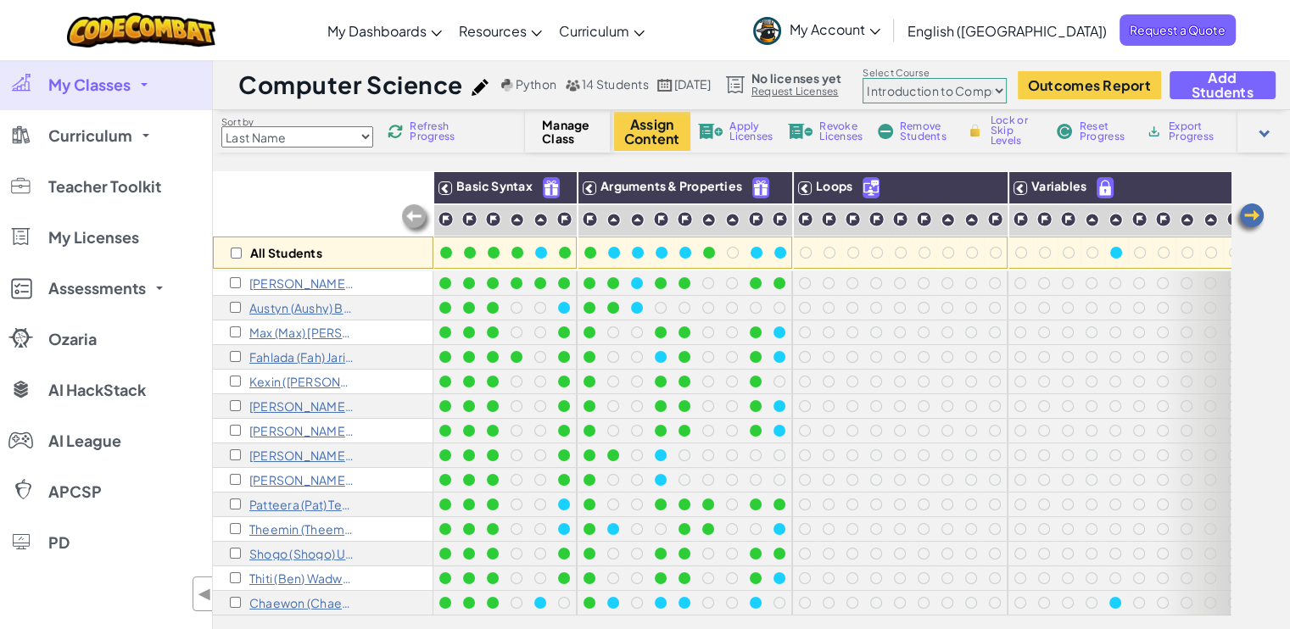
click at [1007, 91] on select "Junior Introduction to Computer Science Game Development 1 Web Development 1 Co…" at bounding box center [934, 90] width 144 height 25
click at [237, 255] on input "checkbox" at bounding box center [236, 253] width 11 height 11
checkbox input "true"
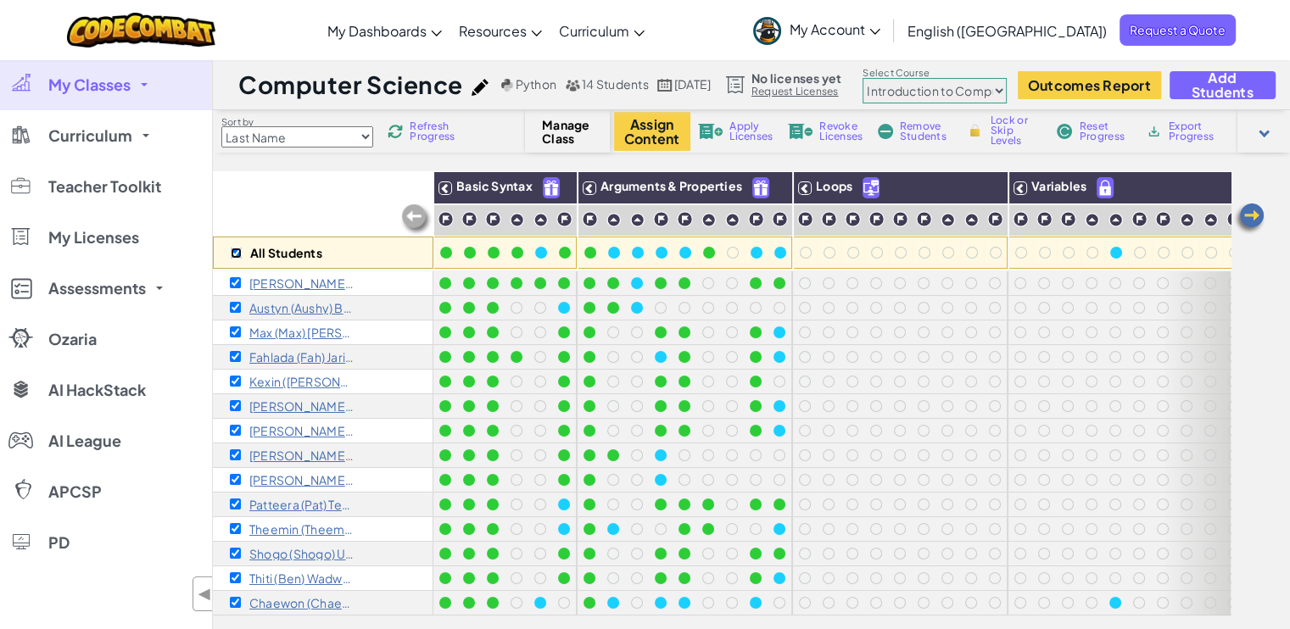
checkbox input "true"
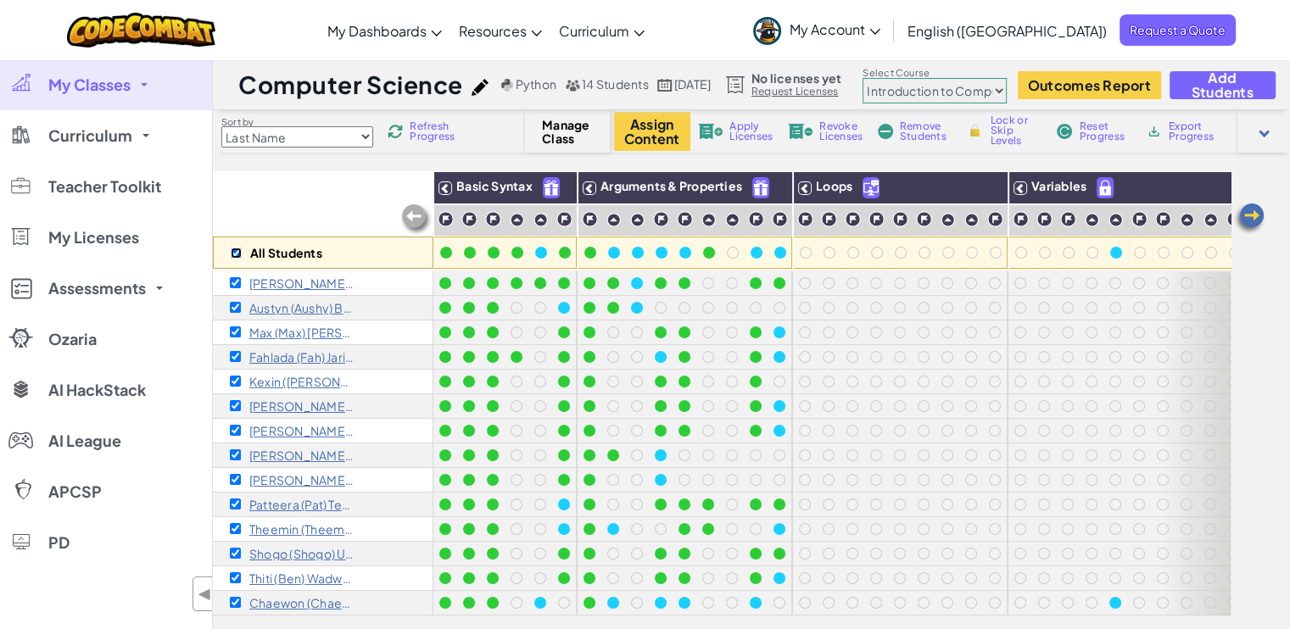
checkbox input "true"
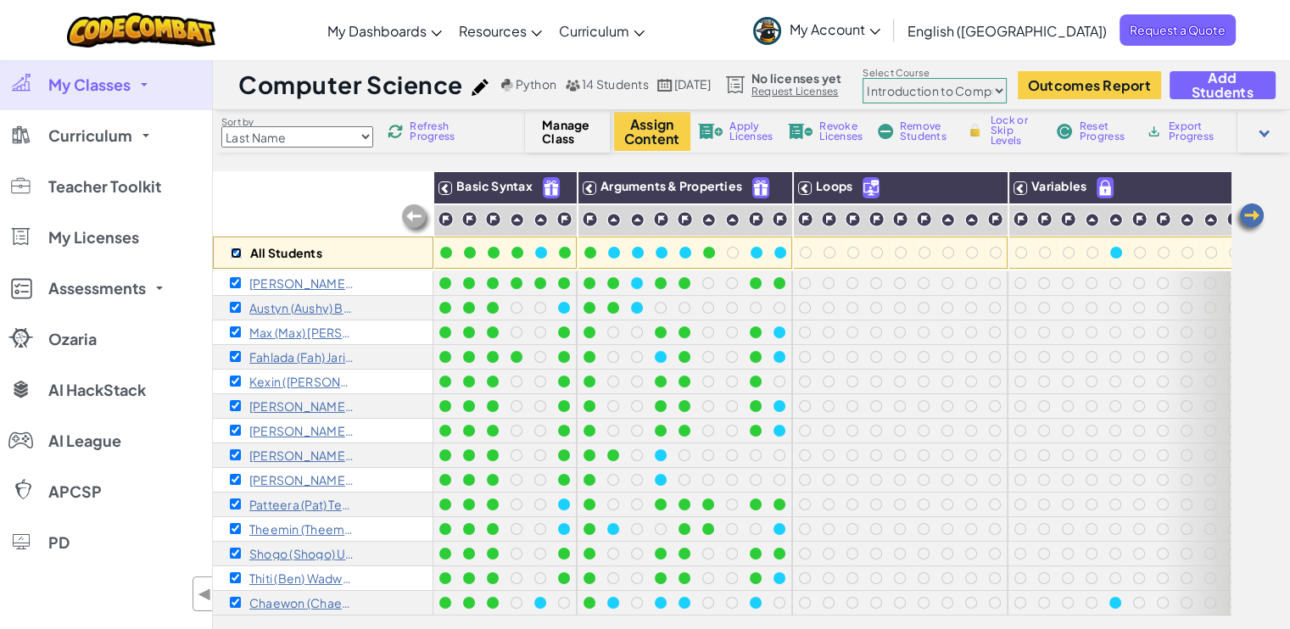
checkbox input "true"
click at [1005, 90] on select "Junior Introduction to Computer Science Game Development 1 Web Development 1 Co…" at bounding box center [934, 90] width 144 height 25
click at [908, 78] on select "Junior Introduction to Computer Science Game Development 1 Web Development 1 Co…" at bounding box center [934, 90] width 144 height 25
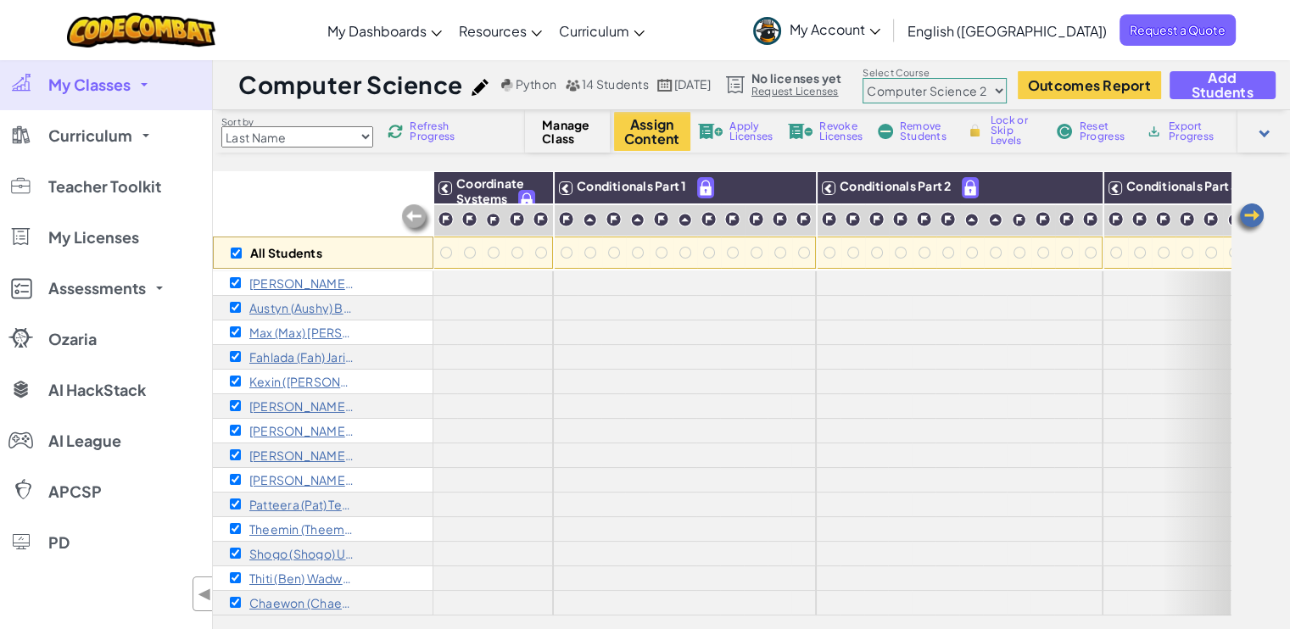
click at [1007, 92] on select "Junior Introduction to Computer Science Game Development 1 Web Development 1 Co…" at bounding box center [934, 90] width 144 height 25
select select "560f1a9f22961295f9427742"
click at [908, 78] on select "Junior Introduction to Computer Science Game Development 1 Web Development 1 Co…" at bounding box center [934, 90] width 144 height 25
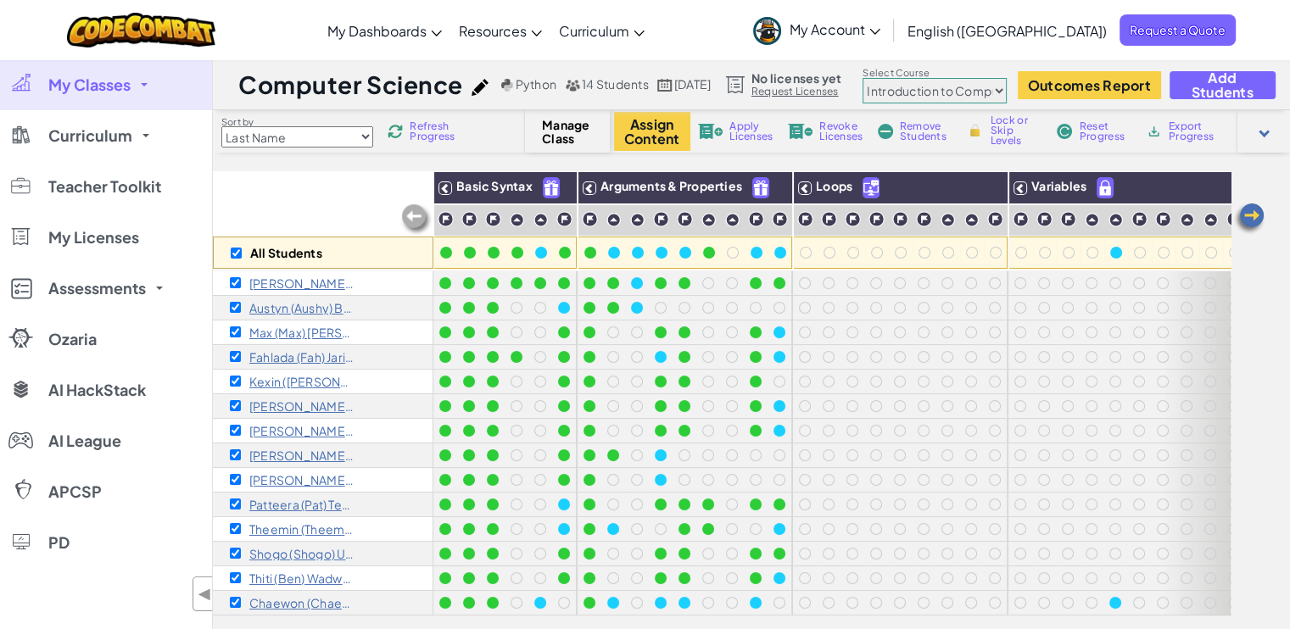
click at [437, 128] on span "Refresh Progress" at bounding box center [436, 131] width 53 height 20
click at [650, 131] on button "Assign Content" at bounding box center [652, 131] width 76 height 39
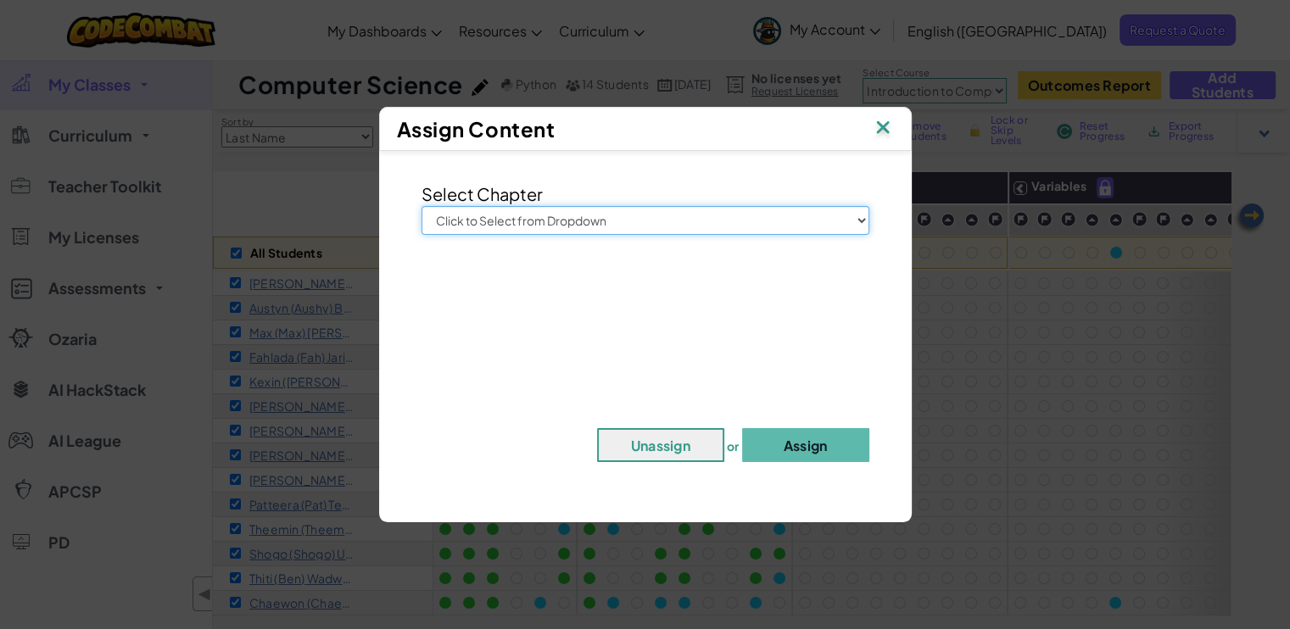
drag, startPoint x: 684, startPoint y: 222, endPoint x: 689, endPoint y: 230, distance: 9.2
click at [684, 222] on select "Click to Select from Dropdown Junior Introduction to Computer Science Game Deve…" at bounding box center [645, 220] width 448 height 29
select select "Computer Science 2"
click at [421, 206] on select "Click to Select from Dropdown Junior Introduction to Computer Science Game Deve…" at bounding box center [645, 220] width 448 height 29
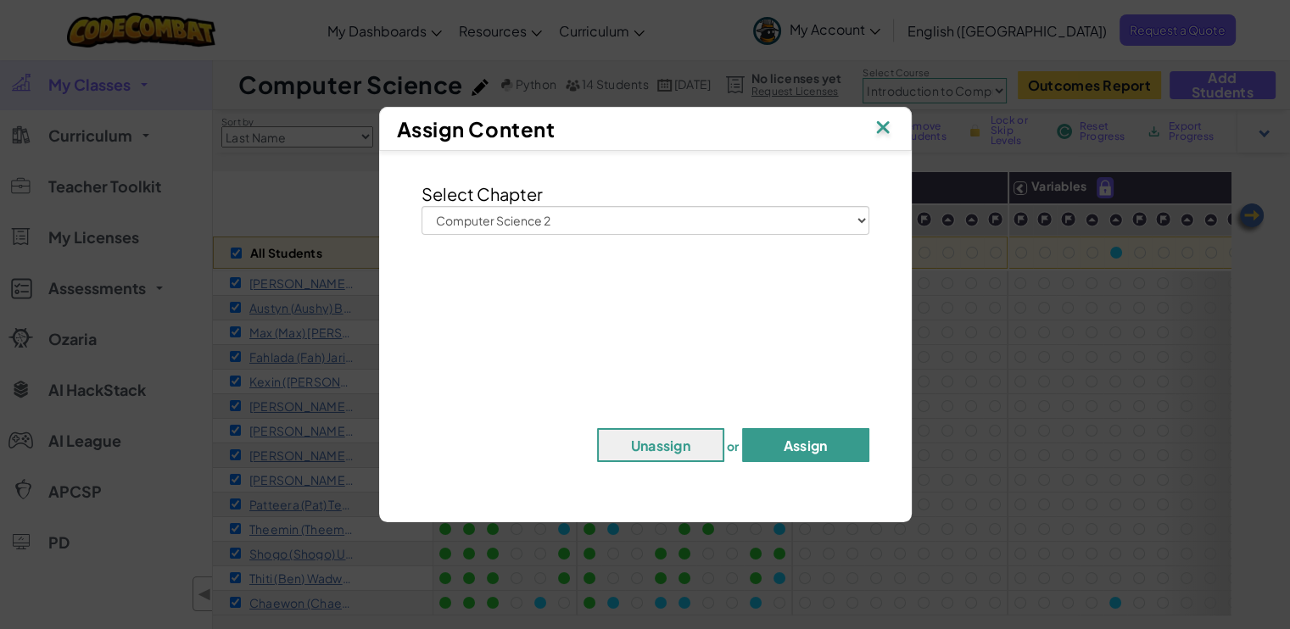
click at [817, 444] on button "Assign" at bounding box center [805, 445] width 127 height 34
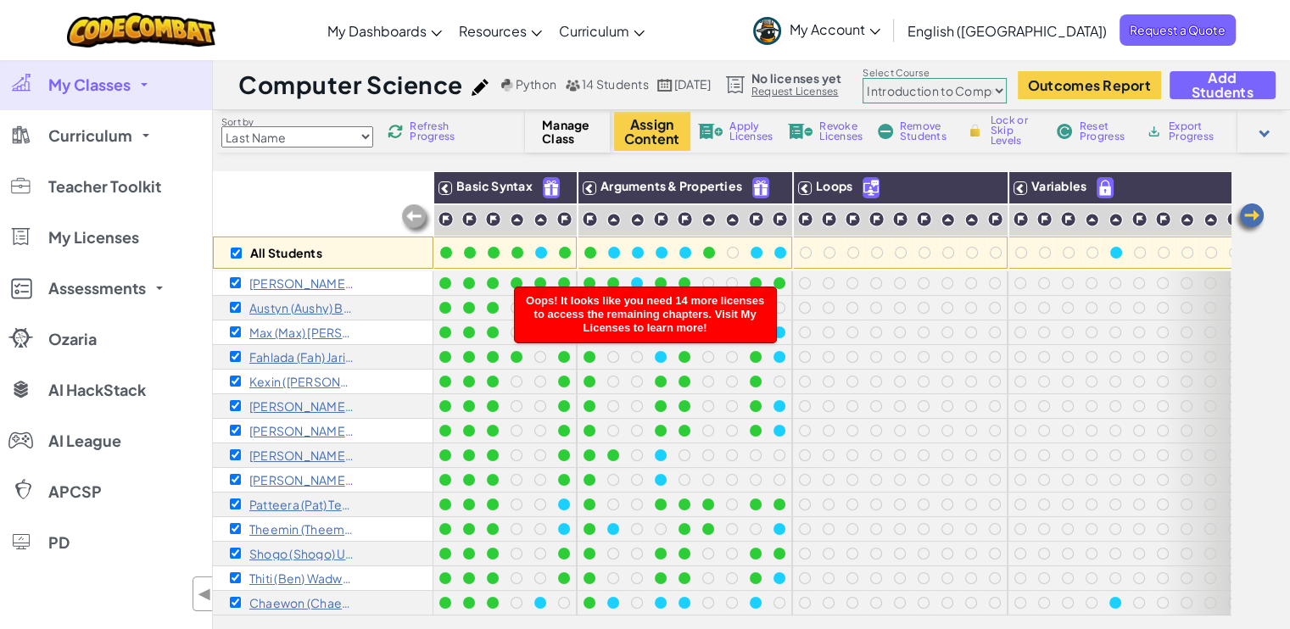
drag, startPoint x: 307, startPoint y: 179, endPoint x: 403, endPoint y: 138, distance: 104.1
click at [309, 179] on div "All Students" at bounding box center [323, 220] width 220 height 98
click at [434, 128] on span "Refresh Progress" at bounding box center [436, 131] width 53 height 20
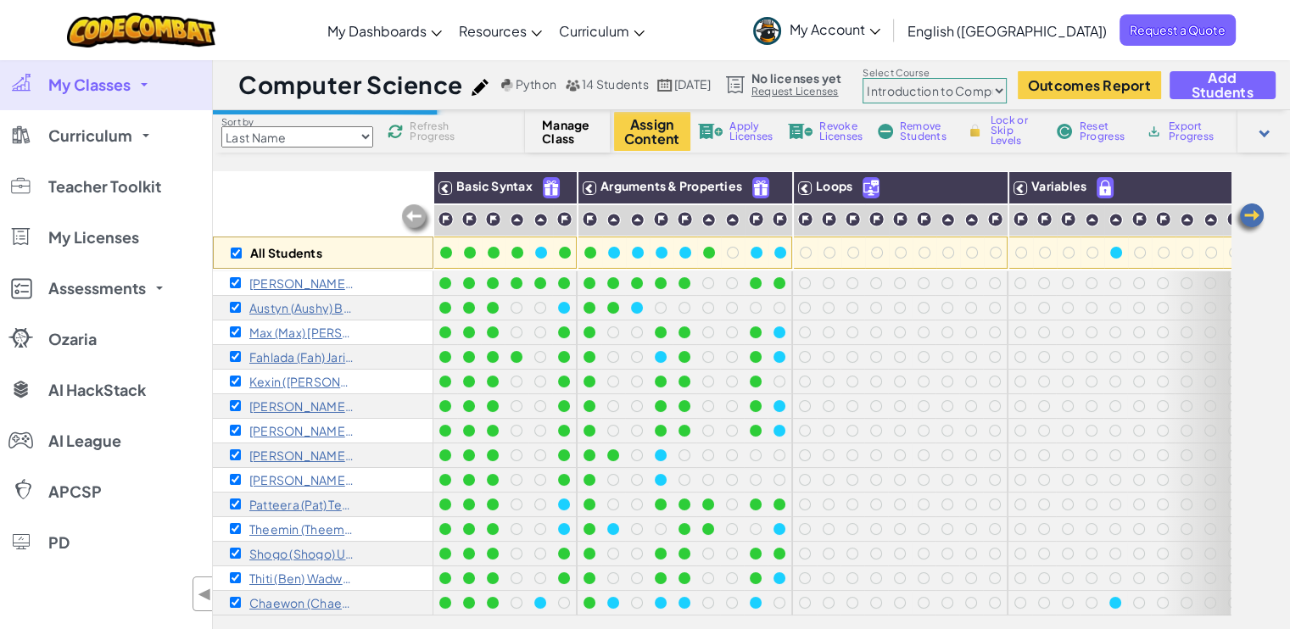
click at [343, 186] on div "All Students" at bounding box center [323, 220] width 220 height 98
click at [319, 193] on div "All Students" at bounding box center [323, 220] width 220 height 98
click at [324, 212] on div "All Students" at bounding box center [323, 220] width 220 height 98
click at [431, 133] on span "Refresh Progress" at bounding box center [436, 131] width 53 height 20
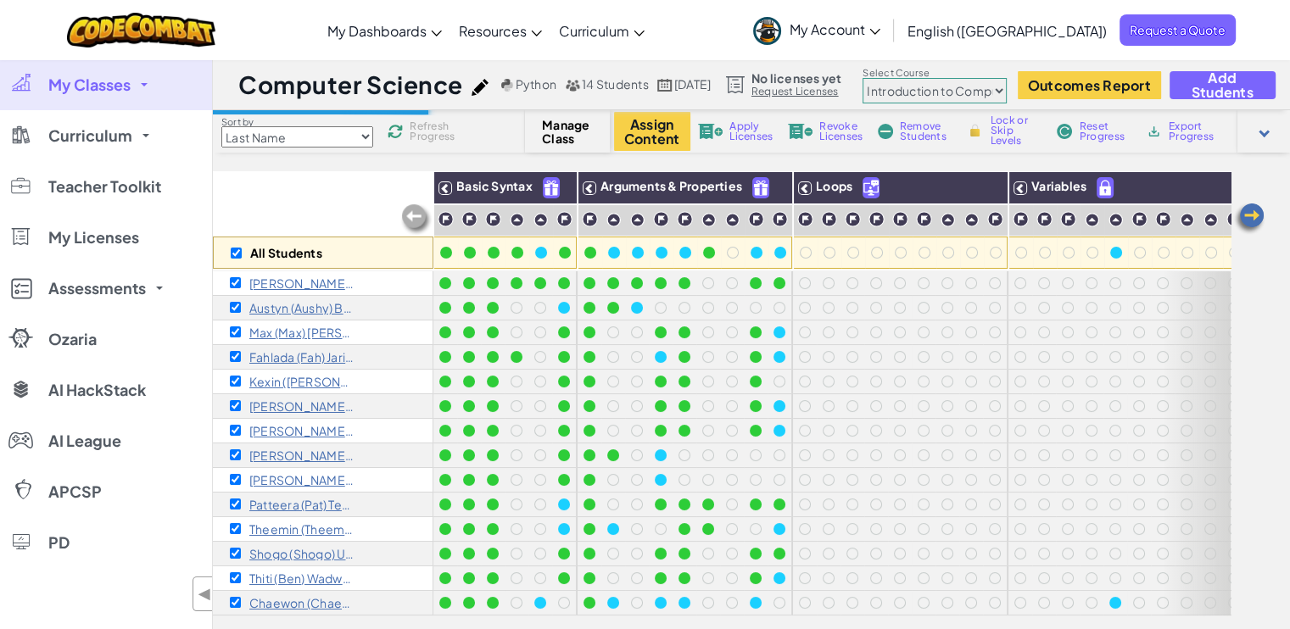
click at [283, 202] on div "All Students" at bounding box center [323, 220] width 220 height 98
click at [300, 199] on div "All Students" at bounding box center [323, 220] width 220 height 98
click at [293, 195] on div "All Students" at bounding box center [323, 220] width 220 height 98
click at [739, 25] on div "Toggle navigation My Dashboards CodeCombat Teacher Dashboard Ozaria Teacher Das…" at bounding box center [645, 30] width 1298 height 60
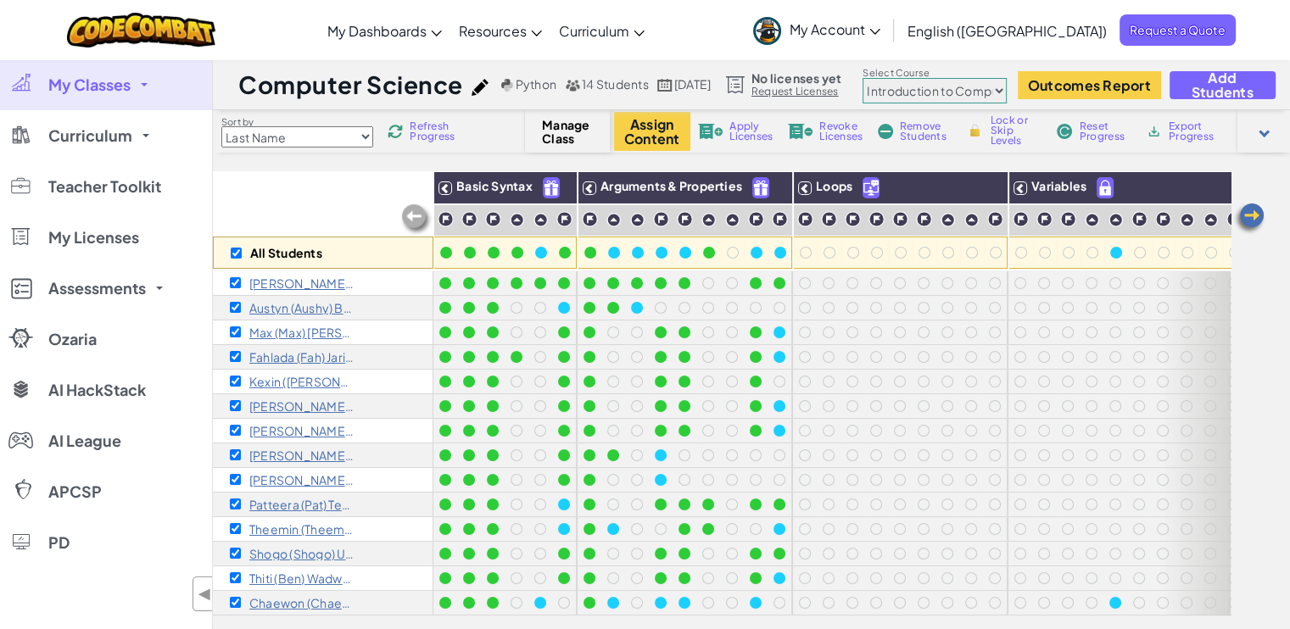
click at [317, 195] on div "All Students" at bounding box center [323, 220] width 220 height 98
click at [437, 128] on span "Refresh Progress" at bounding box center [436, 131] width 53 height 20
click at [324, 195] on div "All Students" at bounding box center [323, 220] width 220 height 98
click at [772, 34] on div "Toggle navigation My Dashboards CodeCombat Teacher Dashboard Ozaria Teacher Das…" at bounding box center [645, 30] width 1298 height 60
click at [1258, 429] on div "All Students Basic Syntax Arguments & Properties Loops Variables [PERSON_NAME] …" at bounding box center [751, 452] width 1077 height 563
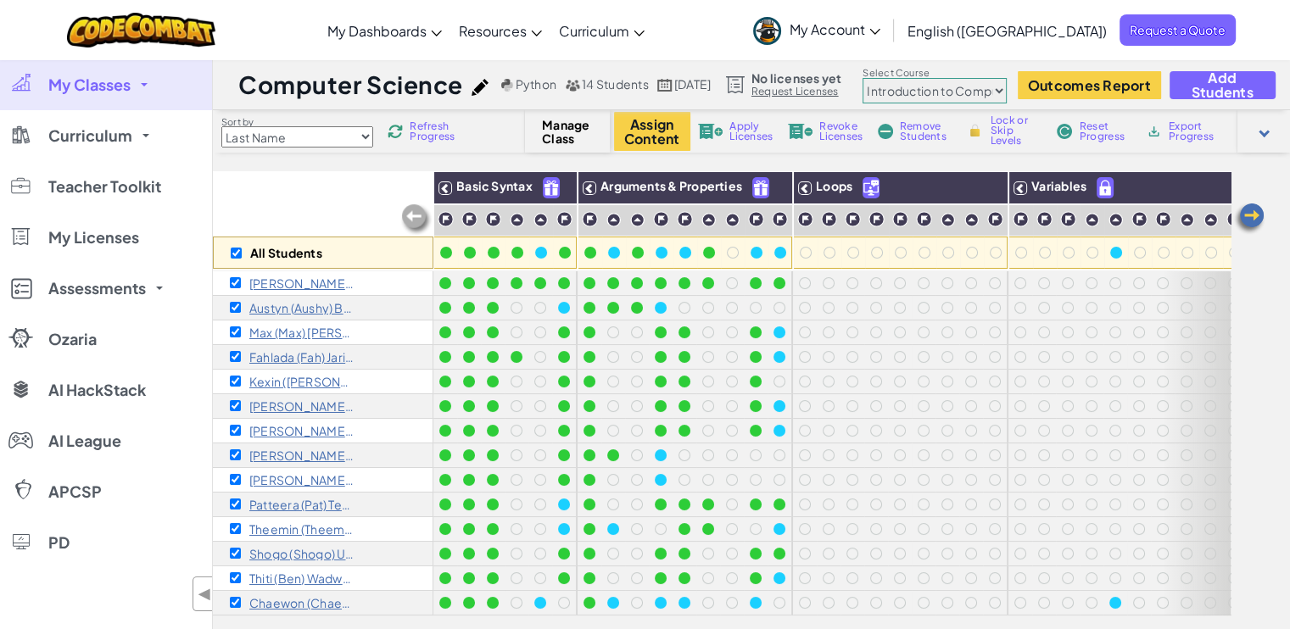
click at [429, 138] on span "Refresh Progress" at bounding box center [436, 131] width 53 height 20
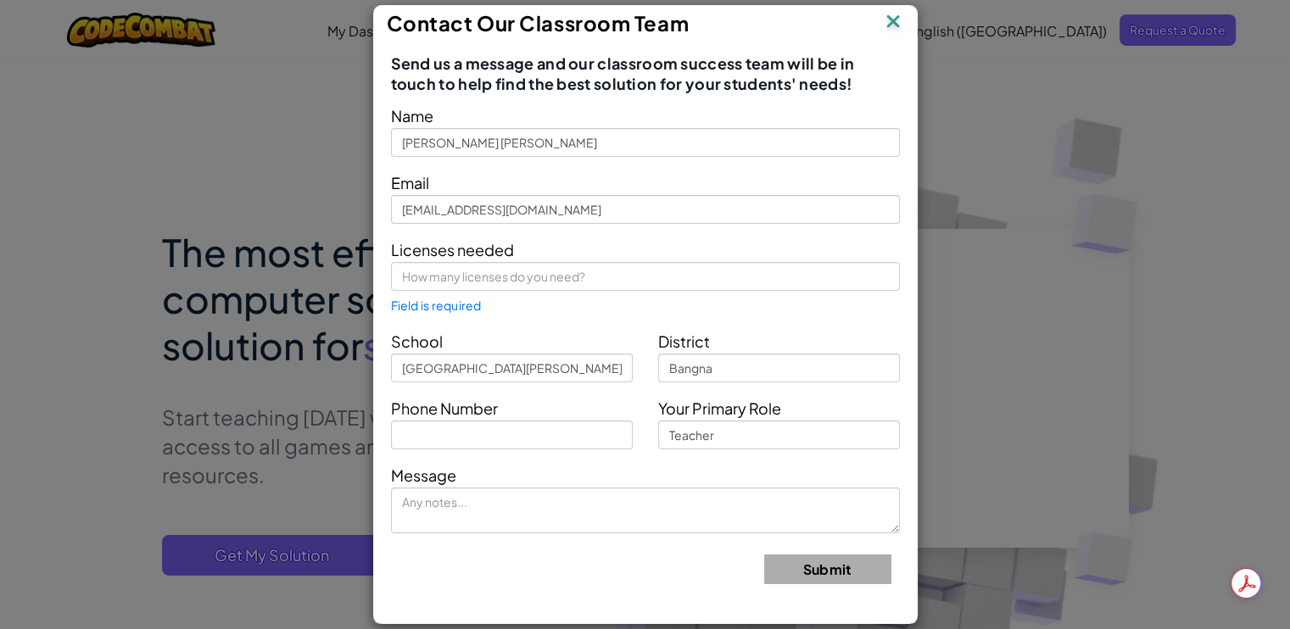
click at [893, 15] on img at bounding box center [893, 22] width 22 height 25
